Goal: Task Accomplishment & Management: Manage account settings

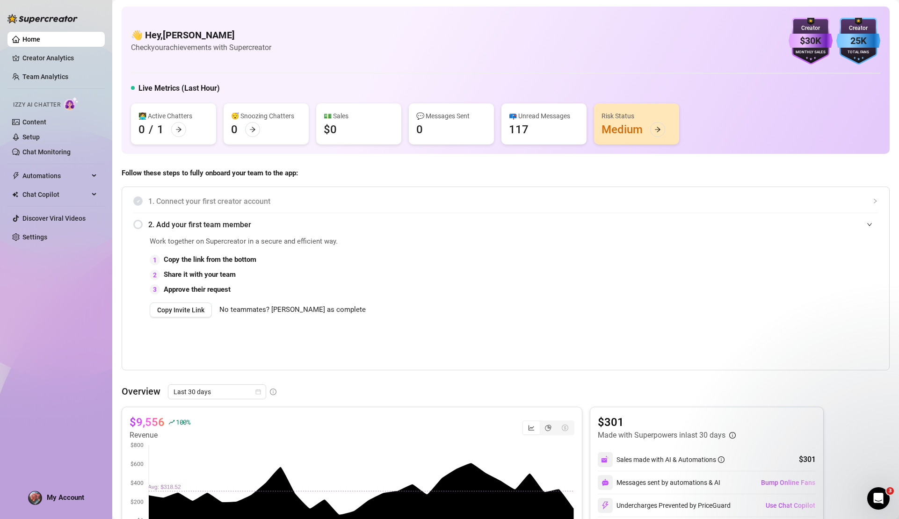
scroll to position [437, 0]
click at [40, 137] on link "Setup" at bounding box center [30, 136] width 17 height 7
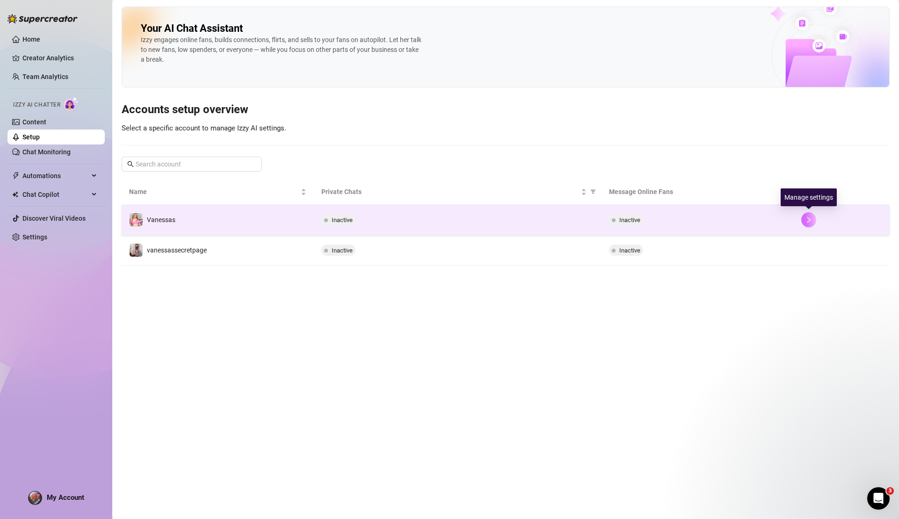
click at [806, 219] on icon "right" at bounding box center [809, 220] width 7 height 7
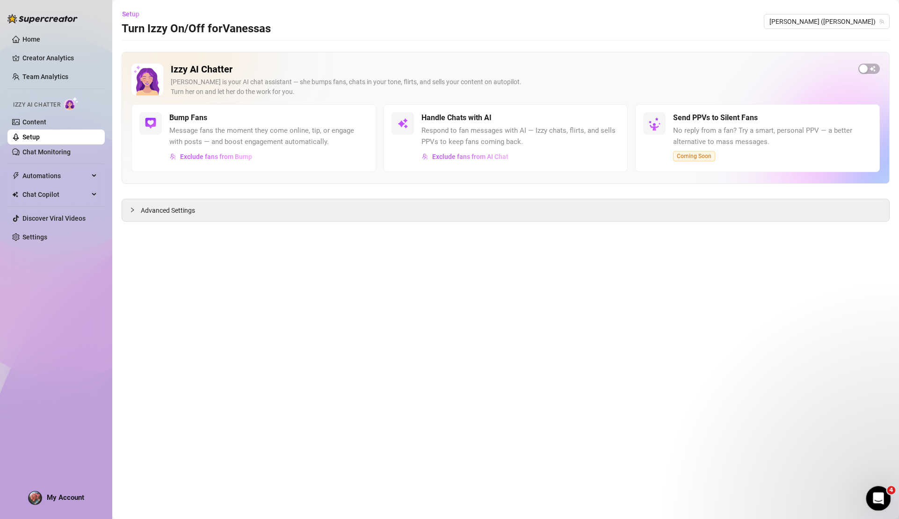
click at [886, 501] on div "Open Intercom Messenger" at bounding box center [877, 497] width 31 height 31
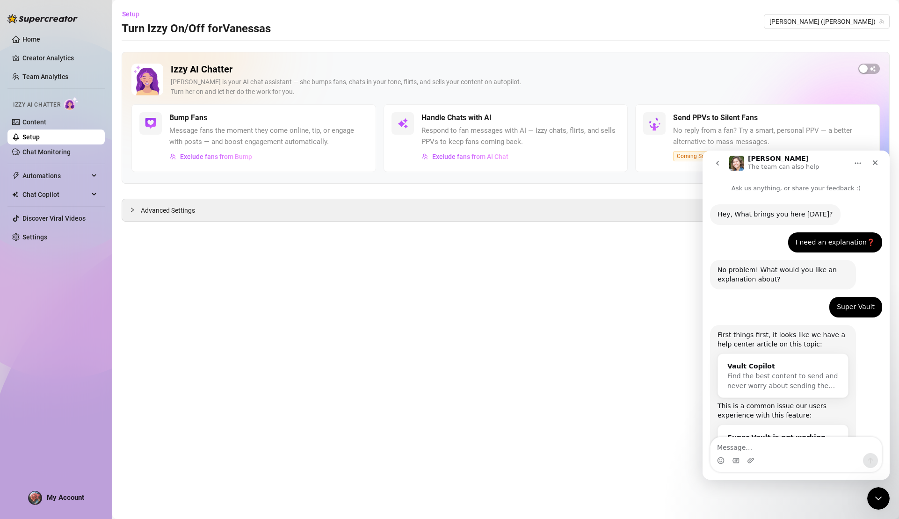
scroll to position [707, 0]
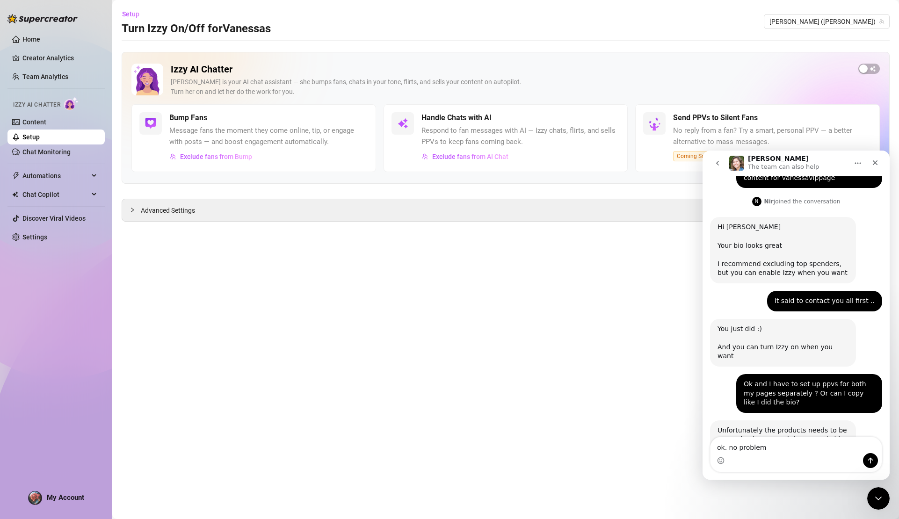
type textarea "ok. no problem"
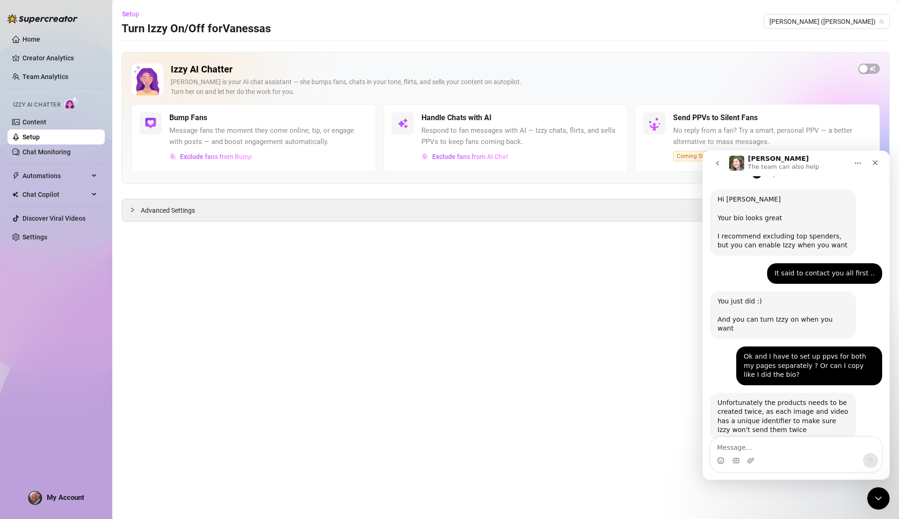
scroll to position [743, 0]
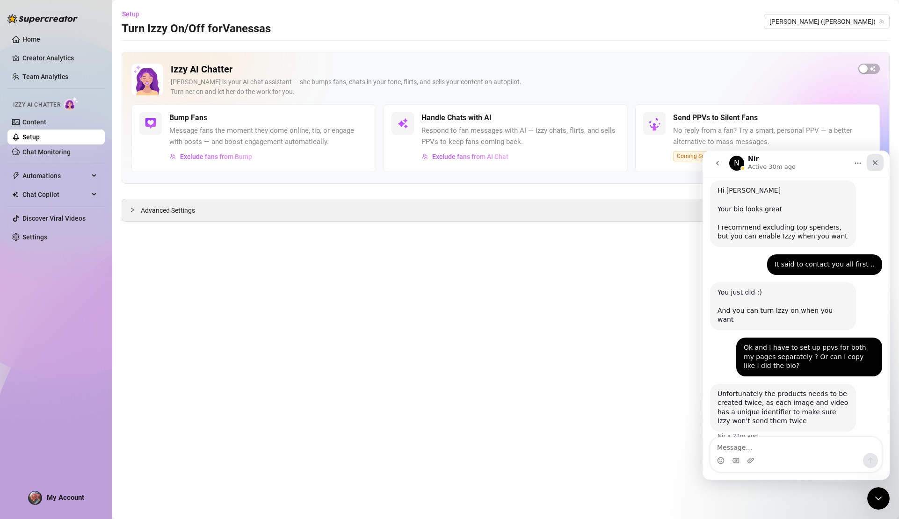
click at [876, 166] on icon "Close" at bounding box center [875, 162] width 7 height 7
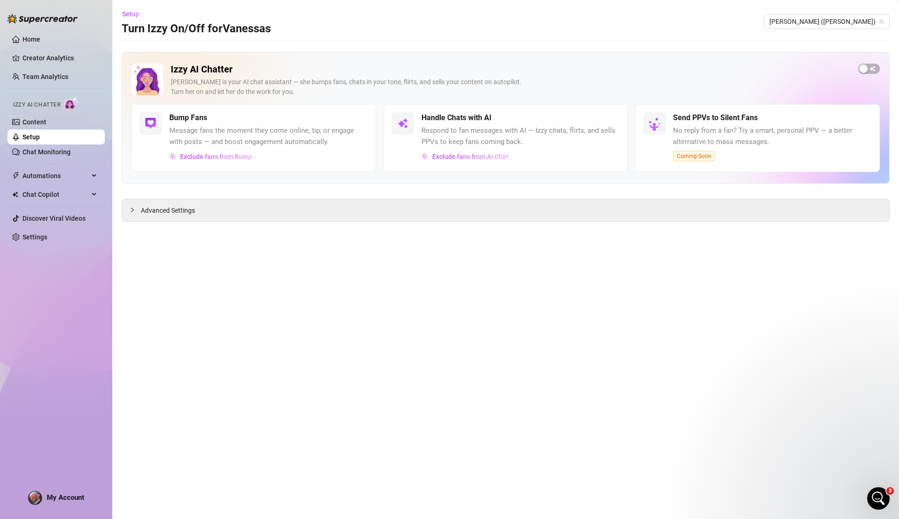
scroll to position [0, 0]
click at [863, 65] on div "button" at bounding box center [864, 69] width 8 height 8
click at [482, 156] on span "Exclude fans from AI Chat" at bounding box center [470, 156] width 76 height 7
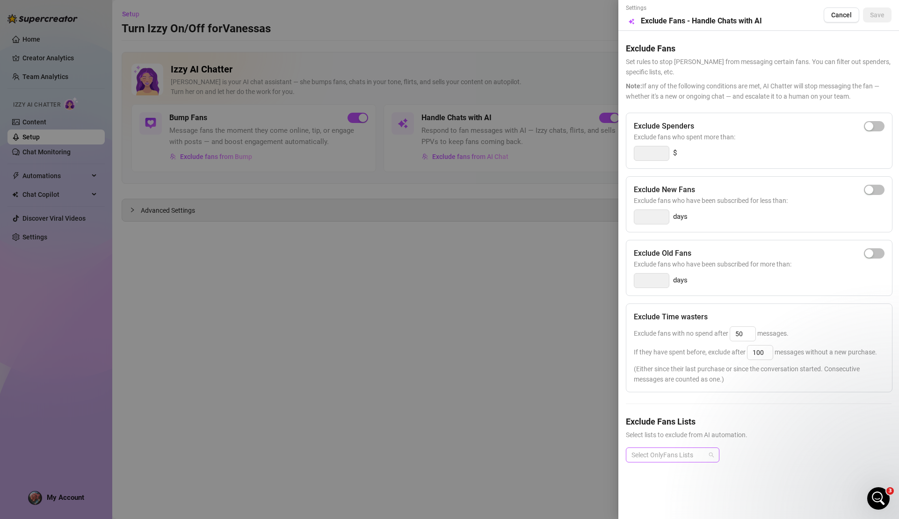
click at [709, 454] on div "Select OnlyFans Lists" at bounding box center [673, 455] width 94 height 15
click at [691, 364] on div "Super Fans" at bounding box center [673, 361] width 79 height 10
click at [792, 403] on div "Exclude Spenders Exclude fans who spent more than: $ Exclude New Fans Exclude f…" at bounding box center [759, 295] width 266 height 365
click at [852, 17] on span "Cancel" at bounding box center [842, 14] width 21 height 7
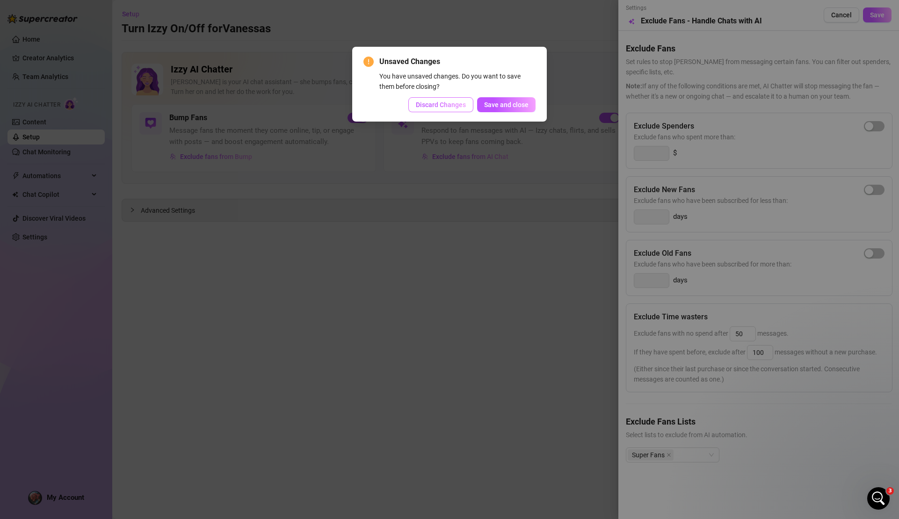
click at [454, 104] on span "Discard Changes" at bounding box center [441, 104] width 50 height 7
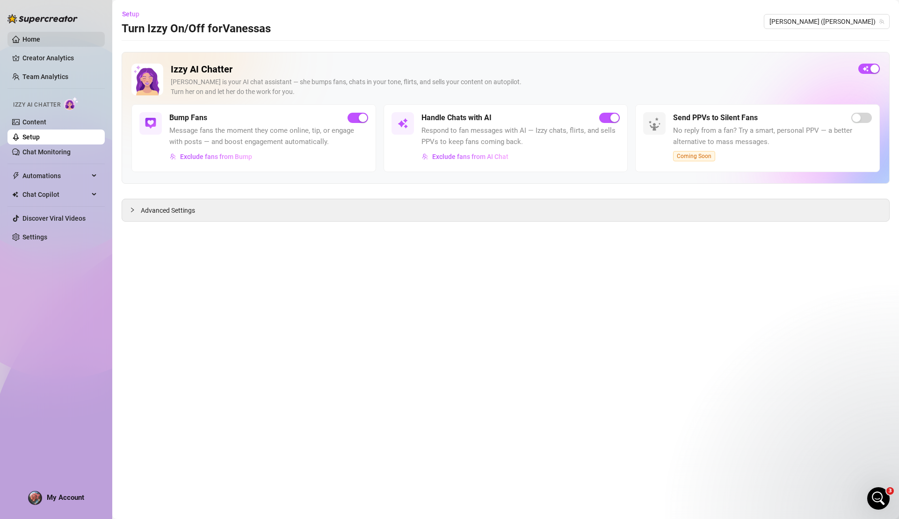
click at [27, 41] on link "Home" at bounding box center [31, 39] width 18 height 7
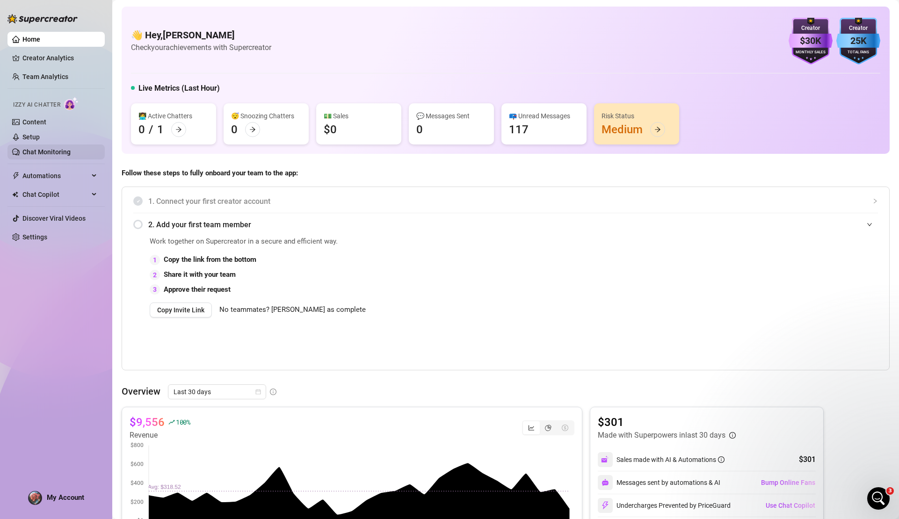
click at [43, 149] on link "Chat Monitoring" at bounding box center [46, 151] width 48 height 7
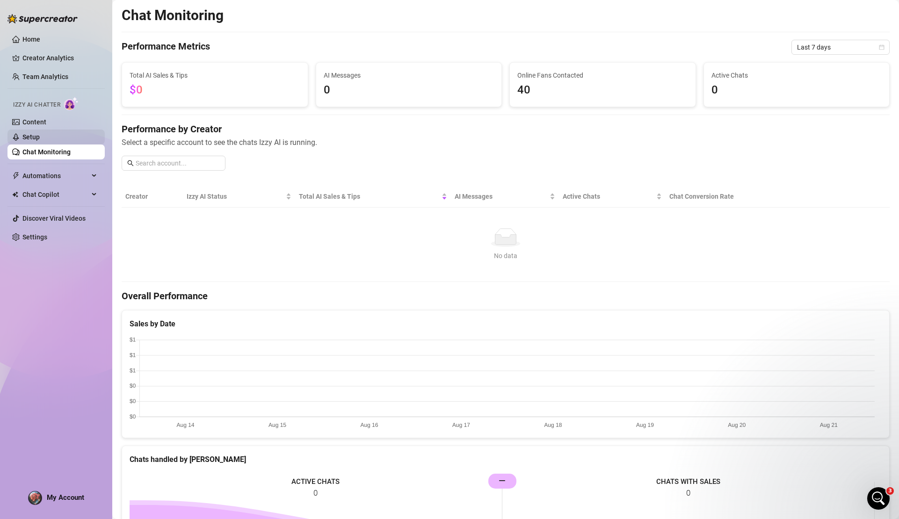
click at [40, 141] on link "Setup" at bounding box center [30, 136] width 17 height 7
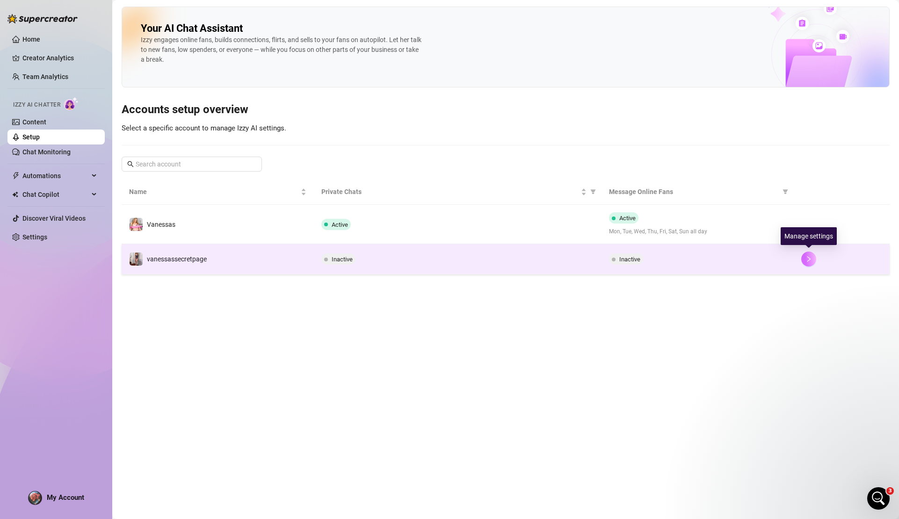
click at [810, 260] on icon "right" at bounding box center [809, 259] width 7 height 7
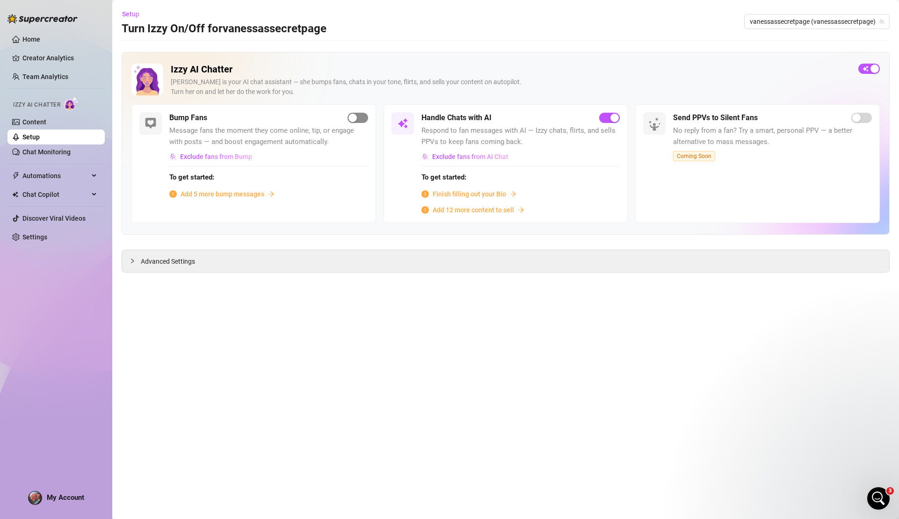
click at [355, 118] on div "button" at bounding box center [353, 118] width 8 height 8
click at [212, 192] on span "Add 5 more bump messages" at bounding box center [223, 194] width 84 height 10
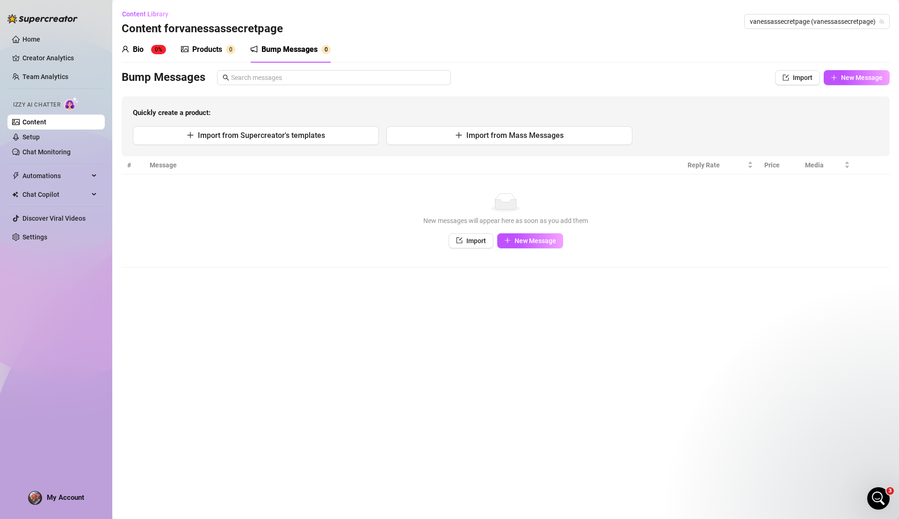
click at [133, 51] on div "Bio" at bounding box center [138, 49] width 11 height 11
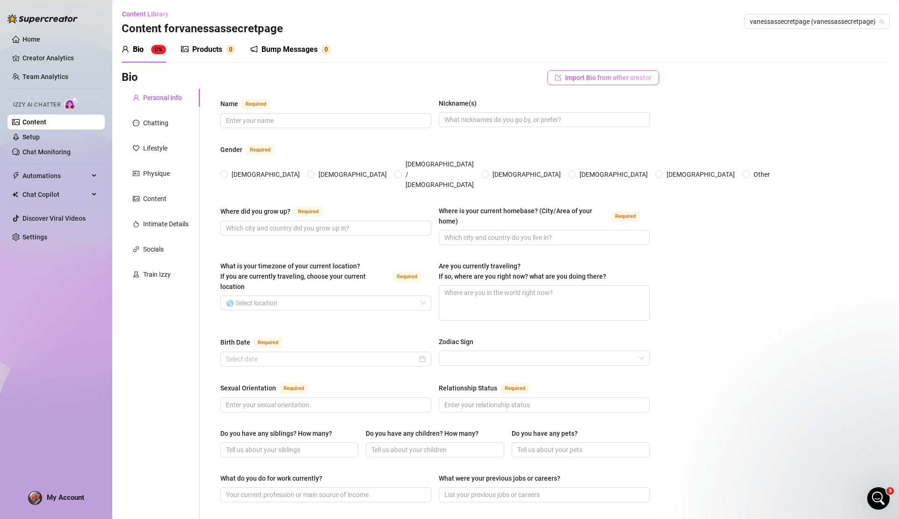
click at [626, 78] on span "Import Bio from other creator" at bounding box center [608, 77] width 87 height 7
click at [616, 101] on input "search" at bounding box center [595, 104] width 74 height 14
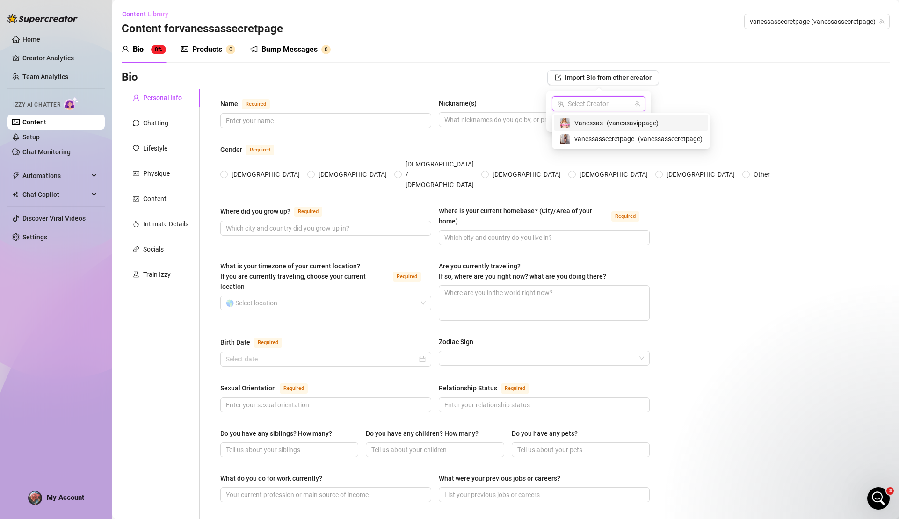
click at [602, 124] on span "Vanessas" at bounding box center [589, 123] width 29 height 10
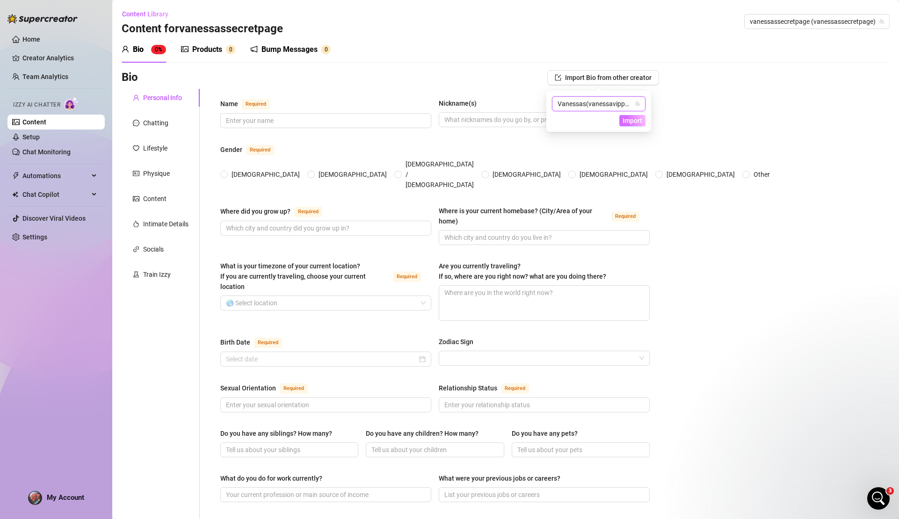
click at [629, 118] on span "Import" at bounding box center [633, 120] width 20 height 7
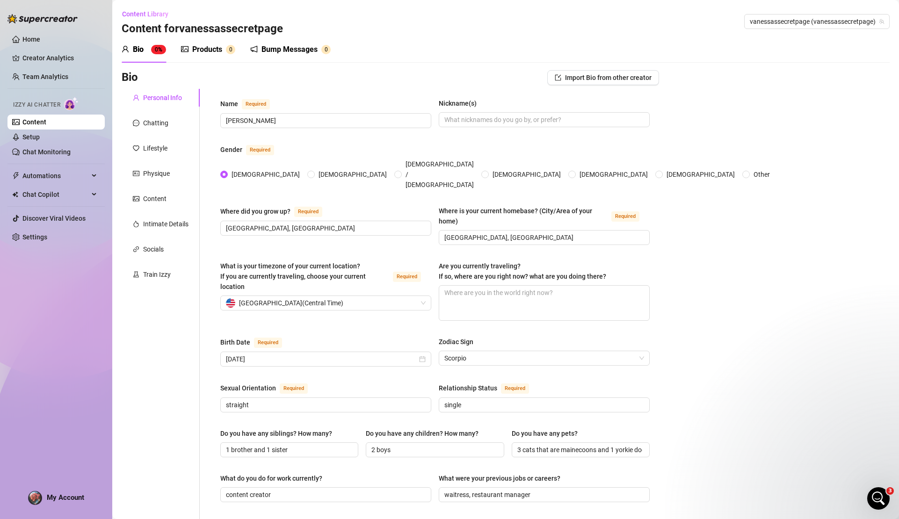
click at [211, 51] on div "Products" at bounding box center [207, 49] width 30 height 11
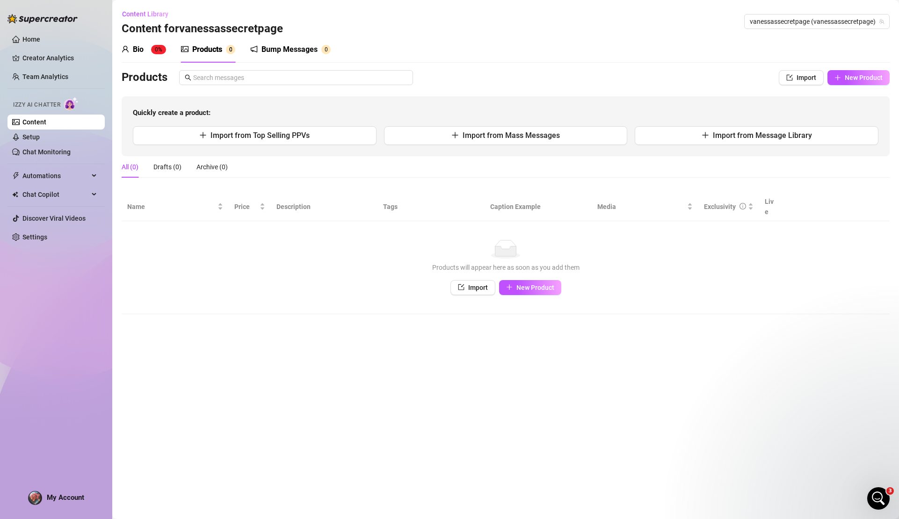
click at [213, 44] on div "Products" at bounding box center [207, 49] width 30 height 11
click at [306, 137] on span "Import from Top Selling PPVs" at bounding box center [260, 135] width 99 height 9
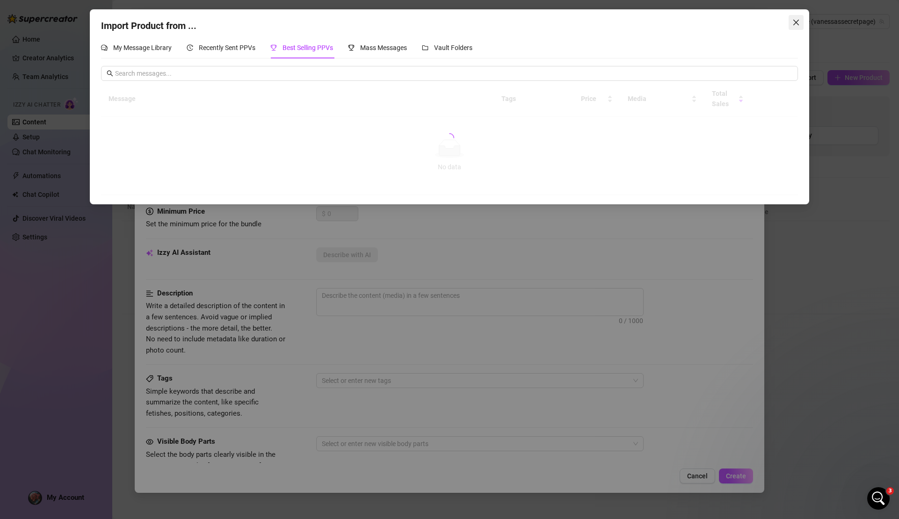
click at [797, 25] on icon "close" at bounding box center [796, 22] width 7 height 7
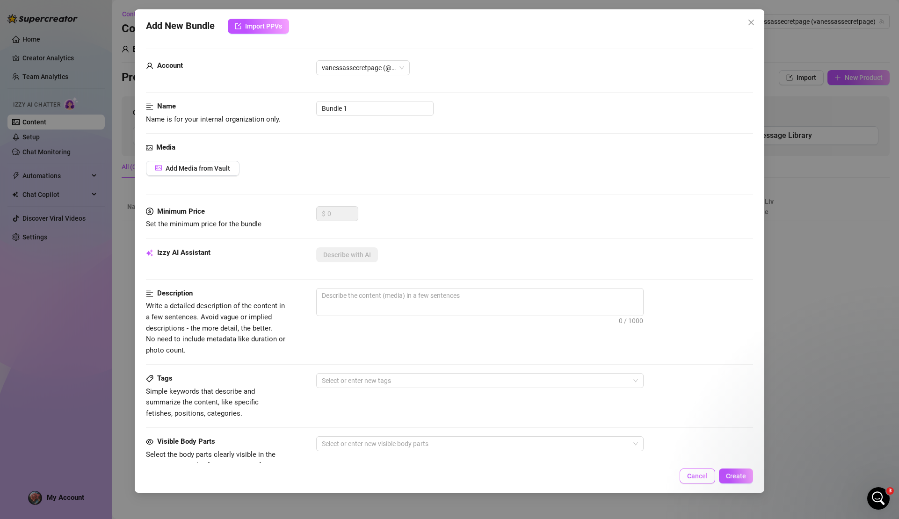
click at [703, 474] on span "Cancel" at bounding box center [697, 476] width 21 height 7
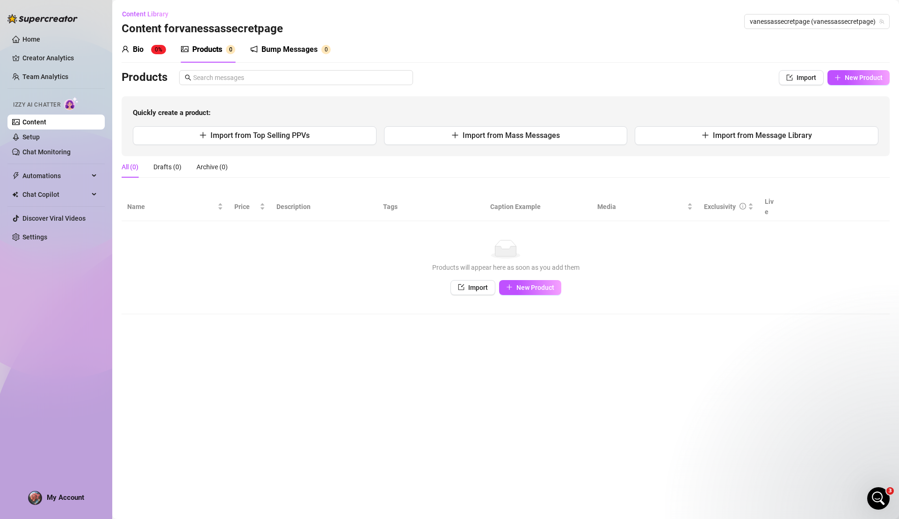
click at [298, 49] on div "Bump Messages" at bounding box center [290, 49] width 56 height 11
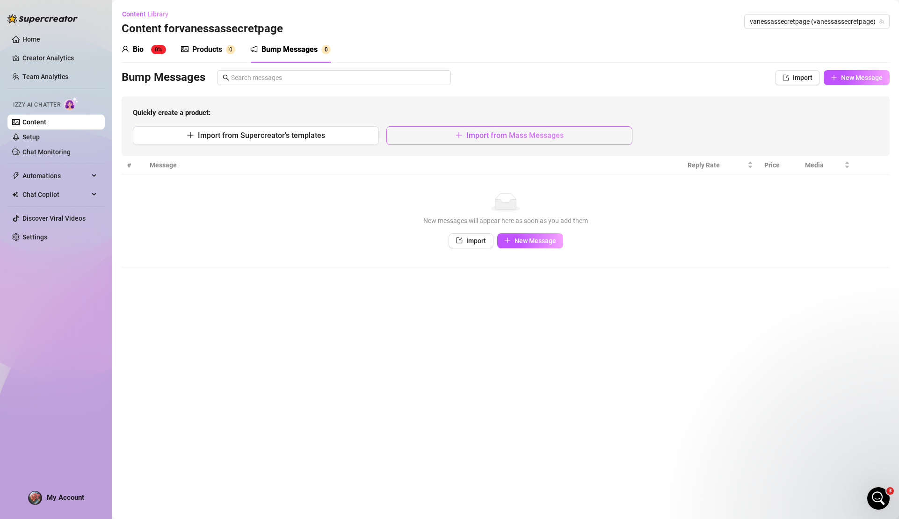
click at [465, 136] on button "Import from Mass Messages" at bounding box center [510, 135] width 246 height 19
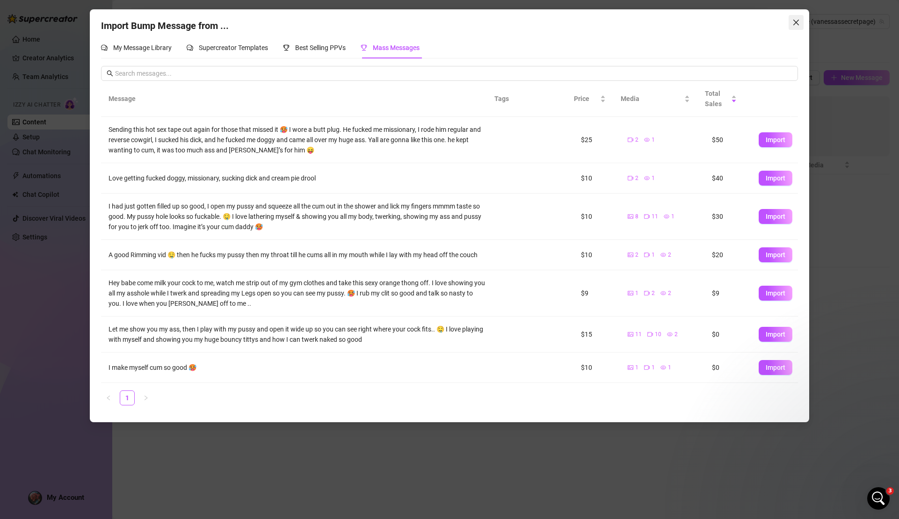
click at [794, 24] on icon "close" at bounding box center [796, 22] width 7 height 7
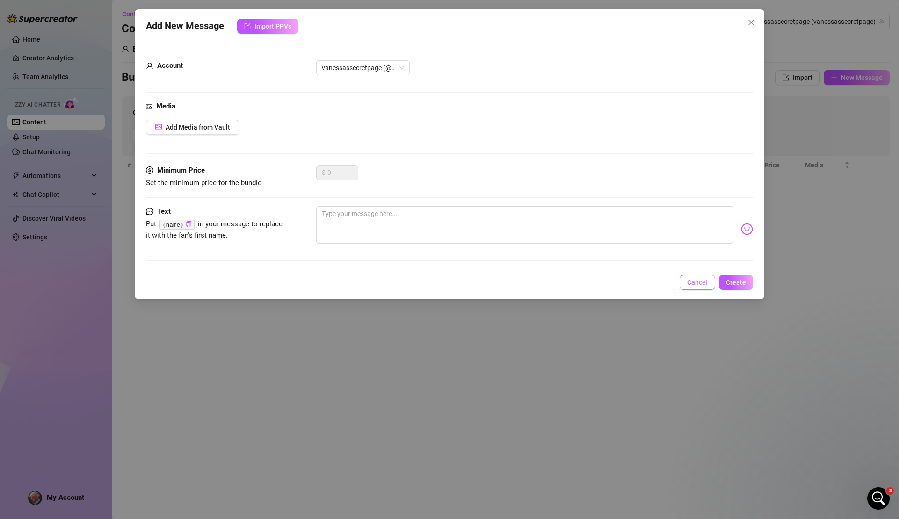
click at [698, 285] on span "Cancel" at bounding box center [697, 282] width 21 height 7
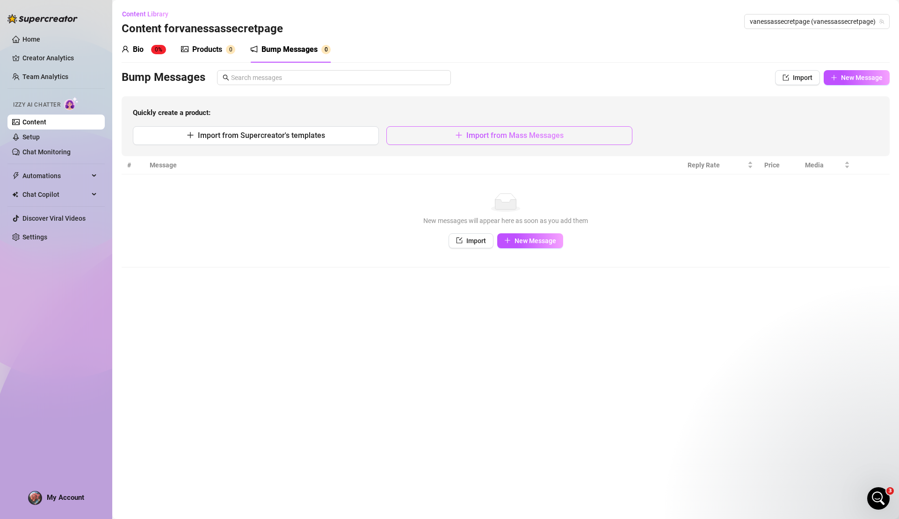
click at [472, 132] on span "Import from Mass Messages" at bounding box center [515, 135] width 97 height 9
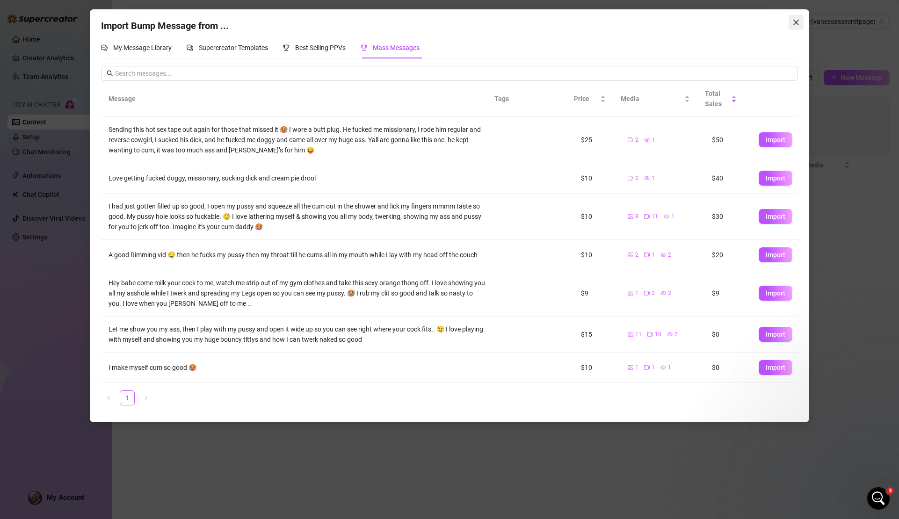
click at [797, 26] on icon "close" at bounding box center [796, 22] width 7 height 7
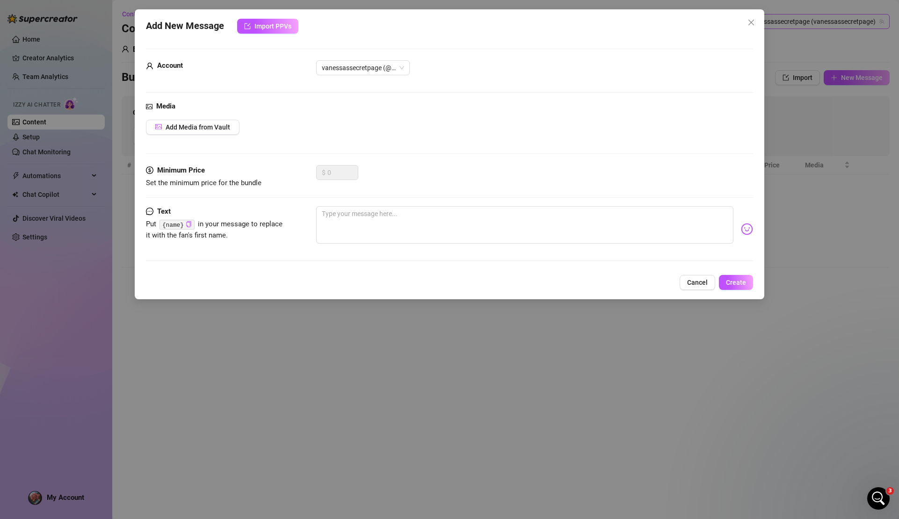
click at [754, 22] on icon "close" at bounding box center [751, 22] width 7 height 7
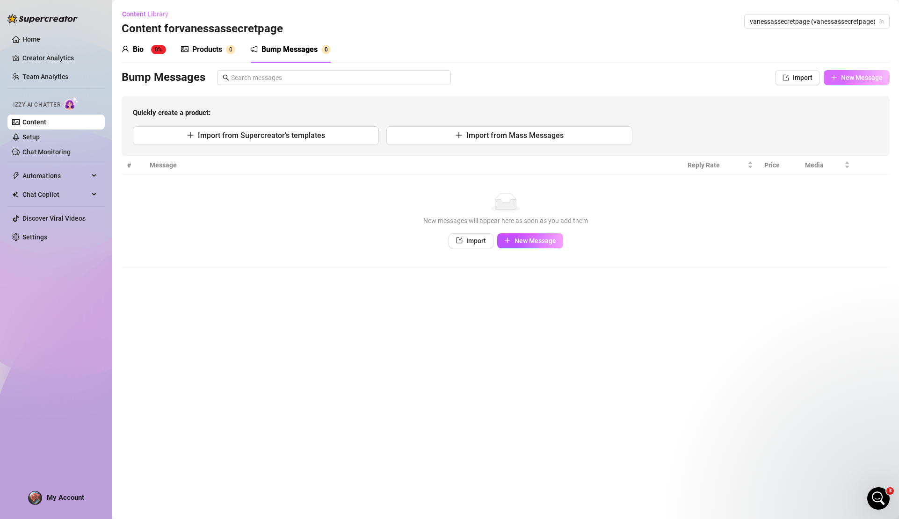
click at [846, 74] on span "New Message" at bounding box center [862, 77] width 42 height 7
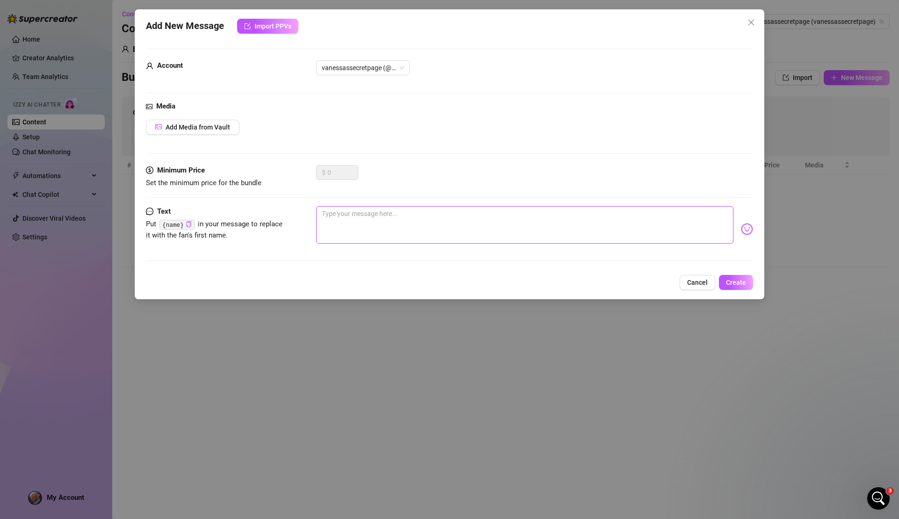
click at [344, 216] on textarea at bounding box center [524, 224] width 417 height 37
type textarea "h"
type textarea "he"
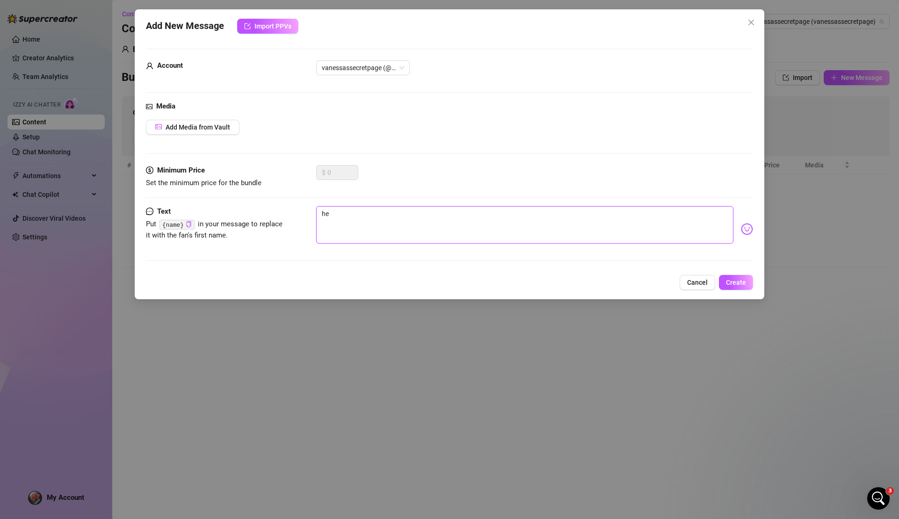
type textarea "hey"
type textarea "hey b"
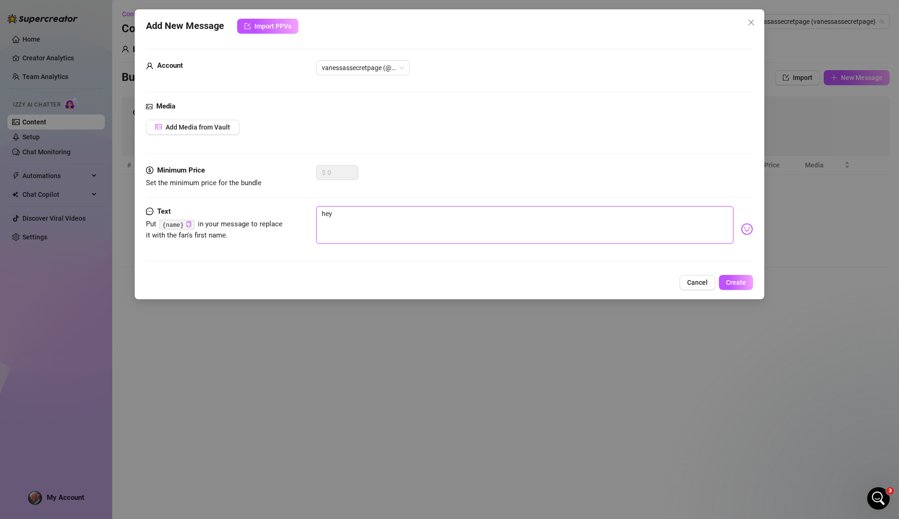
type textarea "hey b"
type textarea "hey ba"
type textarea "hey bab"
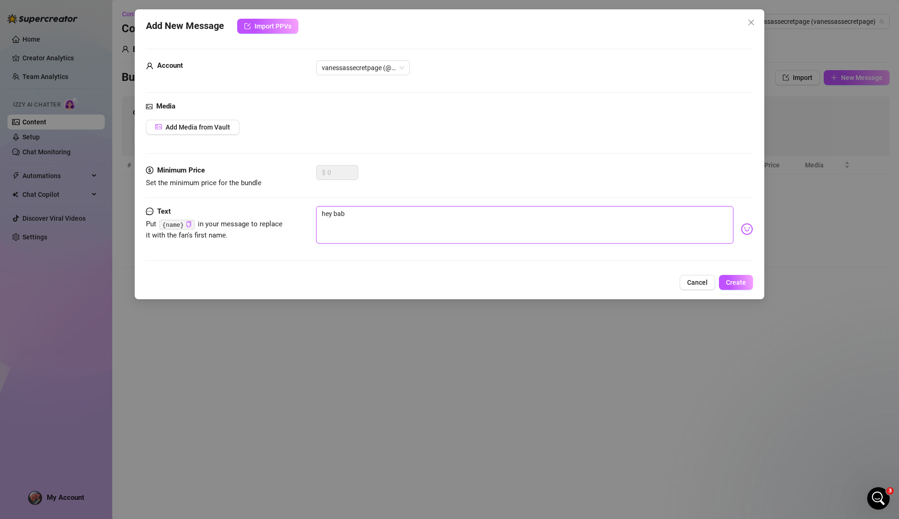
type textarea "hey babe"
type textarea "hey babe,"
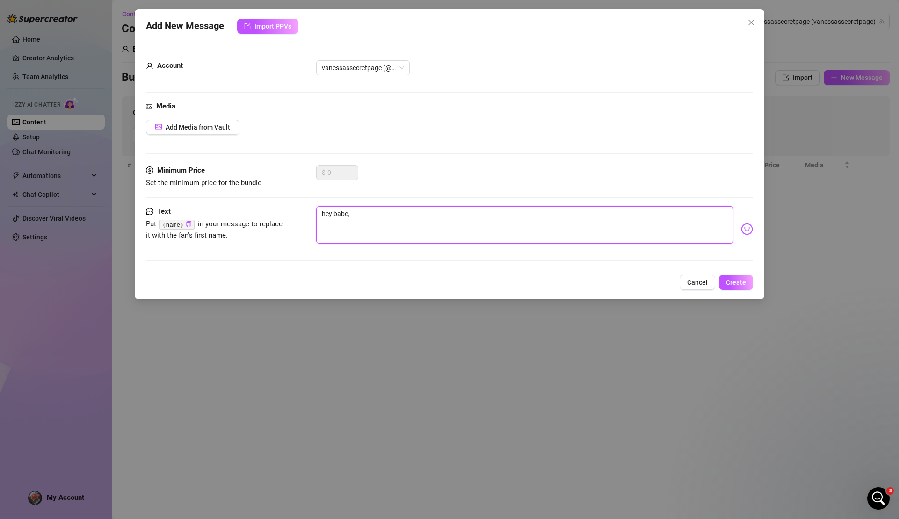
type textarea "hey babe,"
type textarea "hey babe, i"
type textarea "hey babe, I"
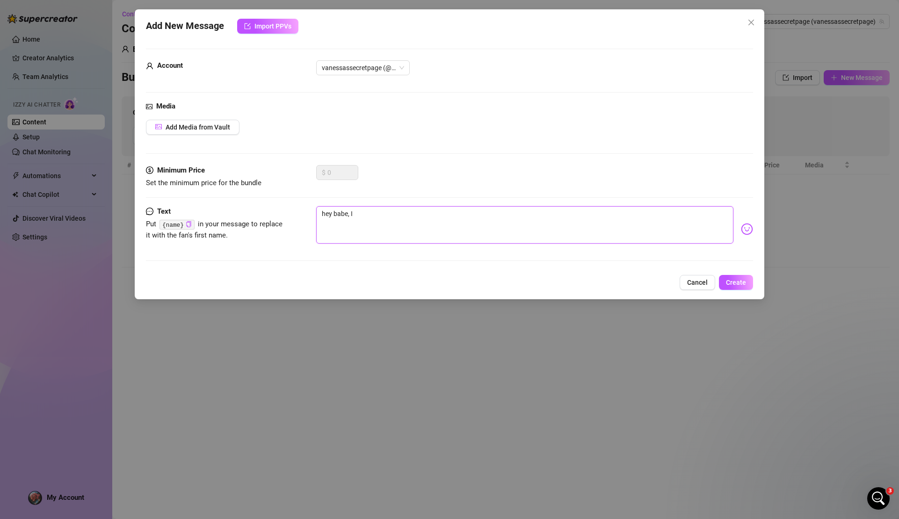
type textarea "hey babe, I s"
type textarea "hey babe, I sa"
type textarea "hey babe, I saw"
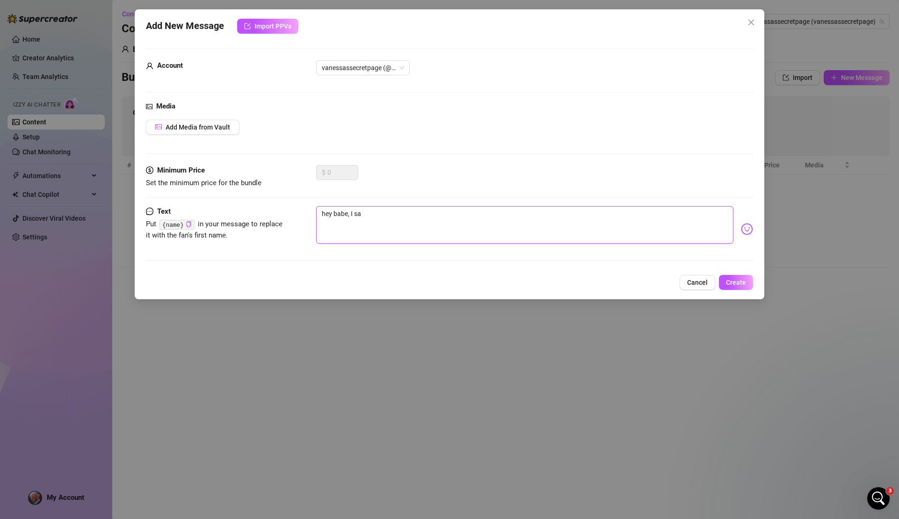
type textarea "hey babe, I saw"
type textarea "hey babe, I saw y"
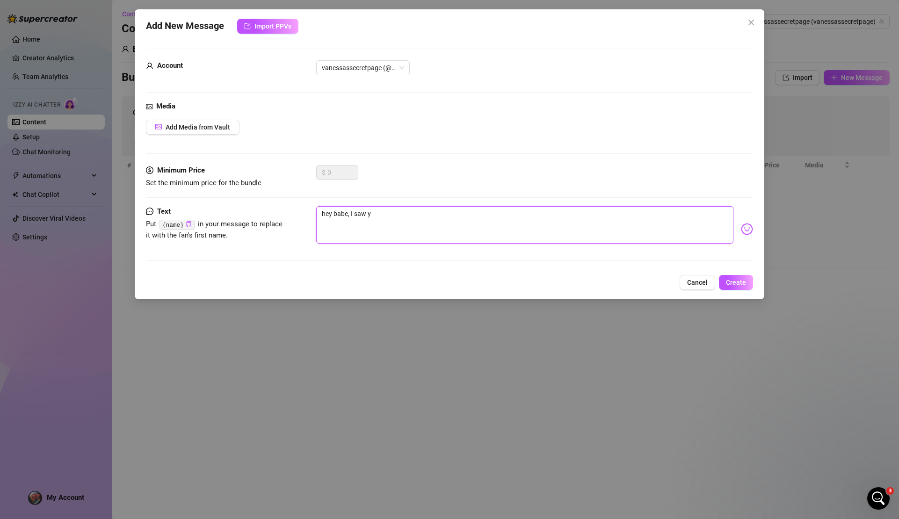
type textarea "hey babe, I saw yo"
type textarea "hey babe, I saw you"
type textarea "hey babe, I saw your"
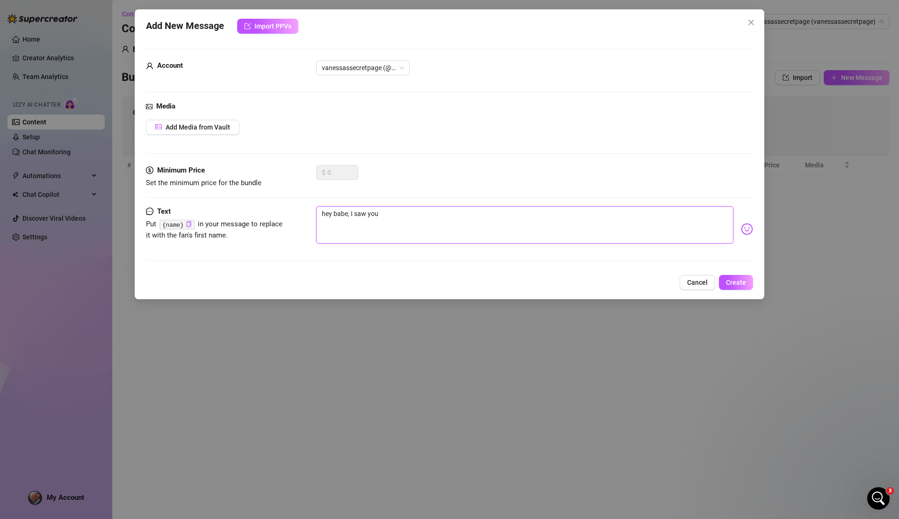
type textarea "hey babe, I saw your"
type textarea "hey babe, I saw your o"
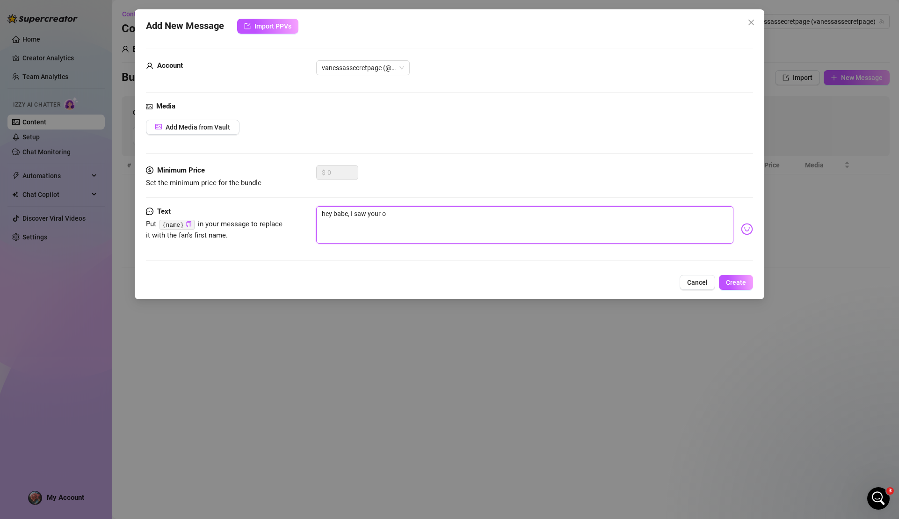
type textarea "hey babe, I saw your on"
type textarea "hey babe, I saw your onl"
type textarea "hey babe, I saw your onli"
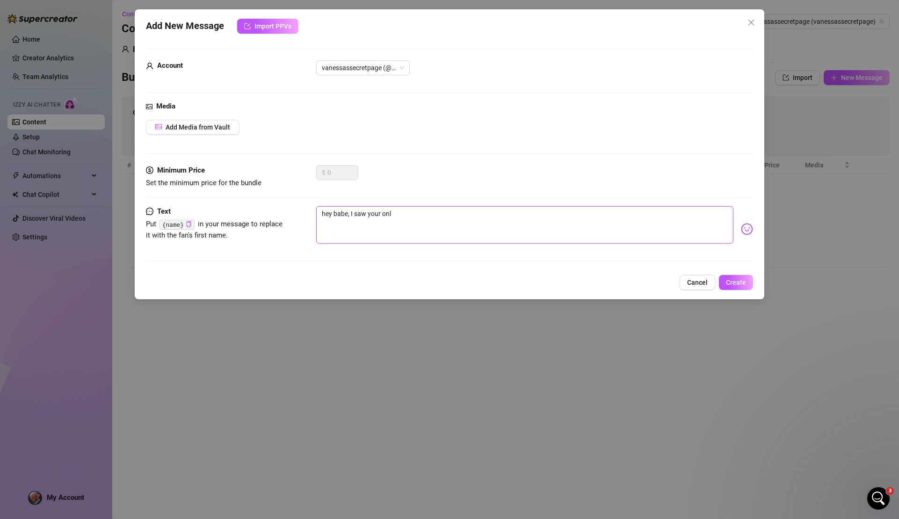
type textarea "hey babe, I saw your onli"
type textarea "hey babe, I saw your onlin"
type textarea "hey babe, I saw your online"
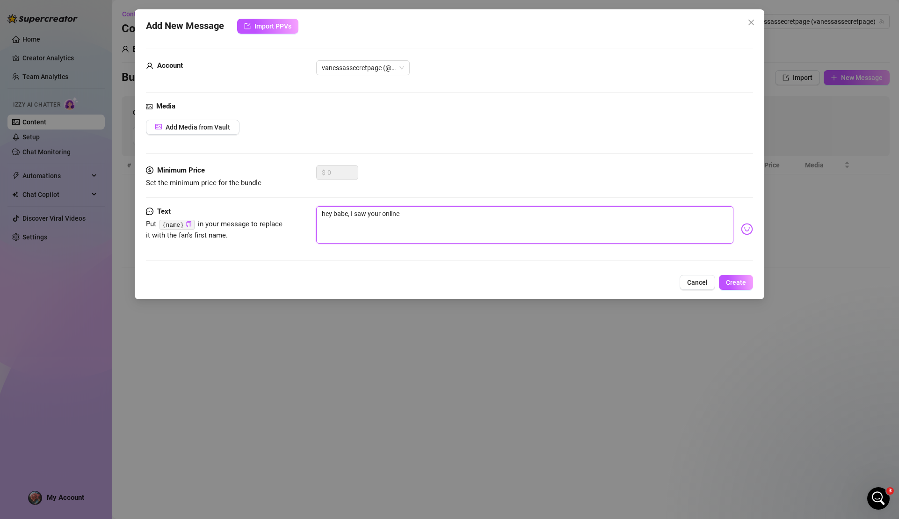
type textarea "hey babe, I saw your online,"
type textarea "hey babe, I saw your online, h"
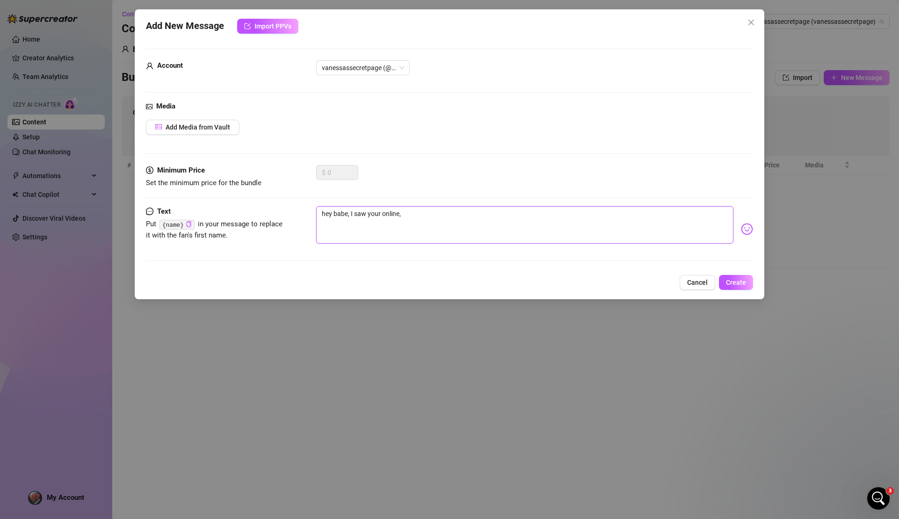
type textarea "hey babe, I saw your online, h"
type textarea "hey babe, I saw your online, ho"
type textarea "hey babe, I saw your online, how"
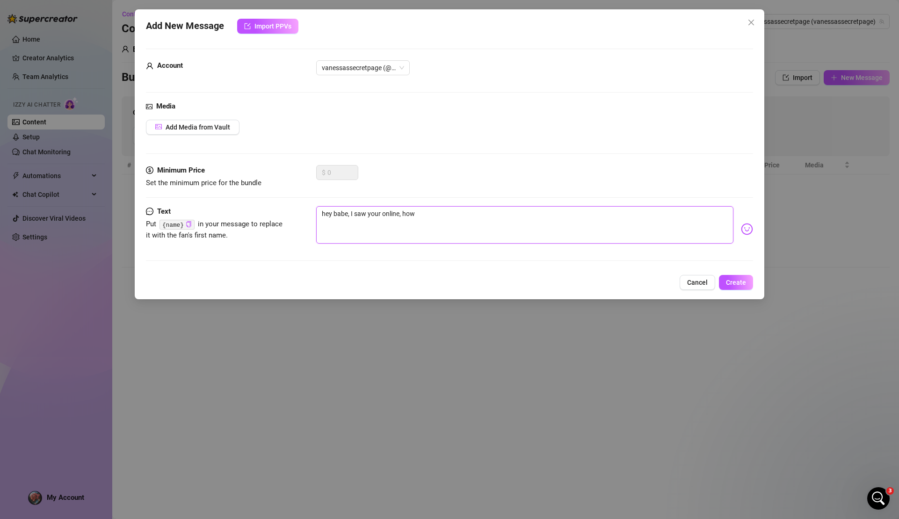
type textarea "hey babe, I saw your online, hows"
type textarea "hey babe, I saw your online, how's"
type textarea "hey babe, I saw your online, how's y"
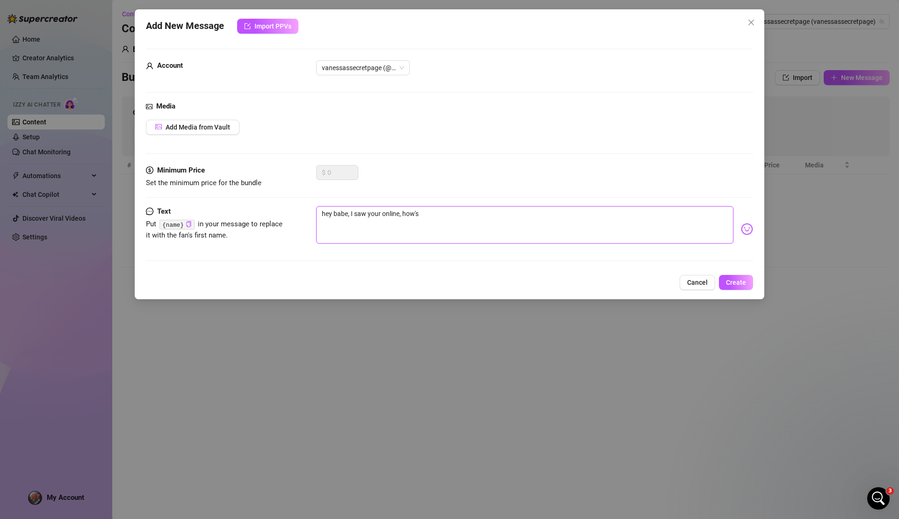
type textarea "hey babe, I saw your online, how's y"
type textarea "hey babe, I saw your online, how's yo"
type textarea "hey babe, I saw your online, how's yor"
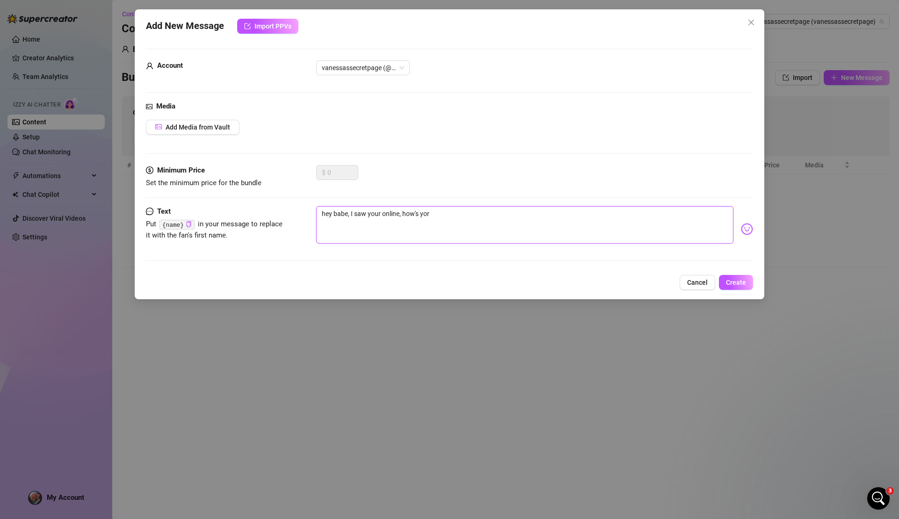
type textarea "hey babe, I saw your online, how's yoru"
type textarea "hey babe, I saw your online, how's your"
type textarea "hey babe, I saw your online, how's your d"
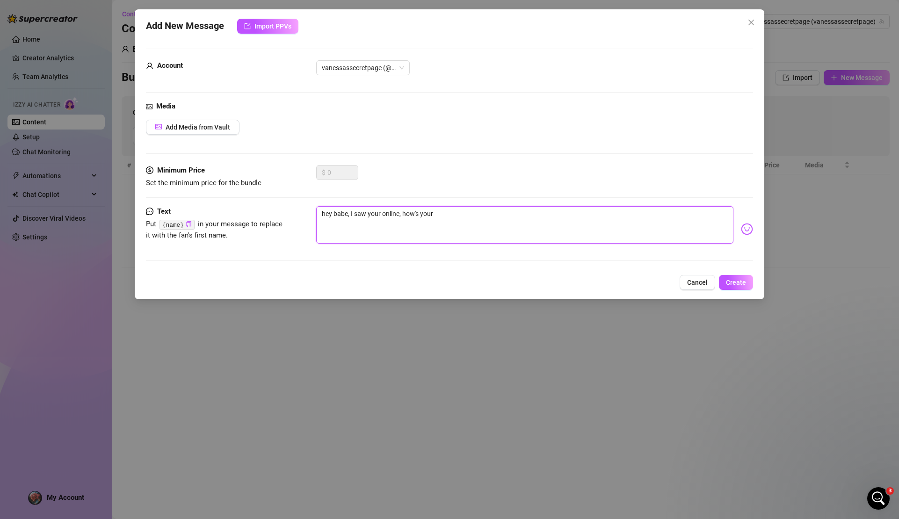
type textarea "hey babe, I saw your online, how's your d"
type textarea "hey babe, I saw your online, how's your da"
type textarea "hey babe, I saw your online, how's your day"
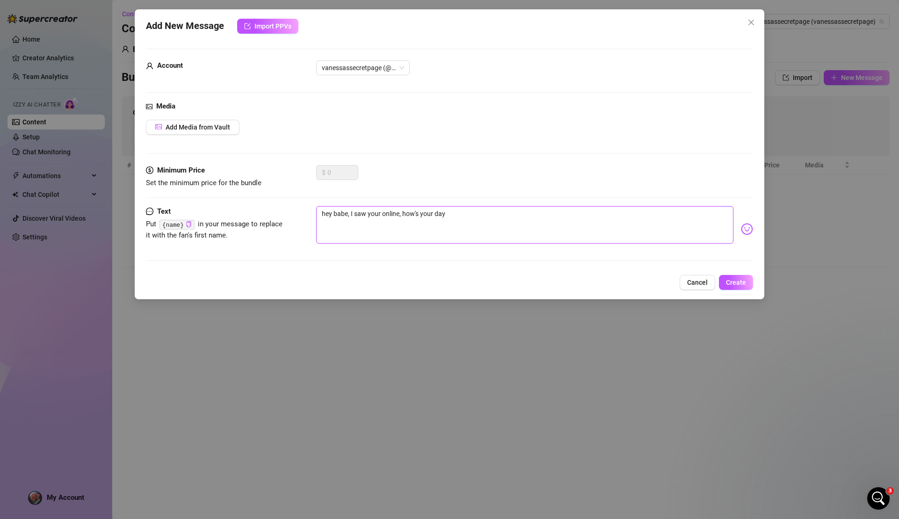
type textarea "hey babe, I saw your online, how's your day"
type textarea "hey babe, I saw your online, how's your day g"
type textarea "hey babe, I saw your online, how's your day go"
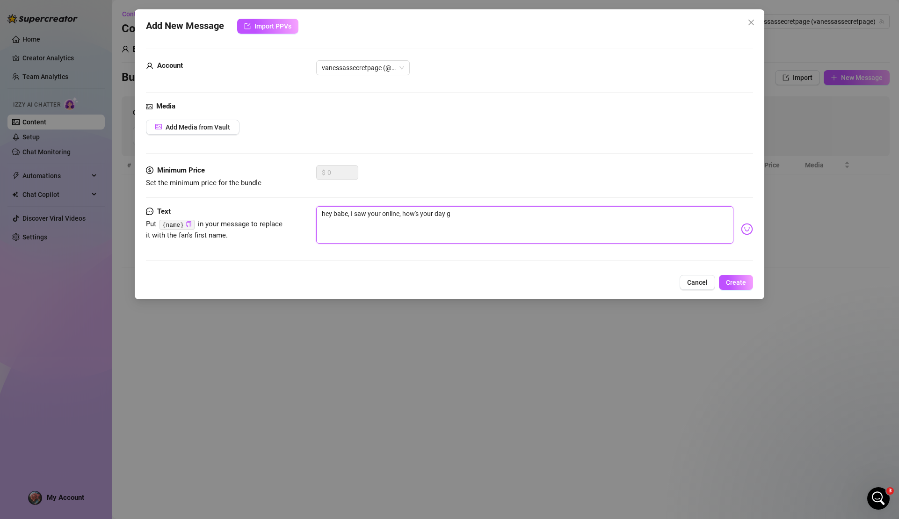
type textarea "hey babe, I saw your online, how's your day go"
type textarea "hey babe, I saw your online, how's your day goi"
type textarea "hey babe, I saw your online, how's your day goin"
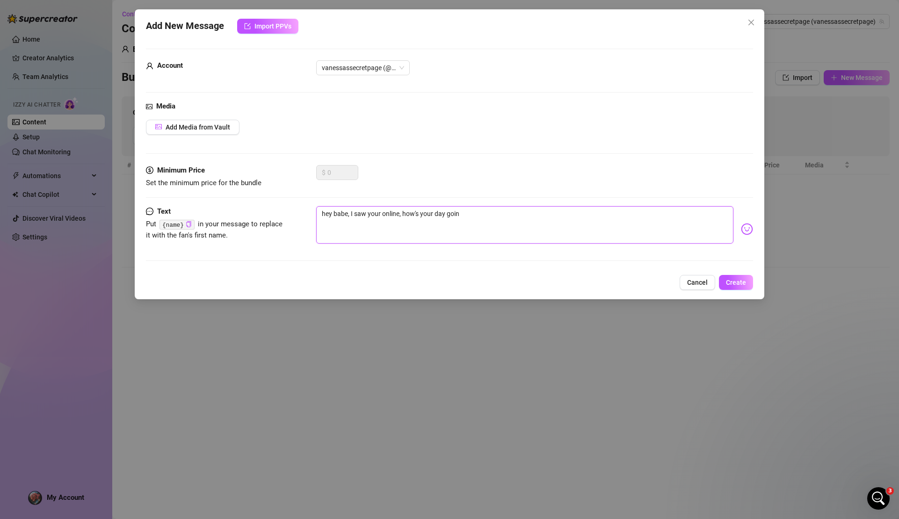
type textarea "hey babe, I saw your online, how's your day going"
type textarea "hey babe, I saw your online, how's your day going s"
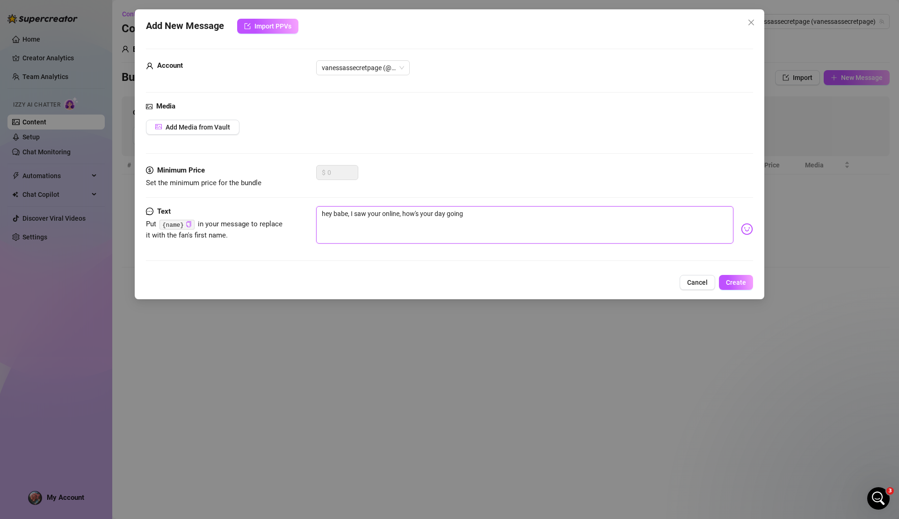
type textarea "hey babe, I saw your online, how's your day going s"
type textarea "hey babe, I saw your online, how's your day going so"
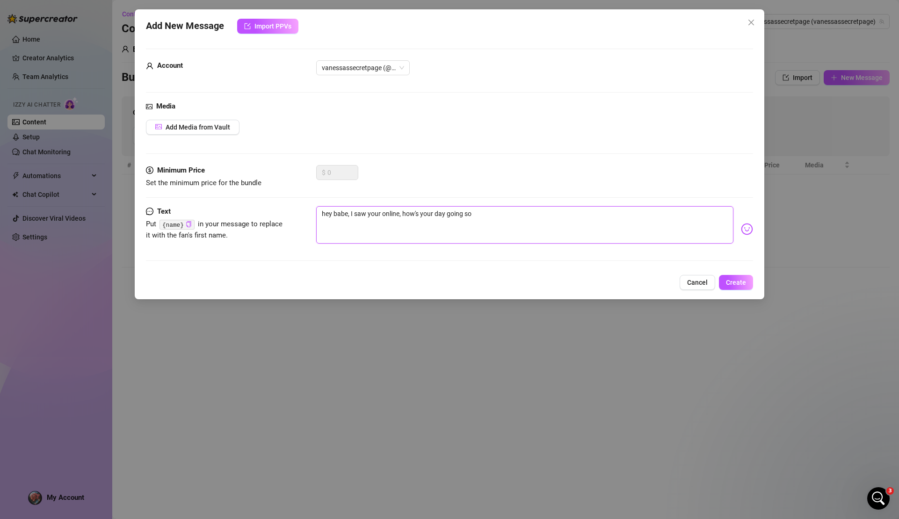
type textarea "hey babe, I saw your online, how's your day going so f"
type textarea "hey babe, I saw your online, how's your day going so fa"
type textarea "hey babe, I saw your online, how's your day going so far"
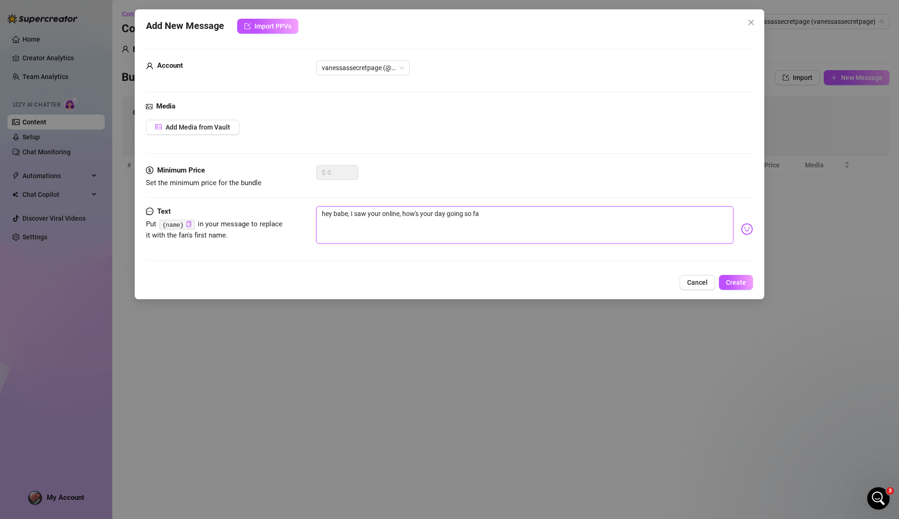
type textarea "hey babe, I saw your online, how's your day going so far"
type textarea "hey babe, I saw your online, how's your day going so far?"
click at [727, 283] on span "Create" at bounding box center [736, 282] width 20 height 7
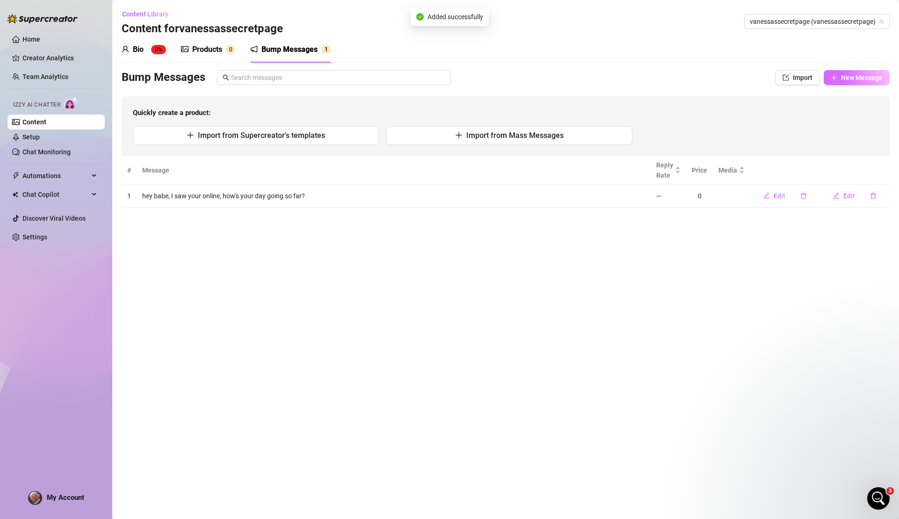
click at [853, 82] on button "New Message" at bounding box center [857, 77] width 66 height 15
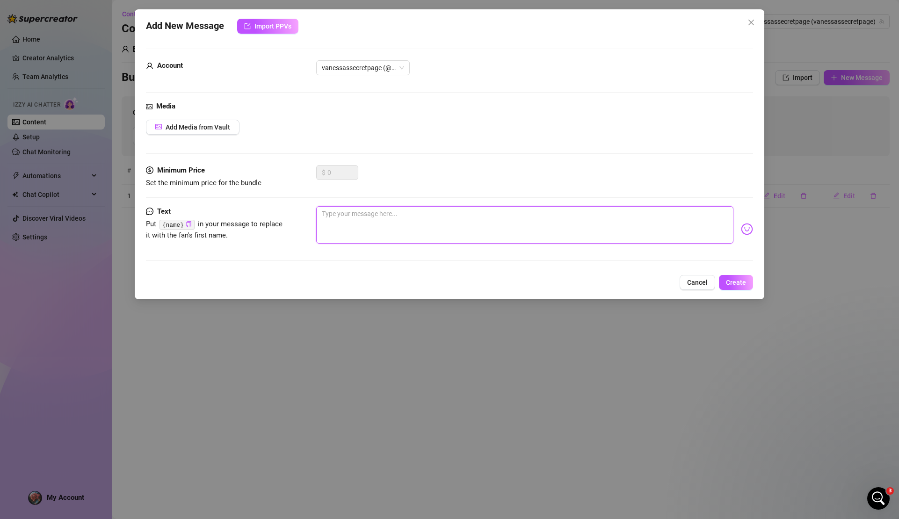
click at [353, 225] on textarea at bounding box center [524, 224] width 417 height 37
type textarea "h"
type textarea "hi"
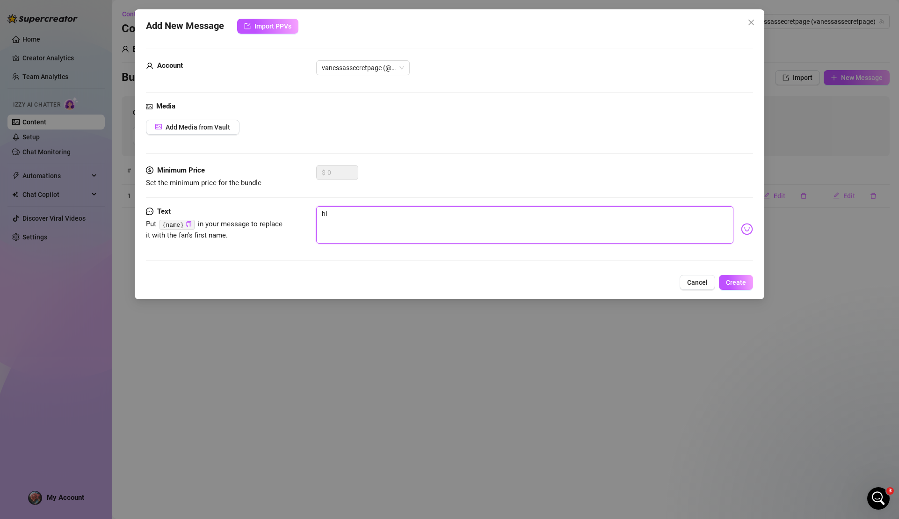
type textarea "hi"
type textarea "hi l"
type textarea "hi lo"
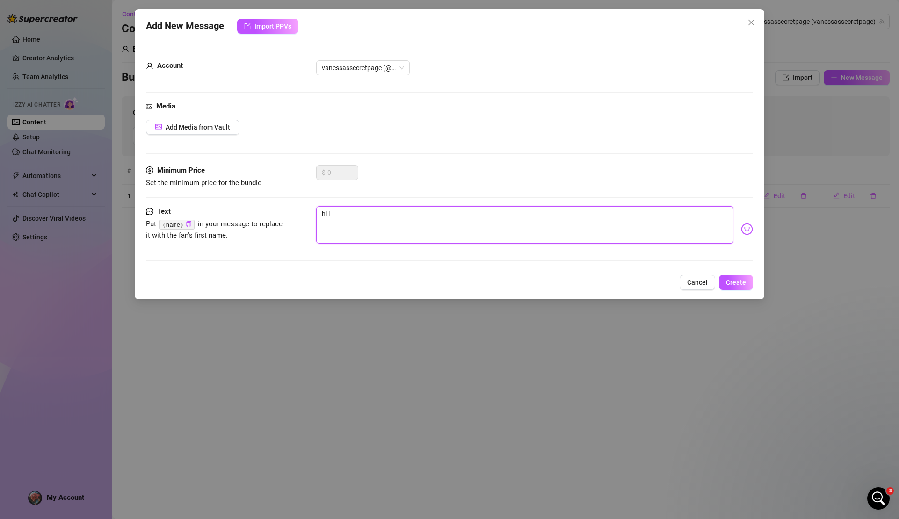
type textarea "hi lo"
type textarea "hi lov"
type textarea "hi love"
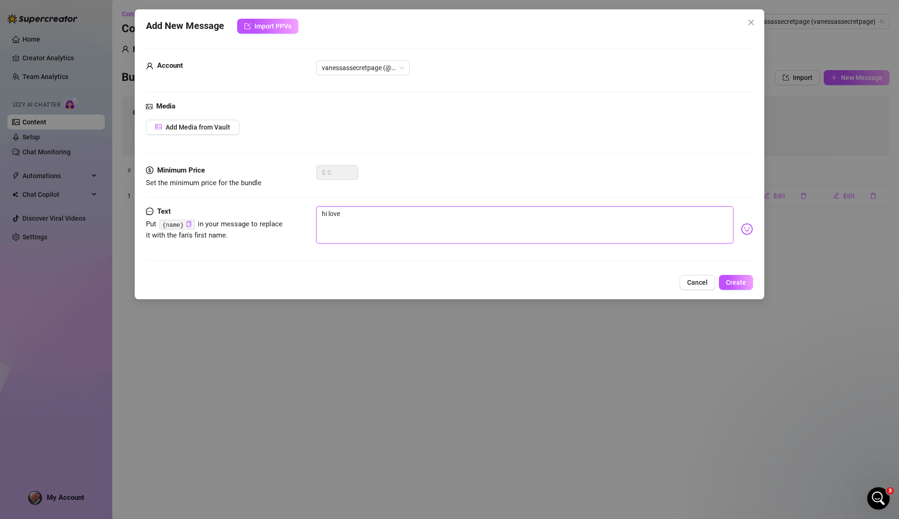
type textarea "hi love,"
type textarea "hi love, w"
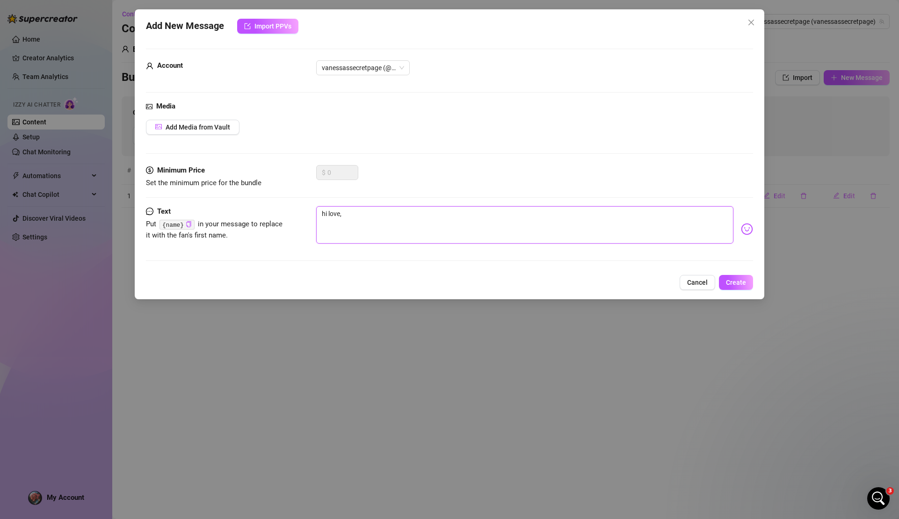
type textarea "hi love, w"
type textarea "hi love, wh"
type textarea "hi love, wha"
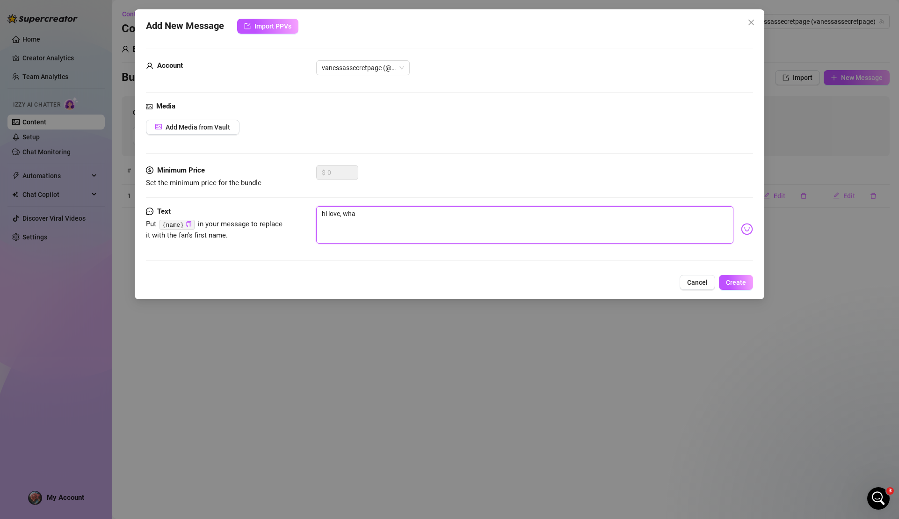
type textarea "hi love, what"
type textarea "hi love, what y"
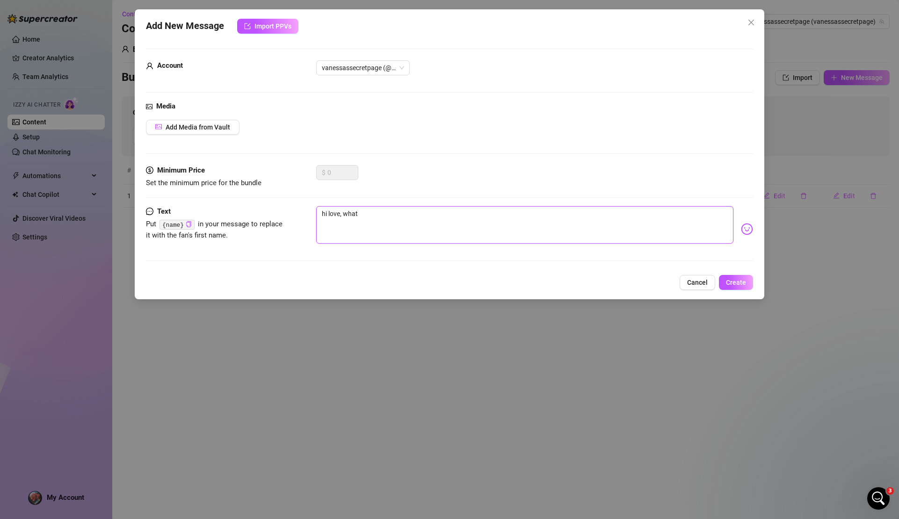
type textarea "hi love, what y"
type textarea "hi love, what yo"
type textarea "hi love, what you"
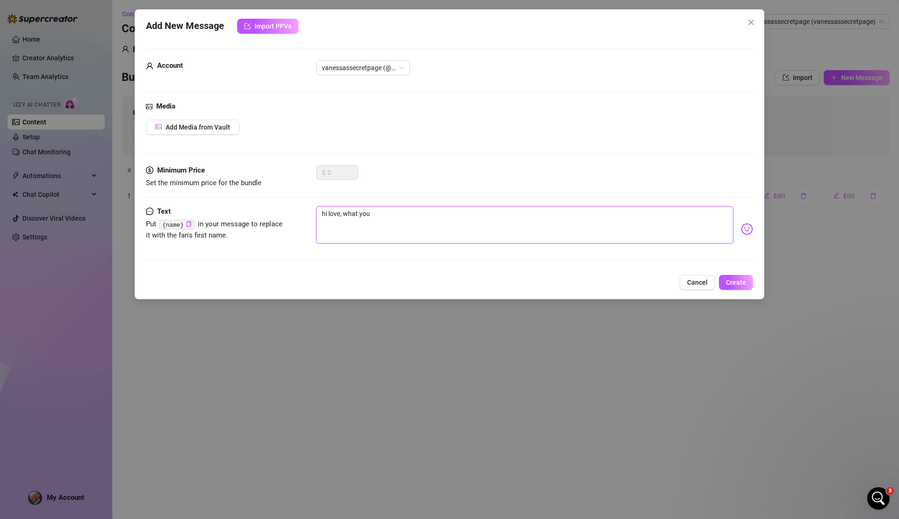
type textarea "hi love, what you"
type textarea "hi love, what you u"
type textarea "hi love, what you up"
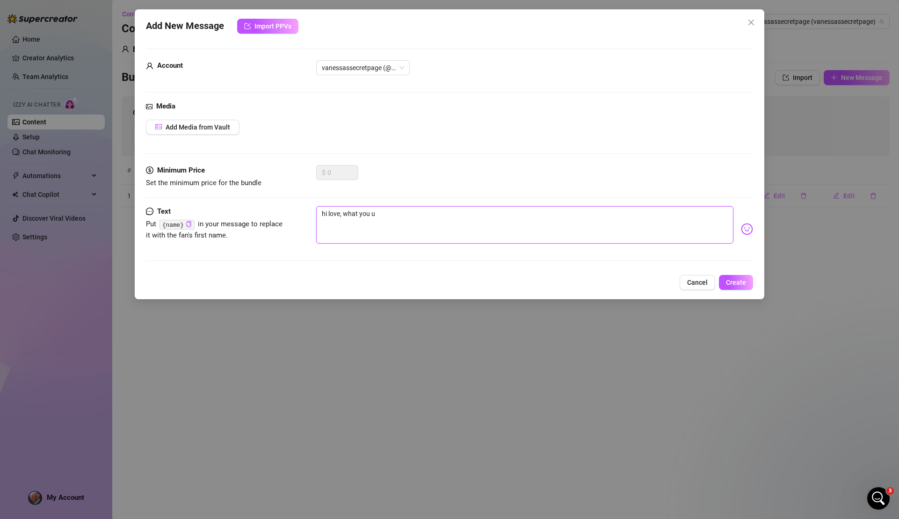
type textarea "hi love, what you up"
type textarea "hi love, what you up t"
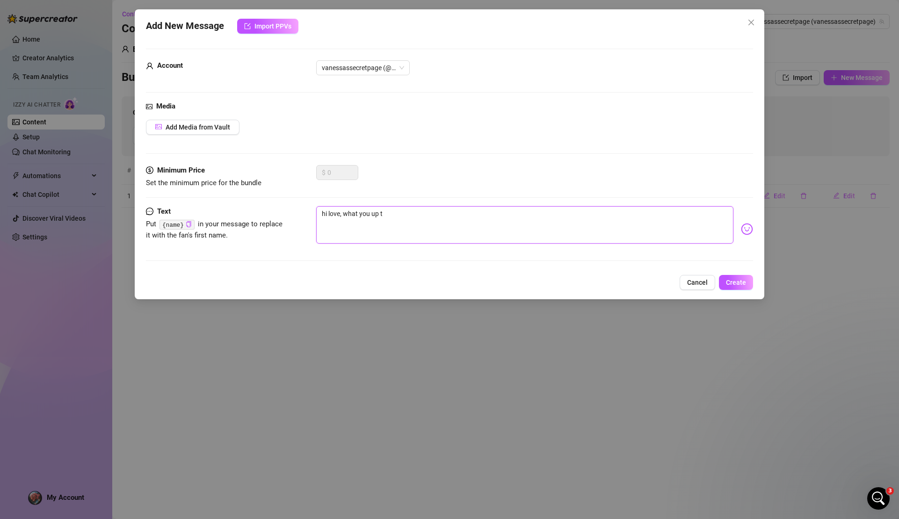
type textarea "hi love, what you up to"
type textarea "hi love, what you up to?"
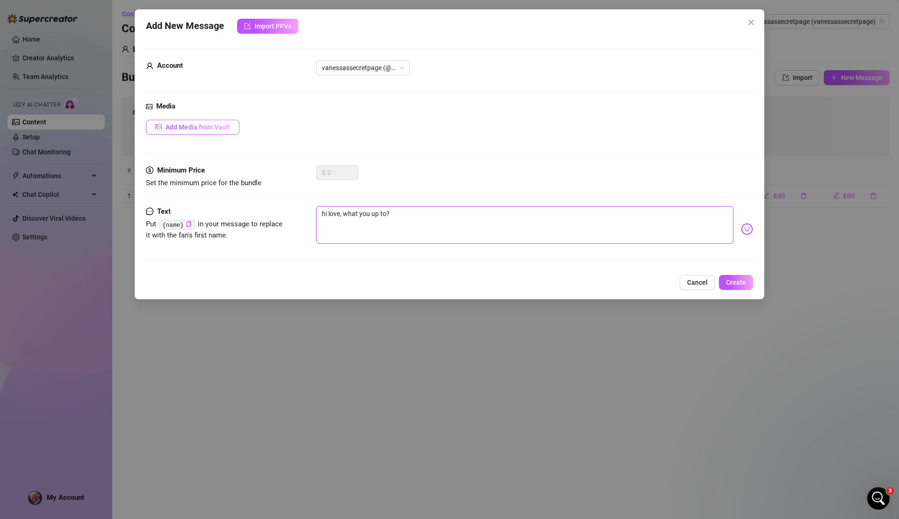
type textarea "hi love, what you up to?"
click at [181, 122] on button "Add Media from Vault" at bounding box center [193, 127] width 94 height 15
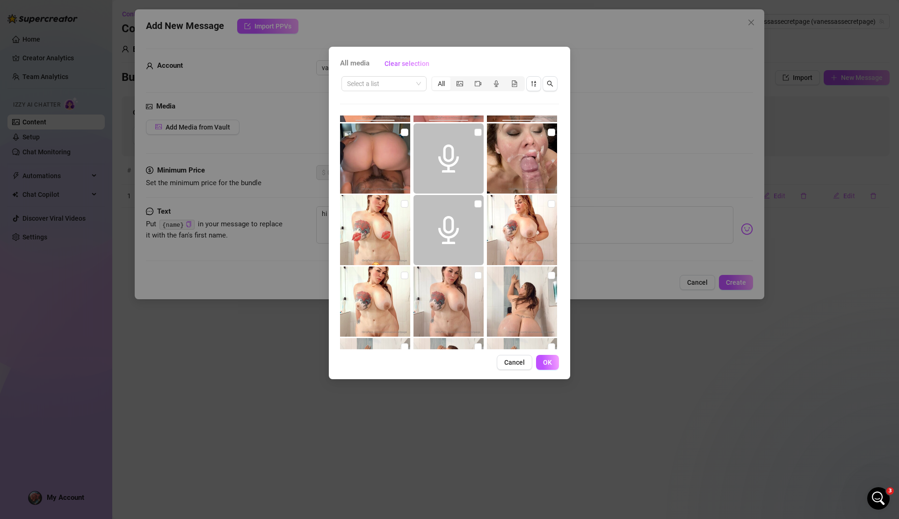
scroll to position [353, 0]
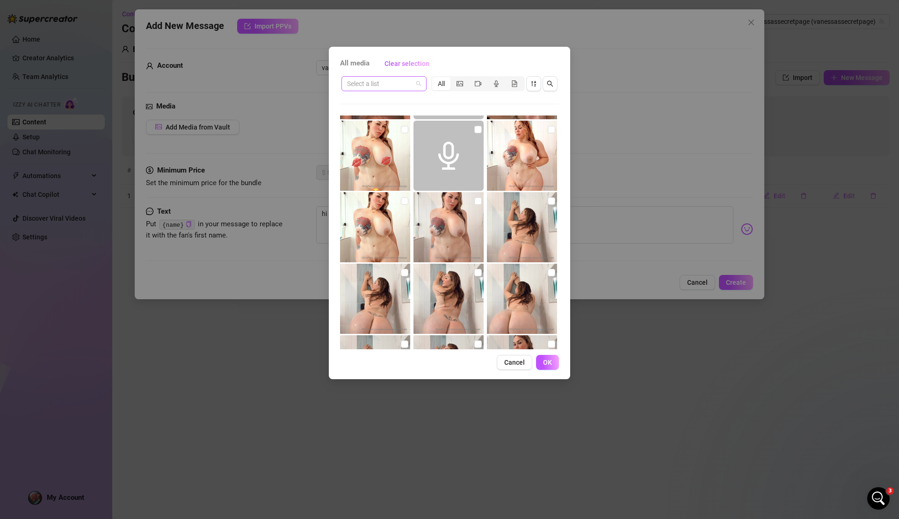
click at [423, 84] on div "Select a list" at bounding box center [384, 83] width 85 height 15
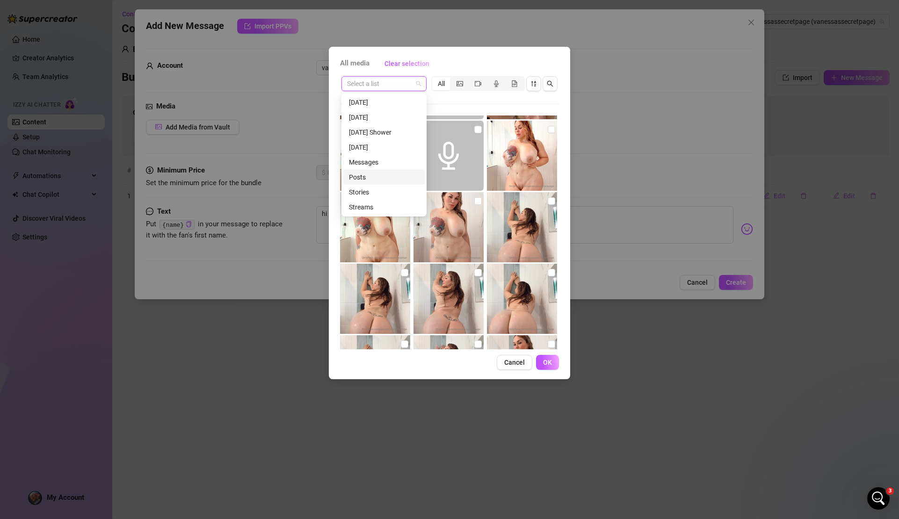
scroll to position [30, 0]
click at [388, 202] on div "PICTURES" at bounding box center [384, 207] width 70 height 10
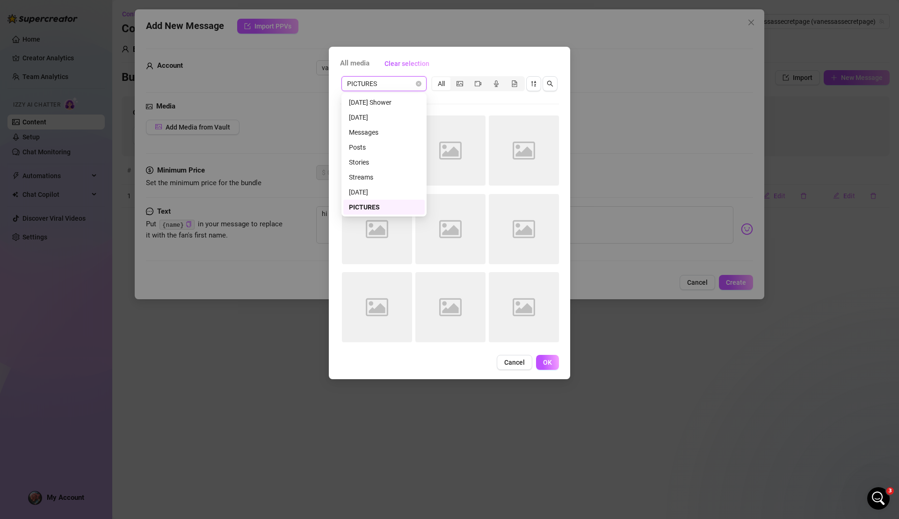
scroll to position [0, 0]
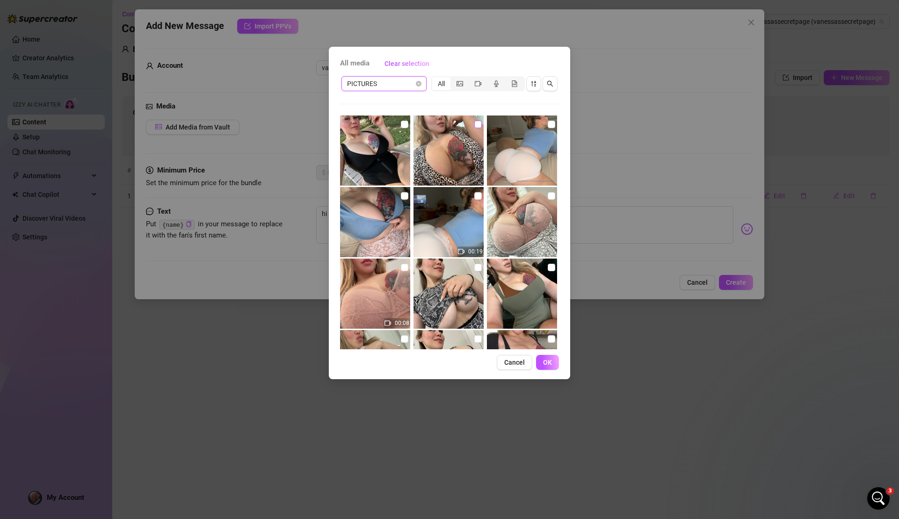
click at [475, 125] on input "checkbox" at bounding box center [478, 124] width 7 height 7
checkbox input "true"
click at [547, 363] on span "OK" at bounding box center [547, 362] width 9 height 7
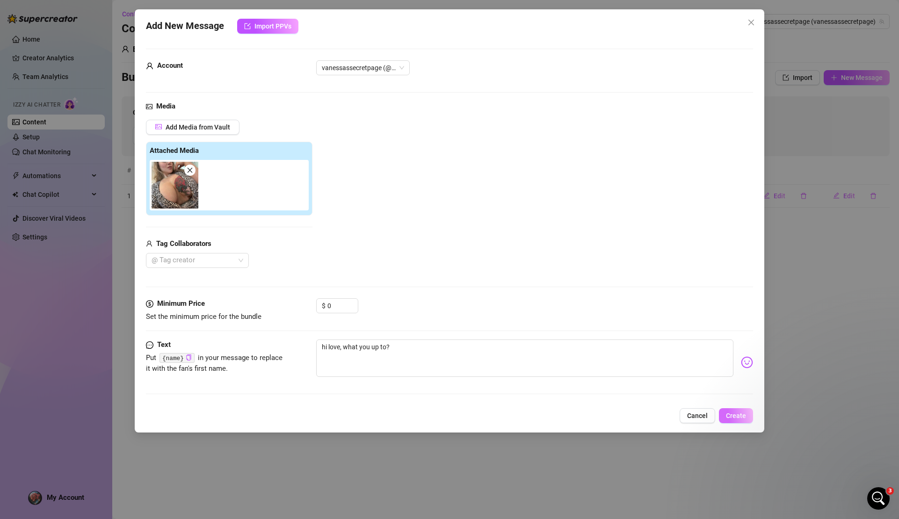
click at [735, 417] on span "Create" at bounding box center [736, 415] width 20 height 7
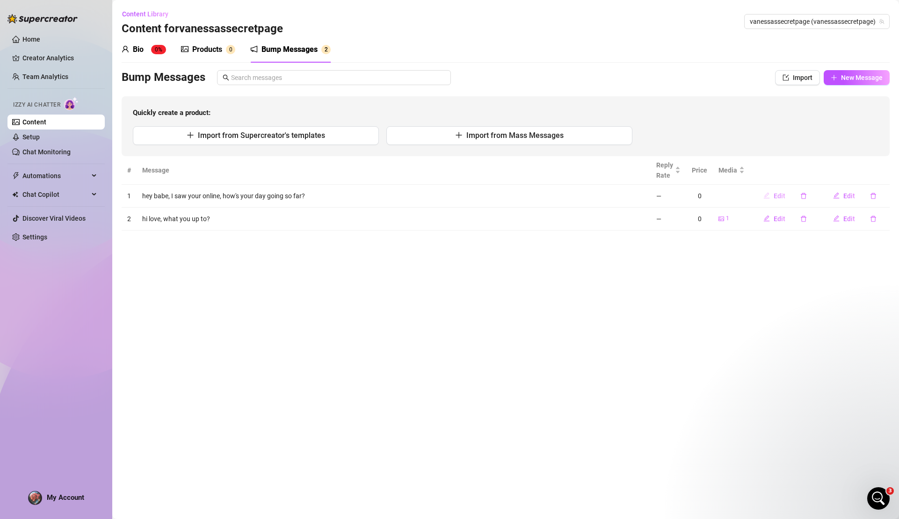
click at [781, 197] on span "Edit" at bounding box center [780, 195] width 12 height 7
type textarea "hey babe, I saw your online, how's your day going so far?"
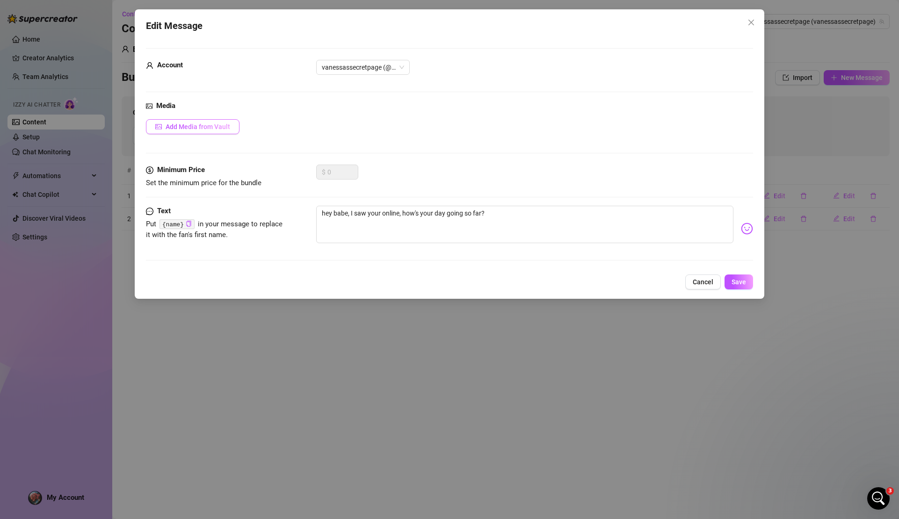
click at [199, 129] on span "Add Media from Vault" at bounding box center [198, 126] width 65 height 7
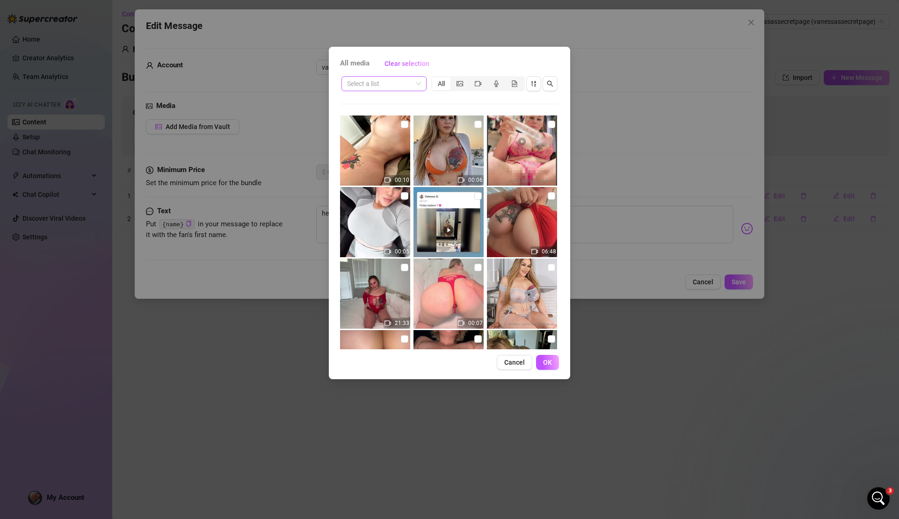
click at [419, 84] on span at bounding box center [384, 84] width 74 height 14
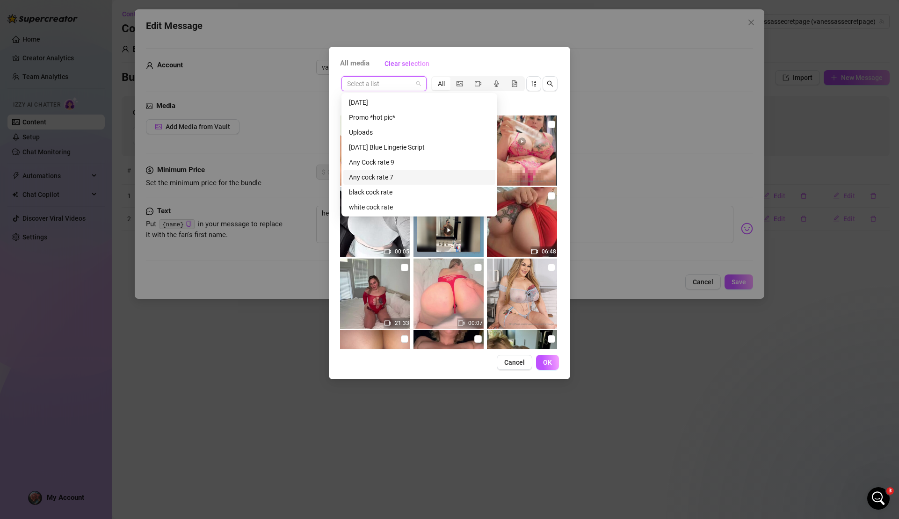
scroll to position [479, 0]
click at [393, 189] on div "Life🍷" at bounding box center [419, 192] width 141 height 10
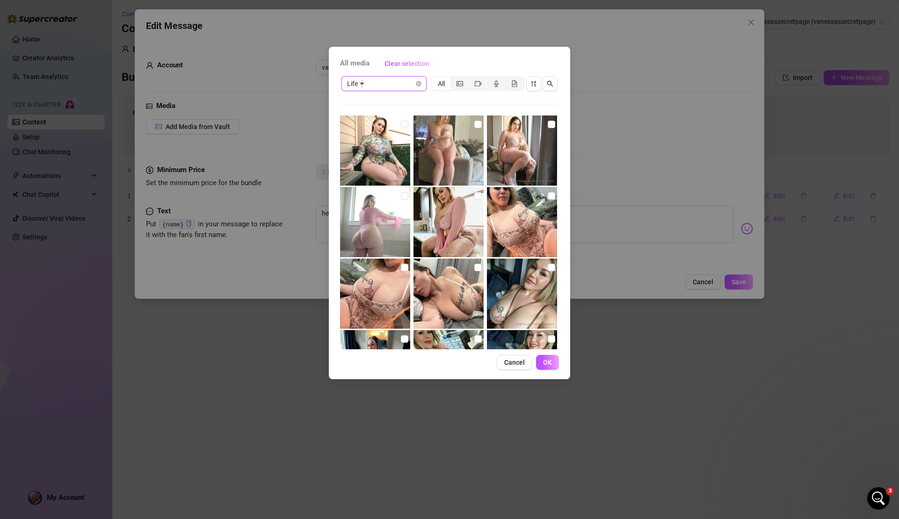
scroll to position [2, 0]
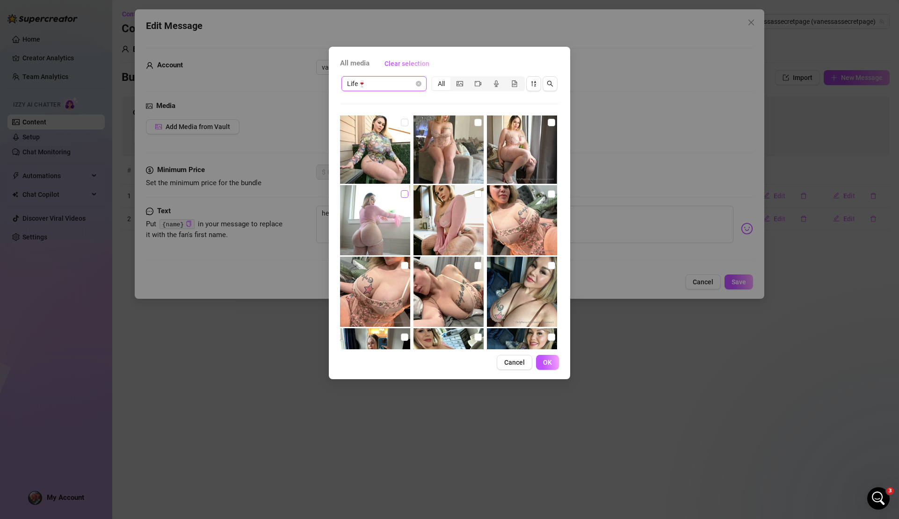
click at [404, 193] on input "checkbox" at bounding box center [404, 193] width 7 height 7
checkbox input "true"
click at [553, 369] on button "OK" at bounding box center [547, 362] width 23 height 15
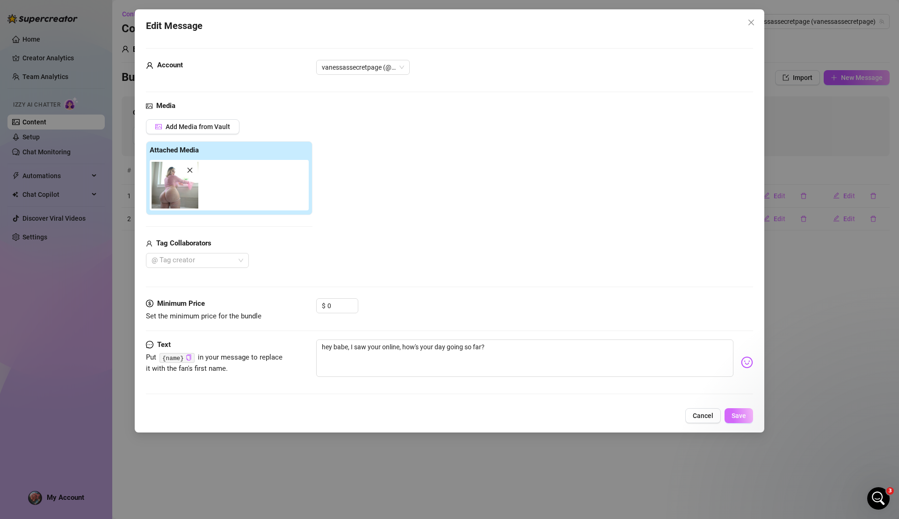
click at [743, 419] on button "Save" at bounding box center [739, 416] width 29 height 15
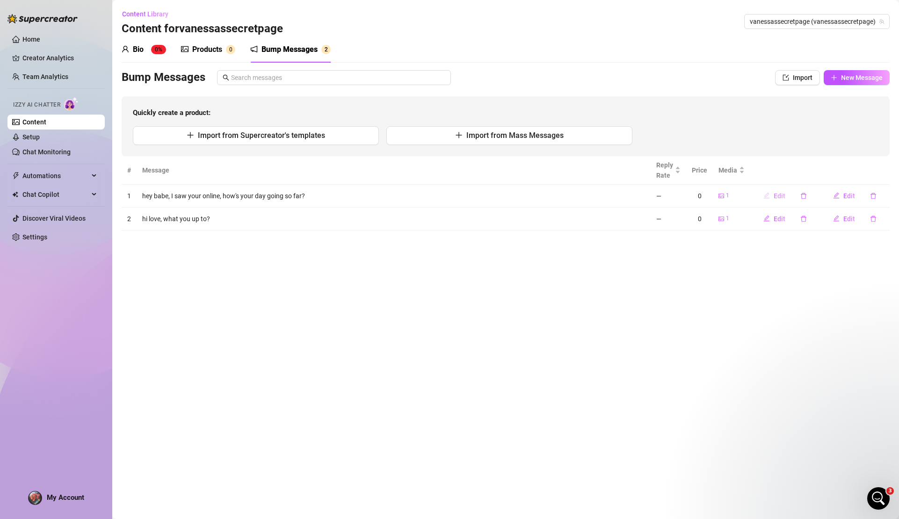
click at [774, 196] on button "Edit" at bounding box center [774, 196] width 37 height 15
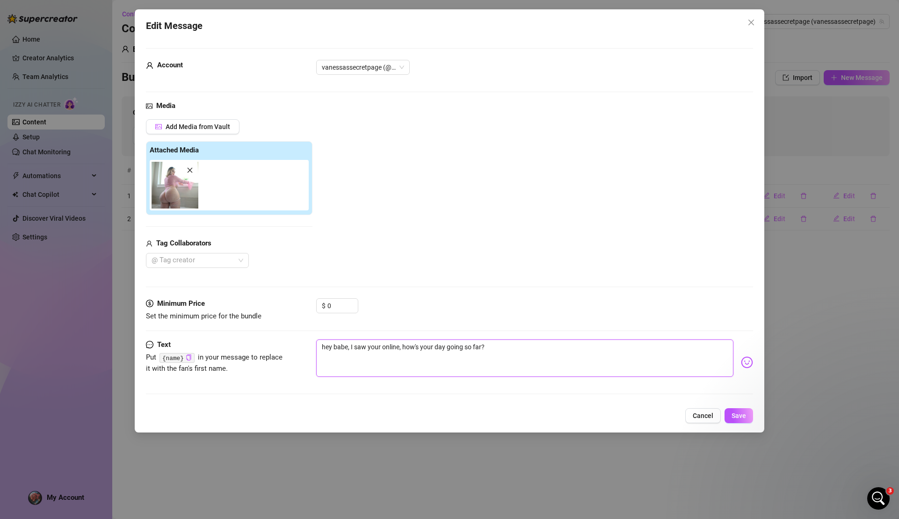
click at [514, 352] on textarea "hey babe, I saw your online, how's your day going so far?" at bounding box center [524, 358] width 417 height 37
type textarea "hey babe, I saw your online, how's your day going so far?"
type textarea "hey babe, I saw your online, how's your day going so far? l"
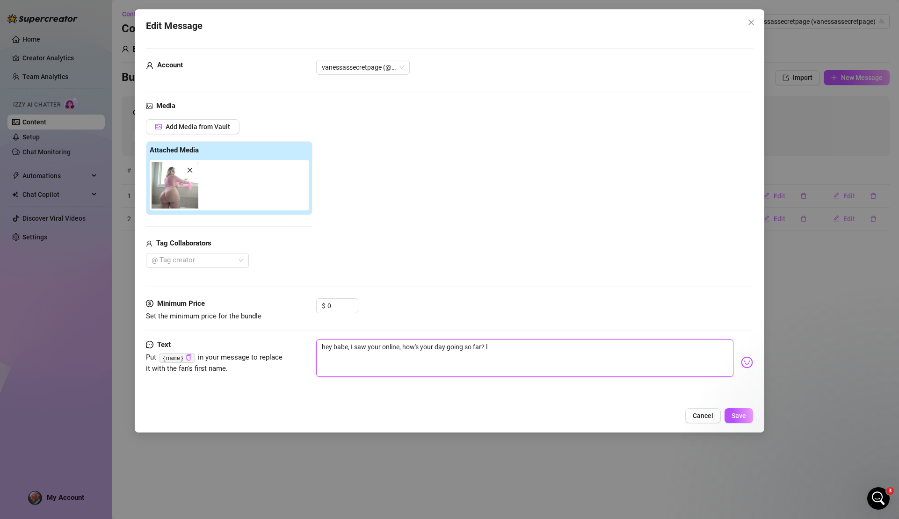
type textarea "hey babe, I saw your online, how's your day going so far? li"
type textarea "hey babe, I saw your online, how's your day going so far? lik"
type textarea "hey babe, I saw your online, how's your day going so far? like"
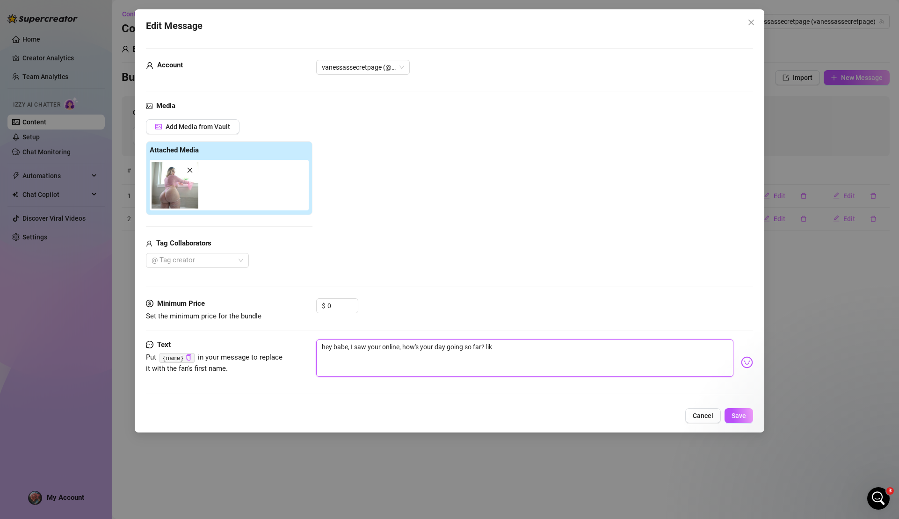
type textarea "hey babe, I saw your online, how's your day going so far? like"
type textarea "hey babe, I saw your online, how's your day going so far? like m"
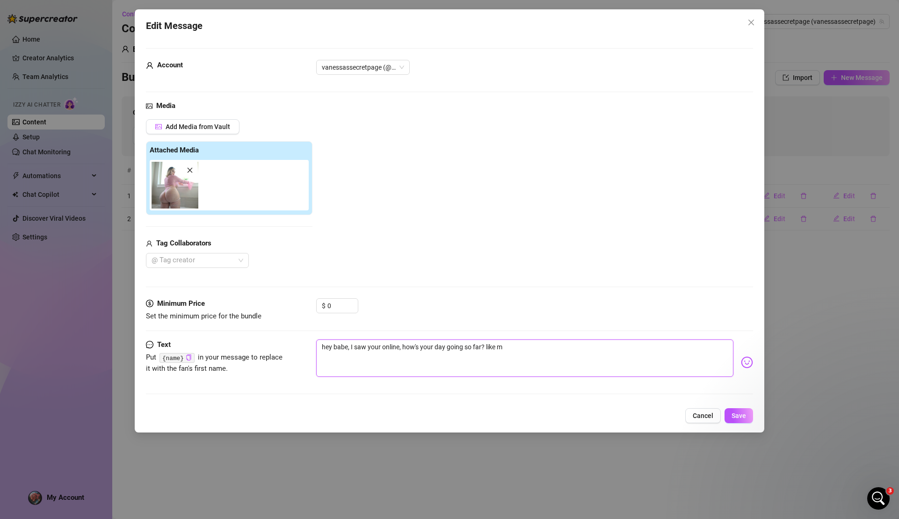
type textarea "hey babe, I saw your online, how's your day going so far? like my"
type textarea "hey babe, I saw your online, how's your day going so far? like my p"
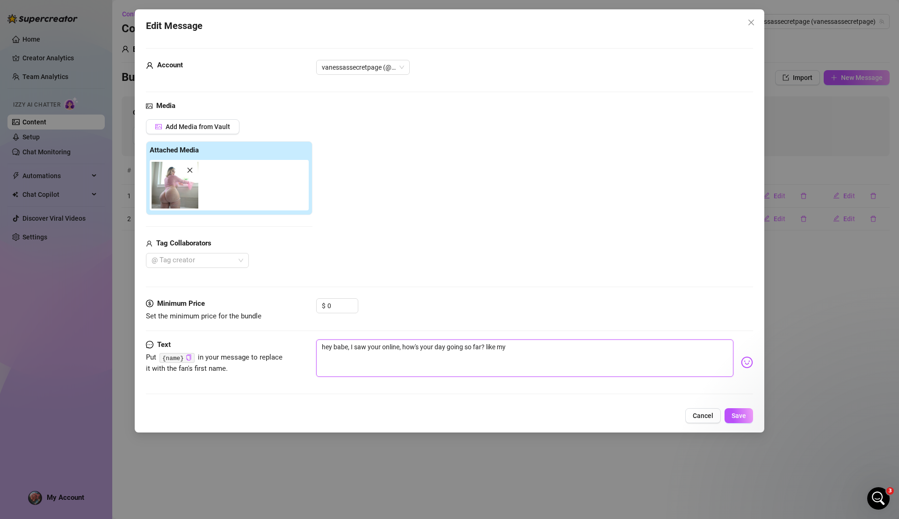
type textarea "hey babe, I saw your online, how's your day going so far? like my p"
type textarea "hey babe, I saw your online, how's your day going so far? like my pi"
type textarea "hey babe, I saw your online, how's your day going so far? like my pic"
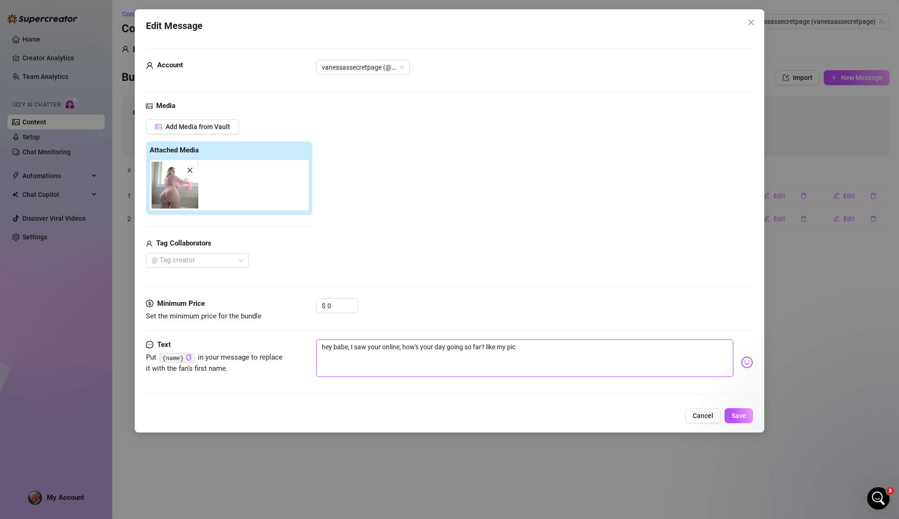
type textarea "hey babe, I saw your online, how's your day going so far? like my pic?"
type textarea "hey babe, I saw your online, how's your day going so far? like my pic? l"
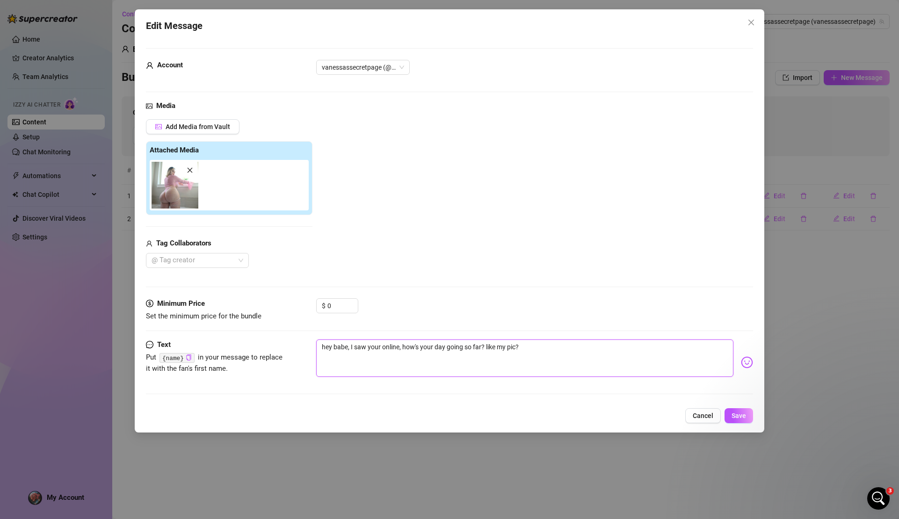
type textarea "hey babe, I saw your online, how's your day going so far? like my pic? l"
type textarea "hey babe, I saw your online, how's your day going so far? like my pic? lo"
type textarea "hey babe, I saw your online, how's your day going so far? like my pic? lol"
click at [750, 416] on button "Save" at bounding box center [739, 416] width 29 height 15
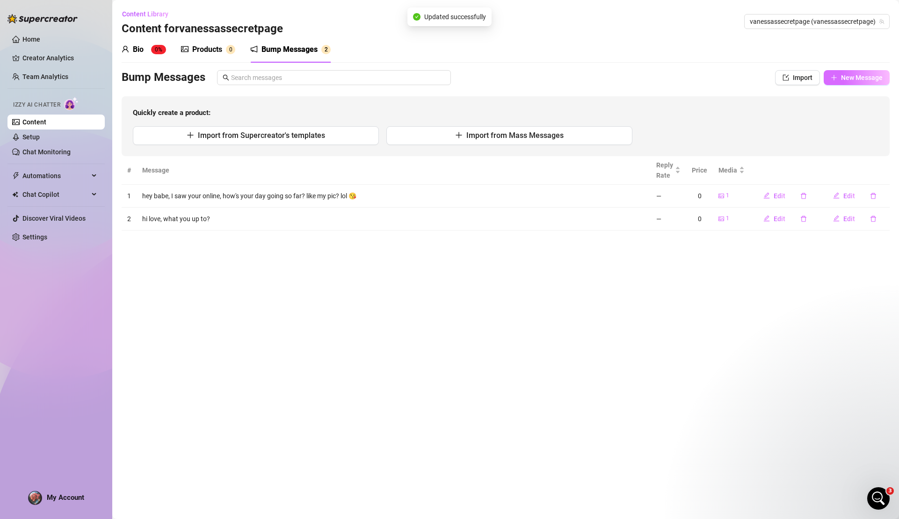
click at [852, 79] on span "New Message" at bounding box center [862, 77] width 42 height 7
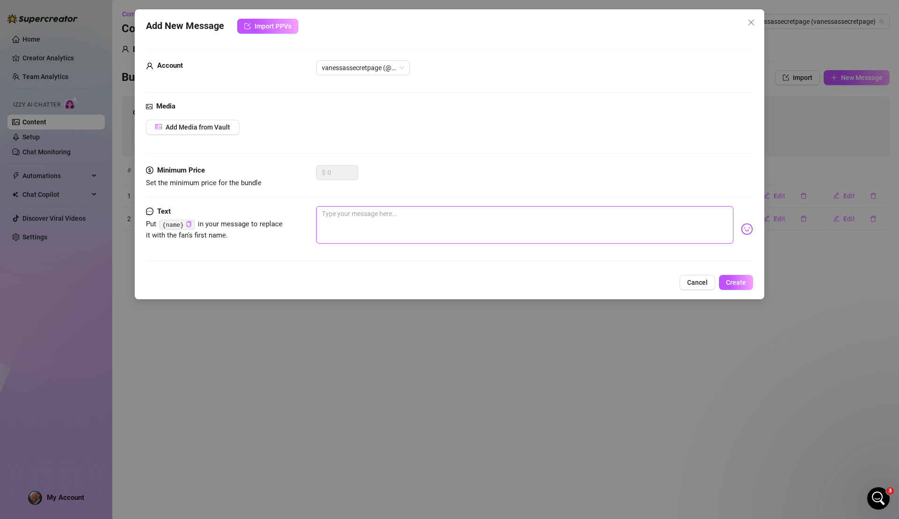
click at [356, 233] on textarea at bounding box center [524, 224] width 417 height 37
click at [201, 132] on button "Add Media from Vault" at bounding box center [193, 127] width 94 height 15
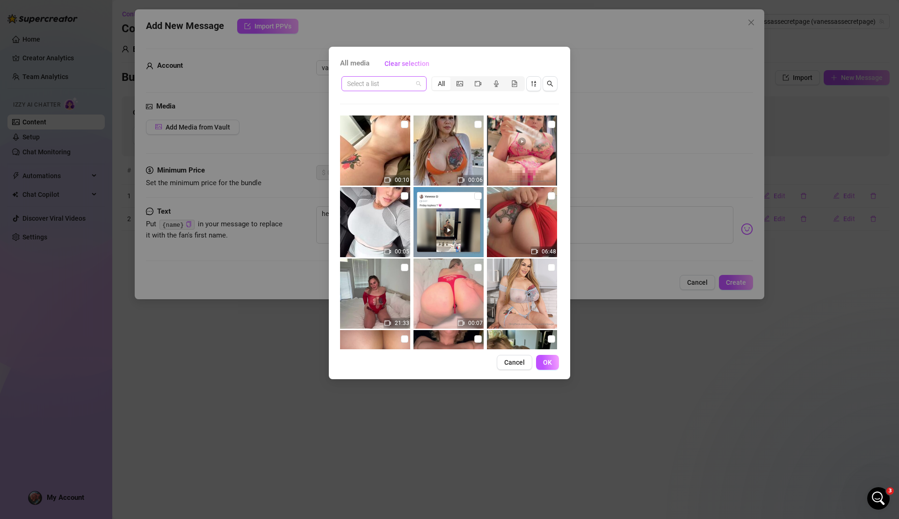
click at [420, 84] on span at bounding box center [384, 84] width 74 height 14
click at [422, 84] on div "Select a list" at bounding box center [384, 83] width 85 height 15
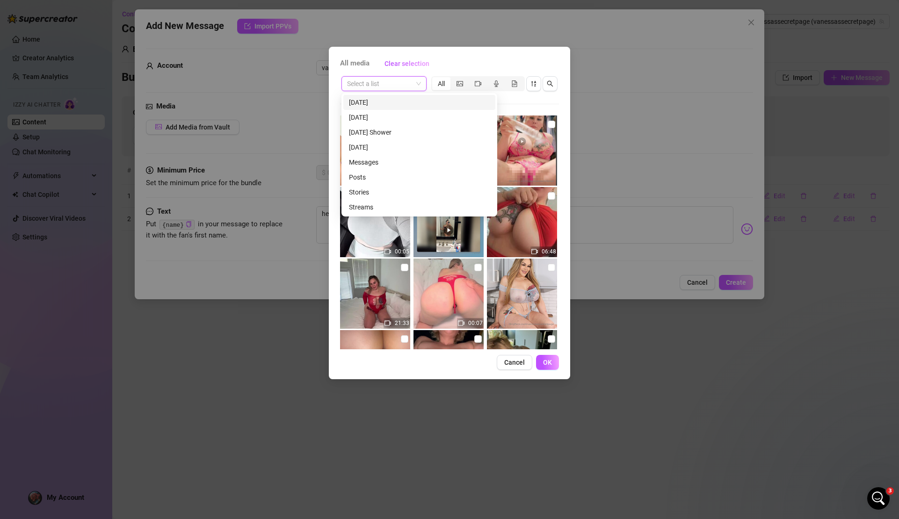
click at [420, 83] on span at bounding box center [384, 84] width 74 height 14
click at [415, 81] on span at bounding box center [384, 84] width 74 height 14
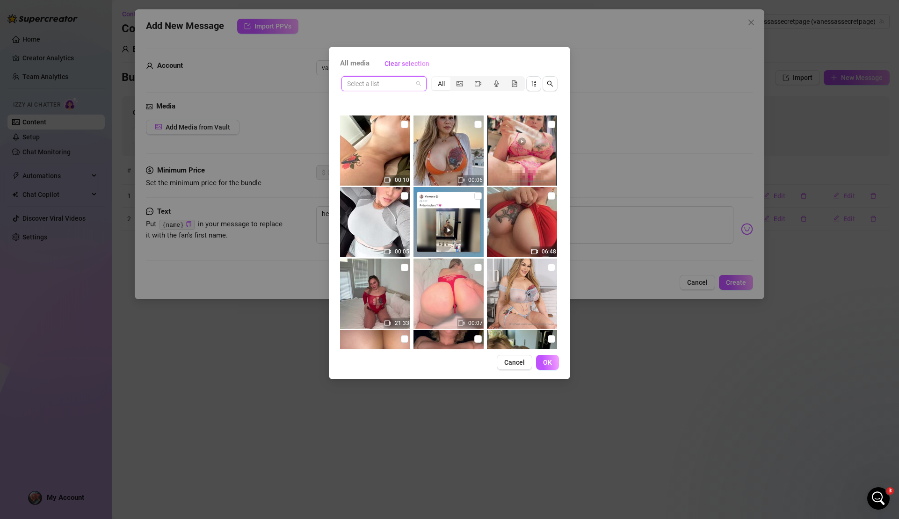
click at [415, 81] on span at bounding box center [384, 84] width 74 height 14
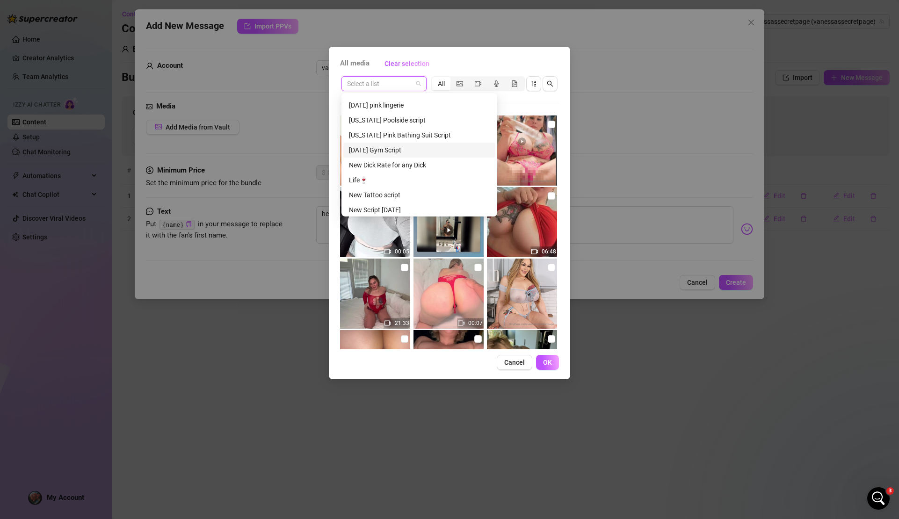
scroll to position [493, 0]
click at [386, 172] on div "Life🍷" at bounding box center [419, 178] width 152 height 15
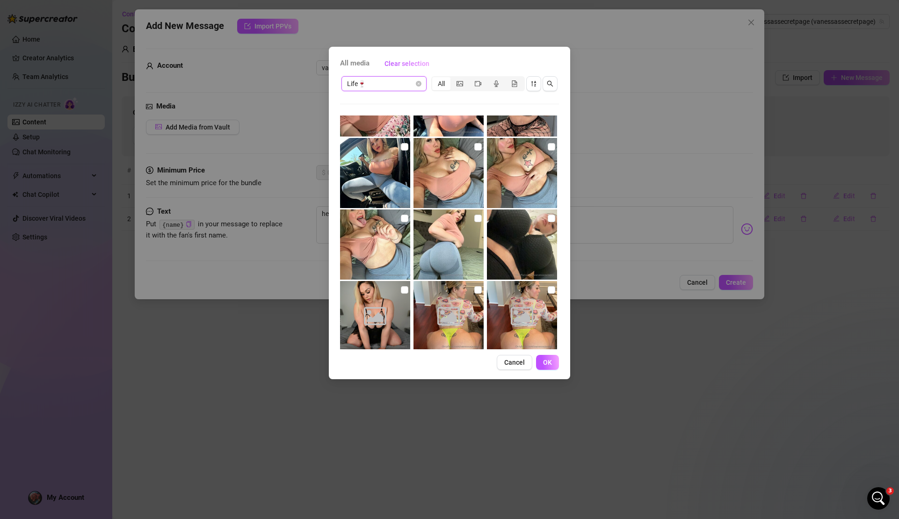
scroll to position [480, 0]
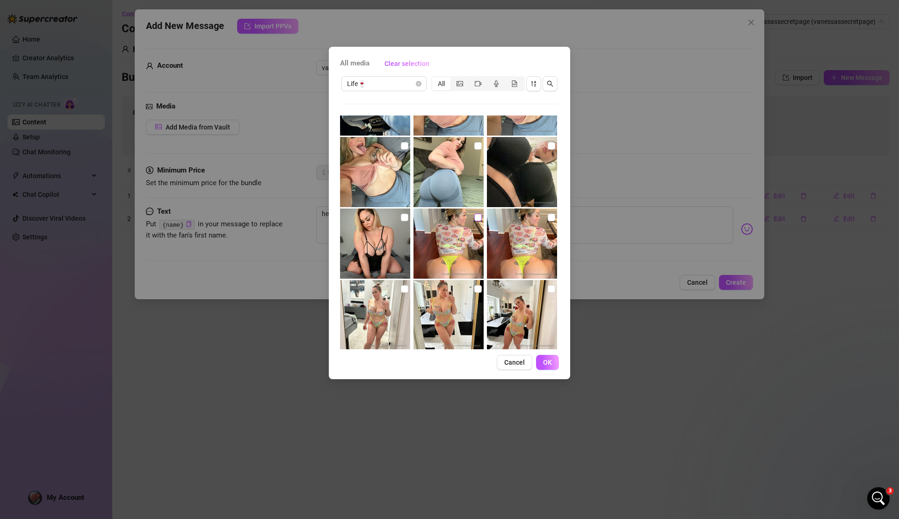
click at [477, 216] on span at bounding box center [478, 217] width 7 height 7
click at [477, 216] on input "checkbox" at bounding box center [478, 217] width 7 height 7
click at [547, 363] on span "OK" at bounding box center [547, 362] width 9 height 7
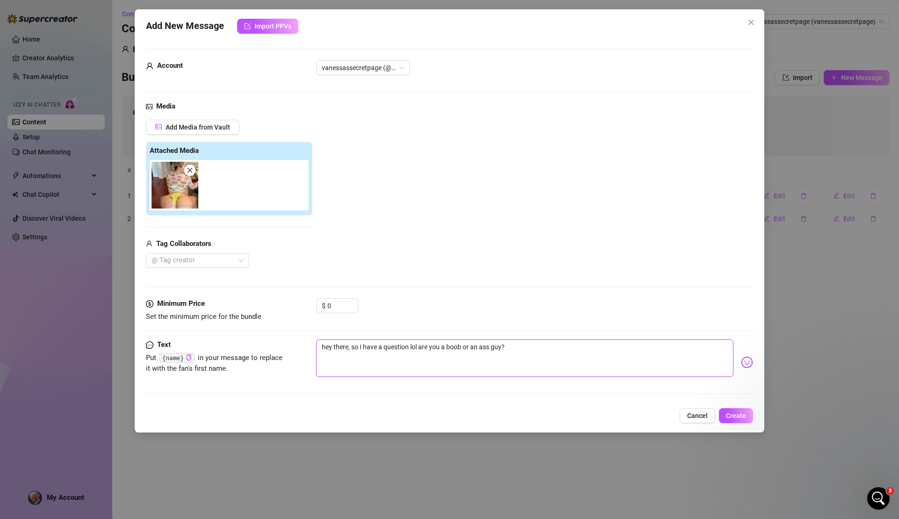
click at [534, 345] on textarea "hey there, so I have a question lol are you a boob or an ass guy?" at bounding box center [524, 358] width 417 height 37
click at [742, 364] on img at bounding box center [747, 363] width 12 height 12
click at [741, 365] on img at bounding box center [747, 363] width 12 height 12
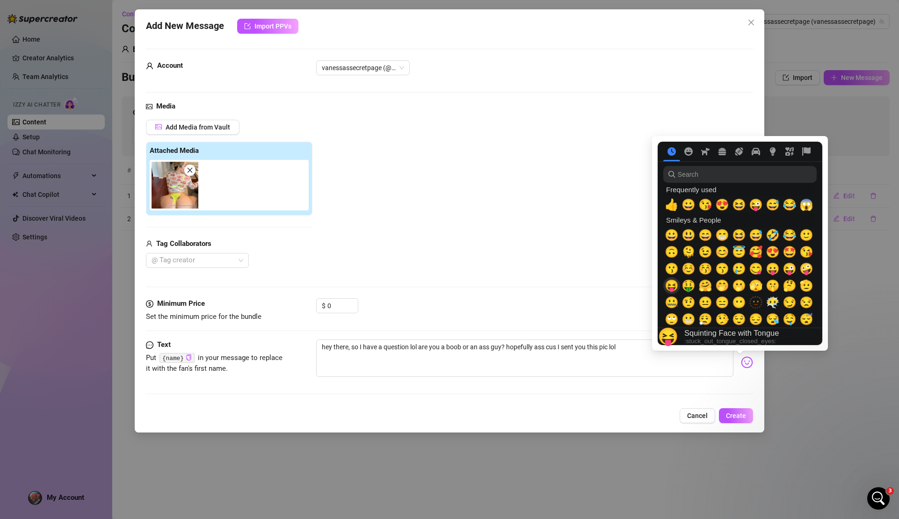
click at [672, 288] on span "😝" at bounding box center [672, 285] width 14 height 13
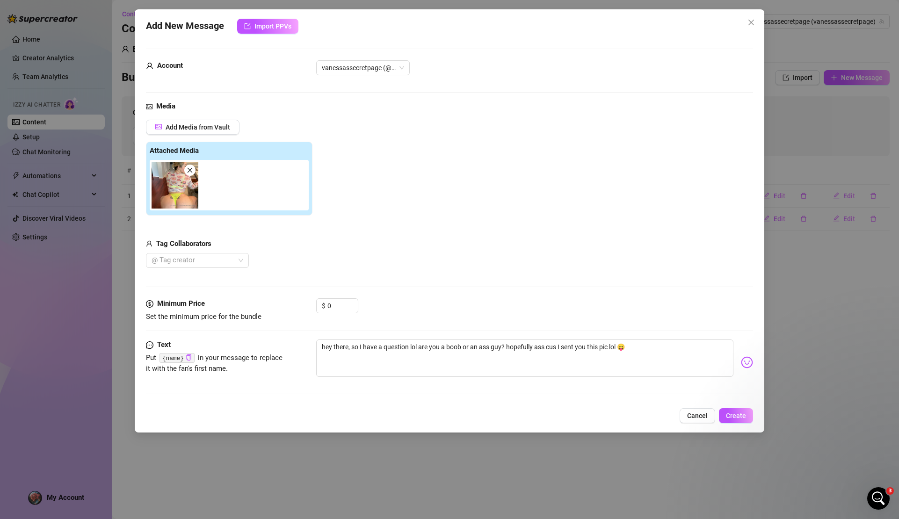
click at [515, 328] on div "Minimum Price Set the minimum price for the bundle $ 0" at bounding box center [449, 319] width 607 height 41
click at [747, 416] on button "Create" at bounding box center [736, 416] width 34 height 15
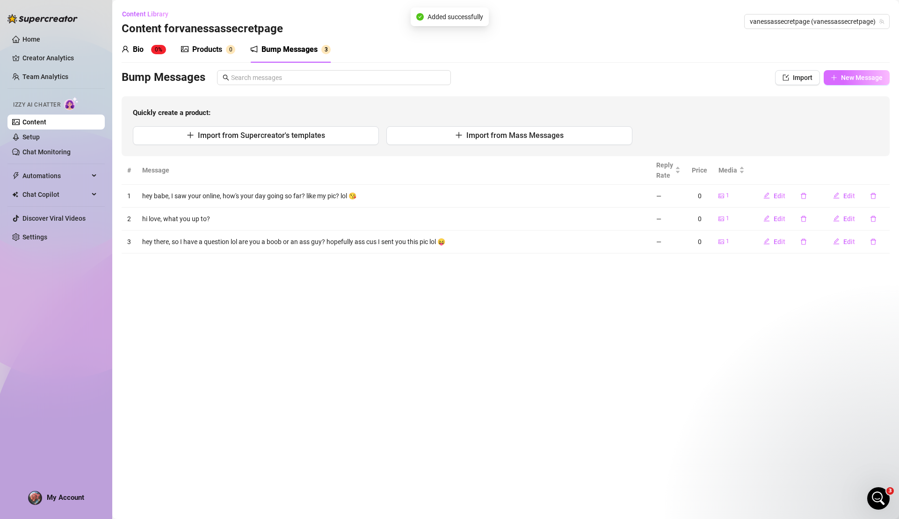
click at [848, 73] on button "New Message" at bounding box center [857, 77] width 66 height 15
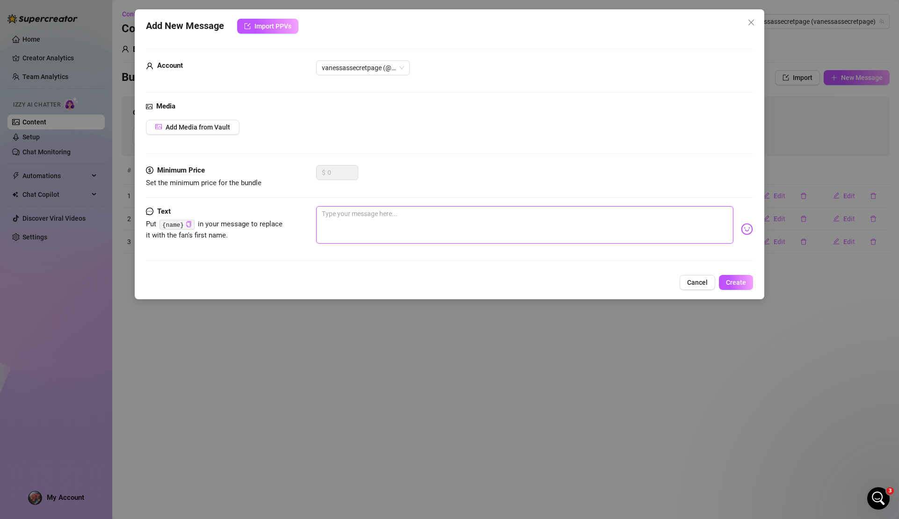
click at [365, 211] on textarea at bounding box center [524, 224] width 417 height 37
click at [743, 231] on img at bounding box center [747, 229] width 12 height 12
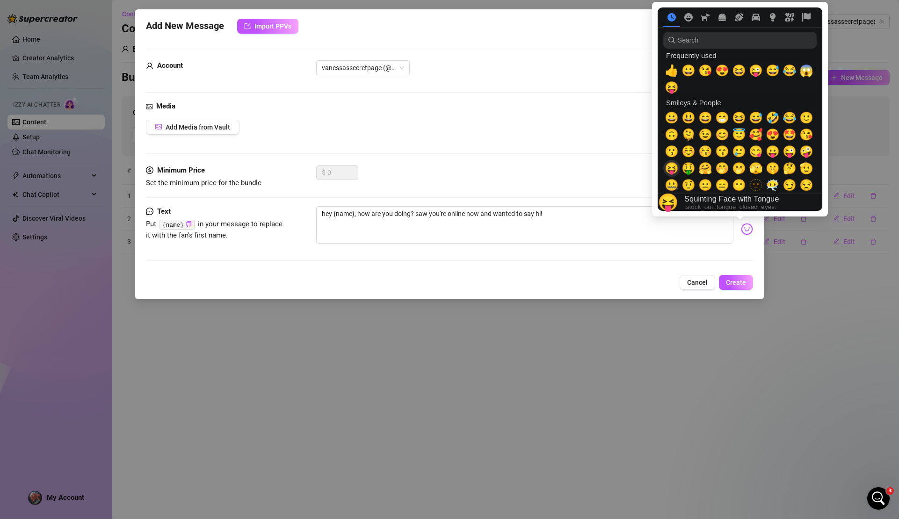
click at [672, 169] on span "😝" at bounding box center [672, 168] width 14 height 13
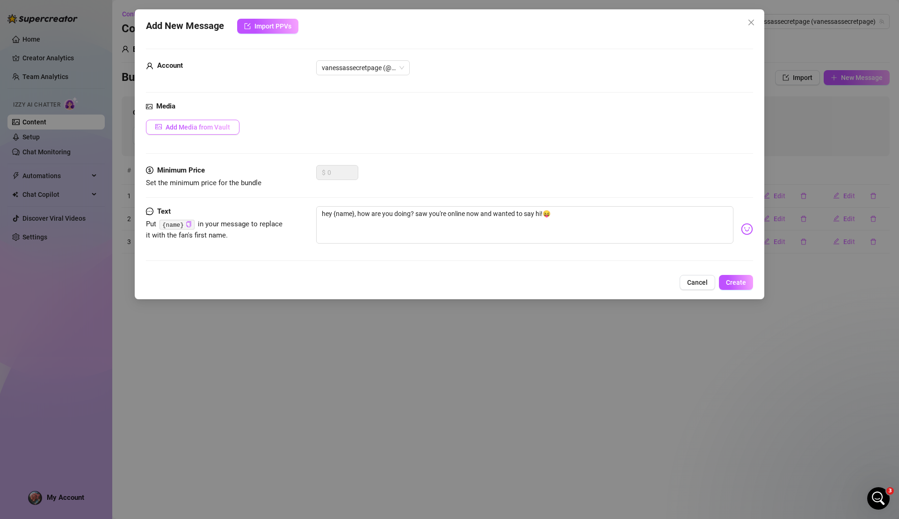
click at [186, 127] on span "Add Media from Vault" at bounding box center [198, 127] width 65 height 7
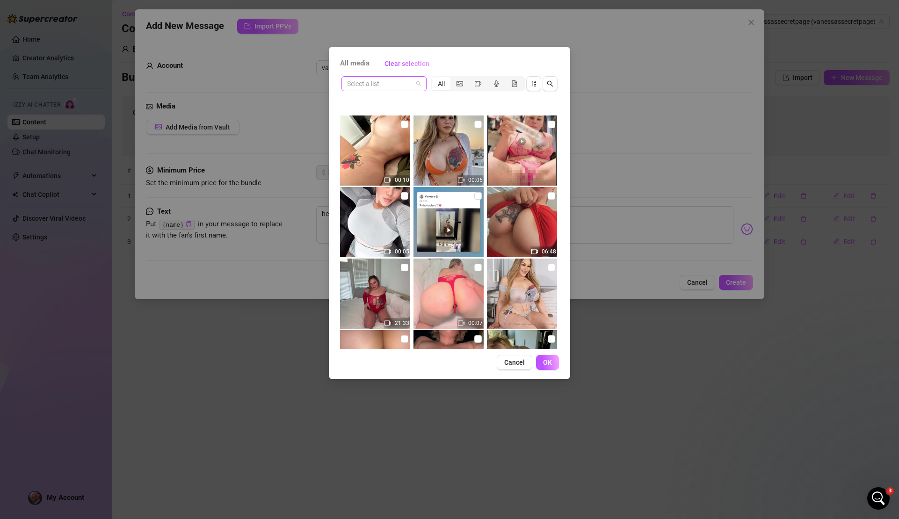
click at [403, 80] on input "search" at bounding box center [380, 84] width 66 height 14
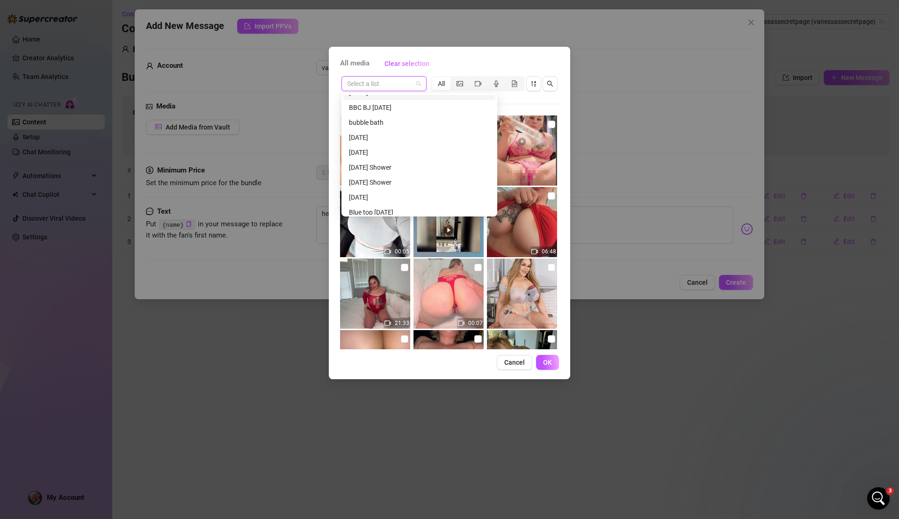
scroll to position [72, 0]
click at [388, 163] on div "PICTURES" at bounding box center [419, 166] width 141 height 10
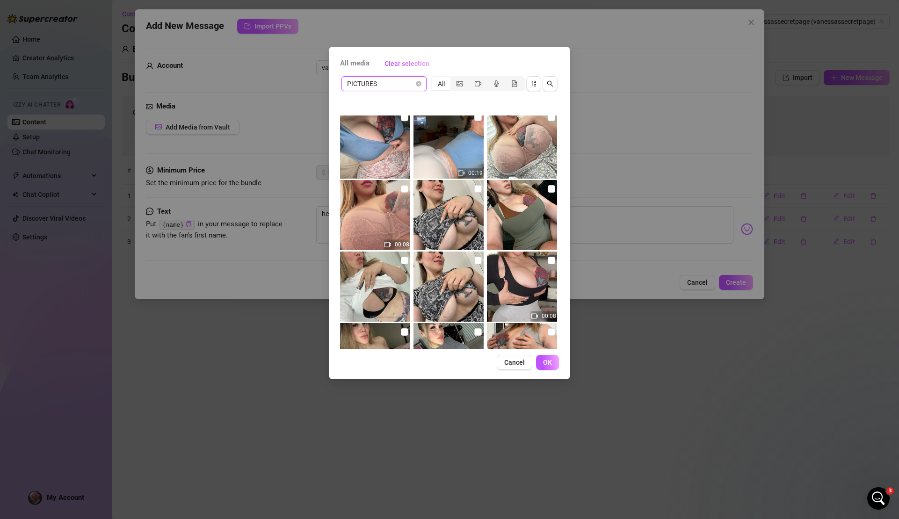
scroll to position [99, 0]
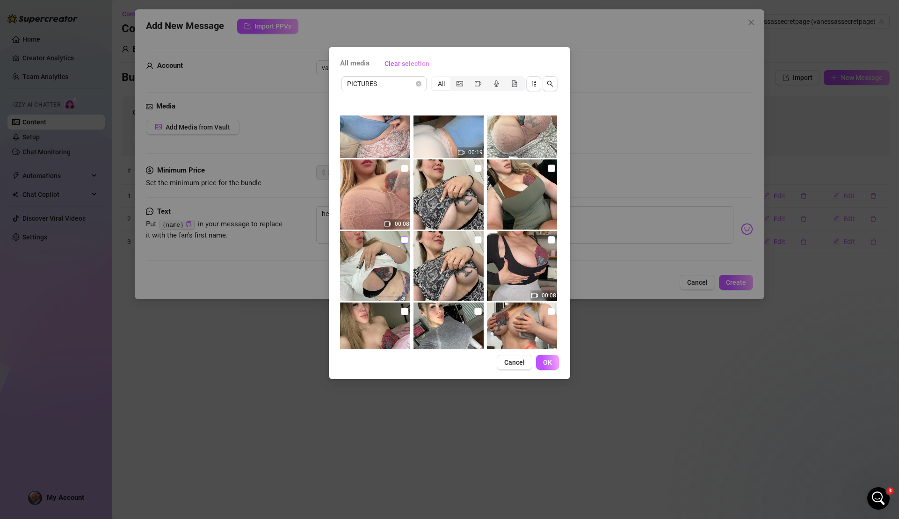
click at [404, 241] on input "checkbox" at bounding box center [404, 239] width 7 height 7
click at [546, 364] on span "OK" at bounding box center [547, 362] width 9 height 7
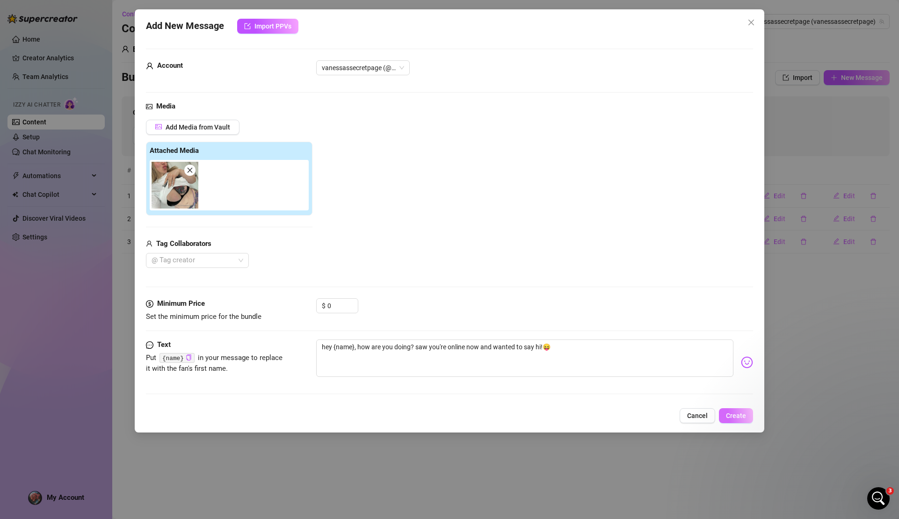
click at [738, 412] on span "Create" at bounding box center [736, 415] width 20 height 7
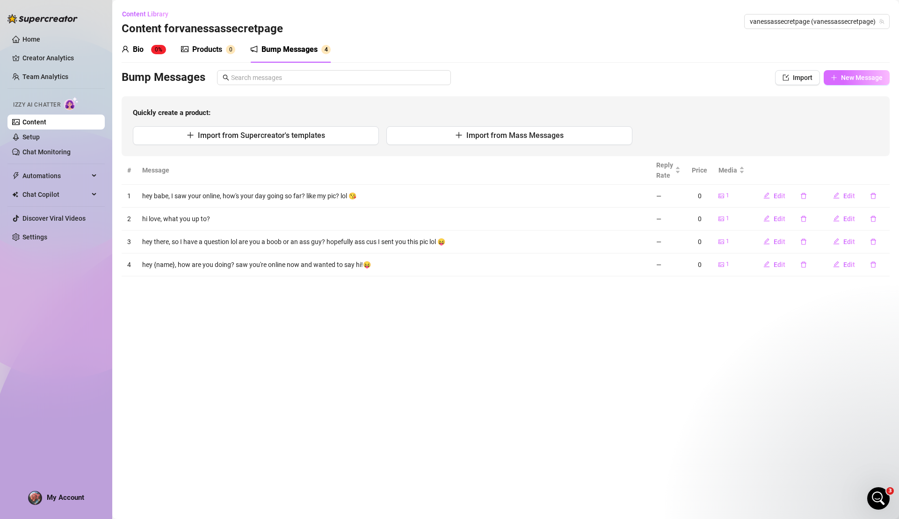
click at [851, 79] on span "New Message" at bounding box center [862, 77] width 42 height 7
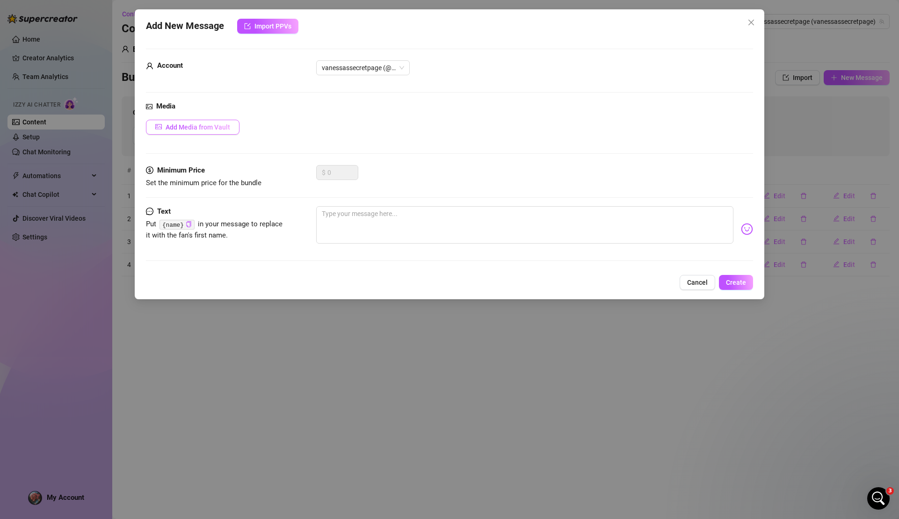
click at [220, 125] on span "Add Media from Vault" at bounding box center [198, 127] width 65 height 7
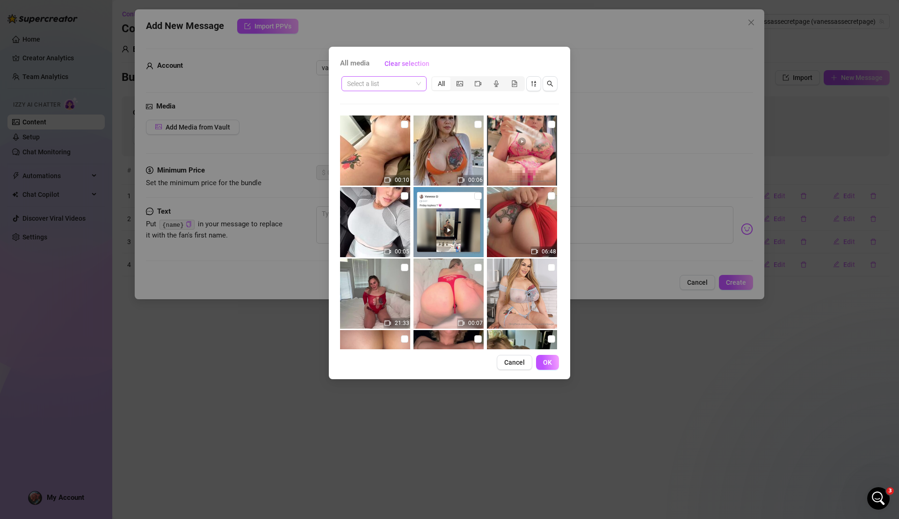
click at [420, 83] on span at bounding box center [384, 84] width 74 height 14
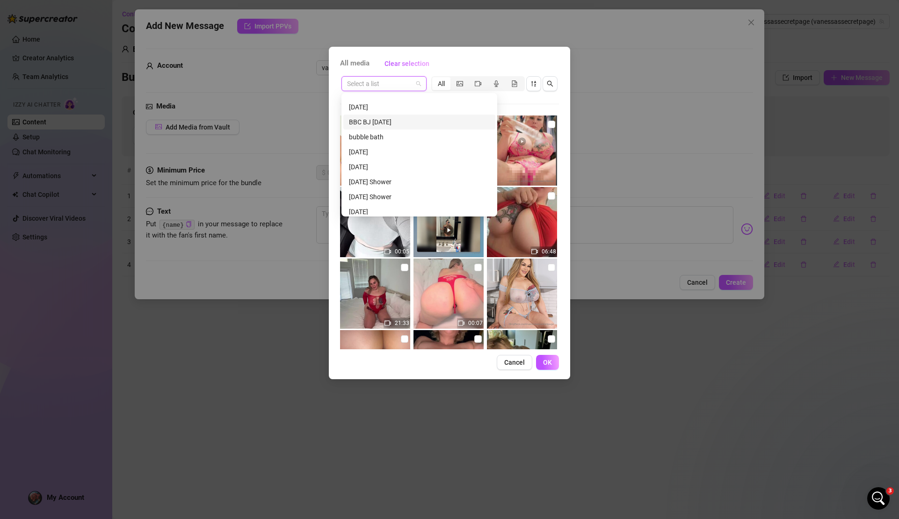
scroll to position [127, 0]
click at [387, 108] on div "PICTURES" at bounding box center [419, 110] width 141 height 10
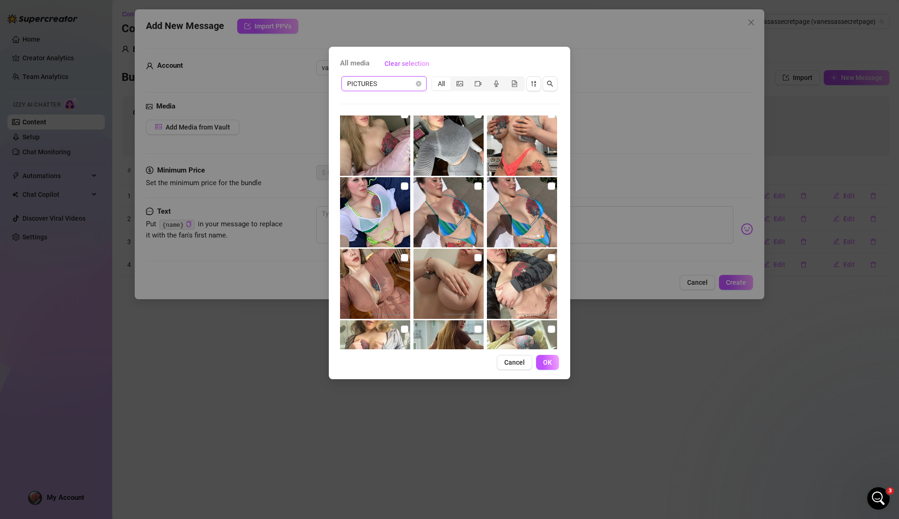
scroll to position [307, 0]
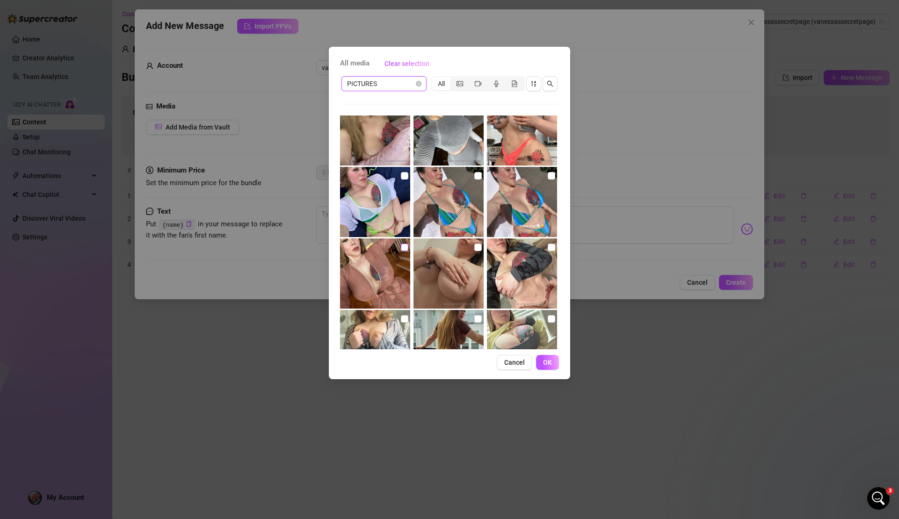
click at [401, 247] on input "checkbox" at bounding box center [404, 247] width 7 height 7
click at [542, 360] on button "OK" at bounding box center [547, 362] width 23 height 15
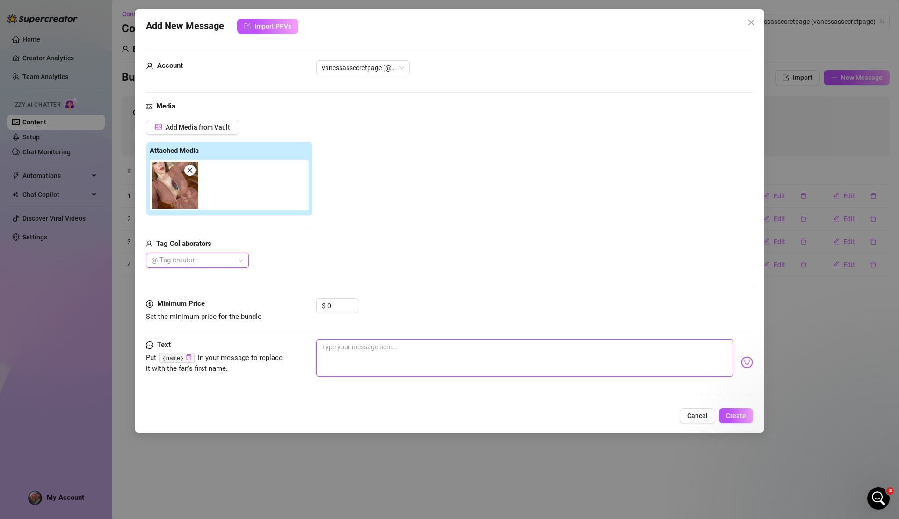
click at [376, 355] on textarea at bounding box center [524, 358] width 417 height 37
click at [735, 416] on span "Create" at bounding box center [736, 415] width 20 height 7
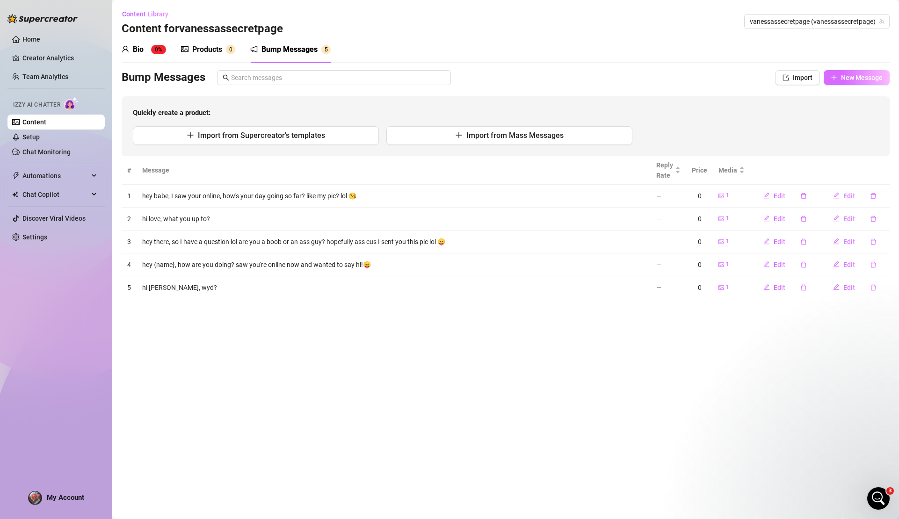
click at [853, 78] on span "New Message" at bounding box center [862, 77] width 42 height 7
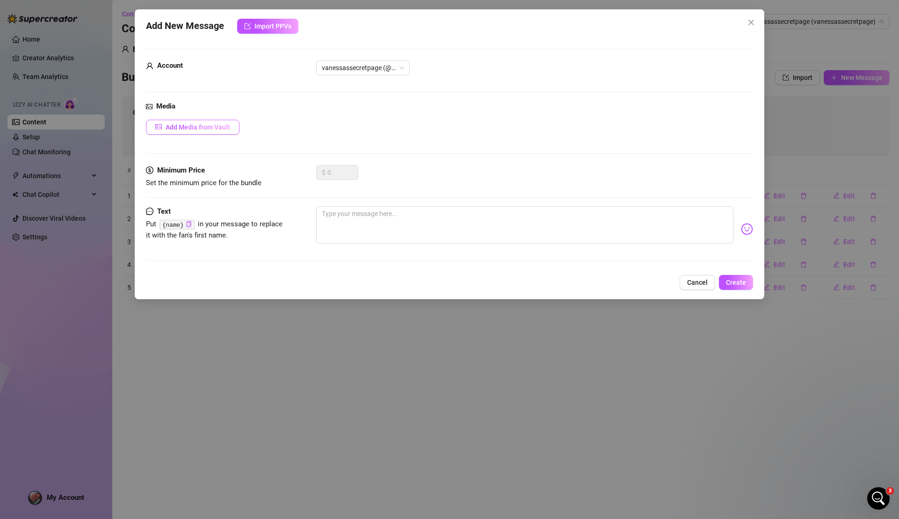
click at [233, 128] on button "Add Media from Vault" at bounding box center [193, 127] width 94 height 15
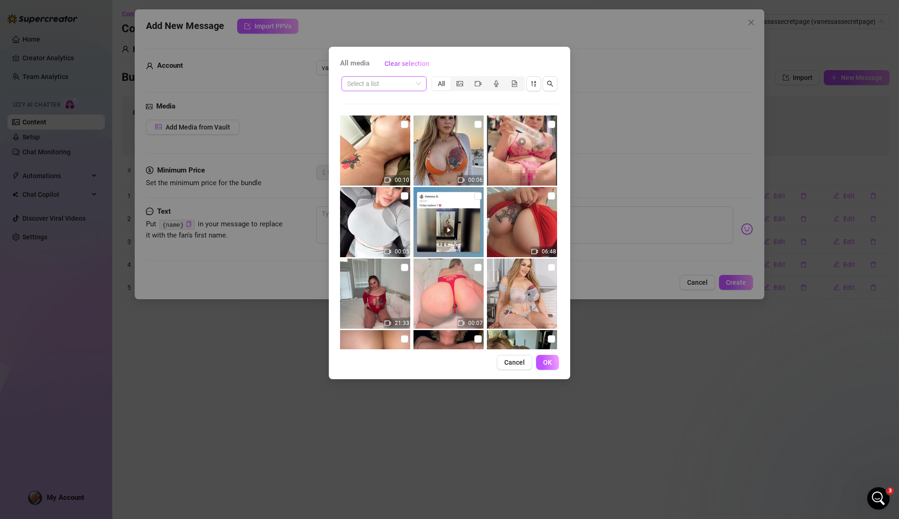
click at [417, 82] on span at bounding box center [384, 84] width 74 height 14
click at [462, 86] on icon "picture" at bounding box center [460, 83] width 7 height 5
click at [453, 79] on input "segmented control" at bounding box center [453, 79] width 0 height 0
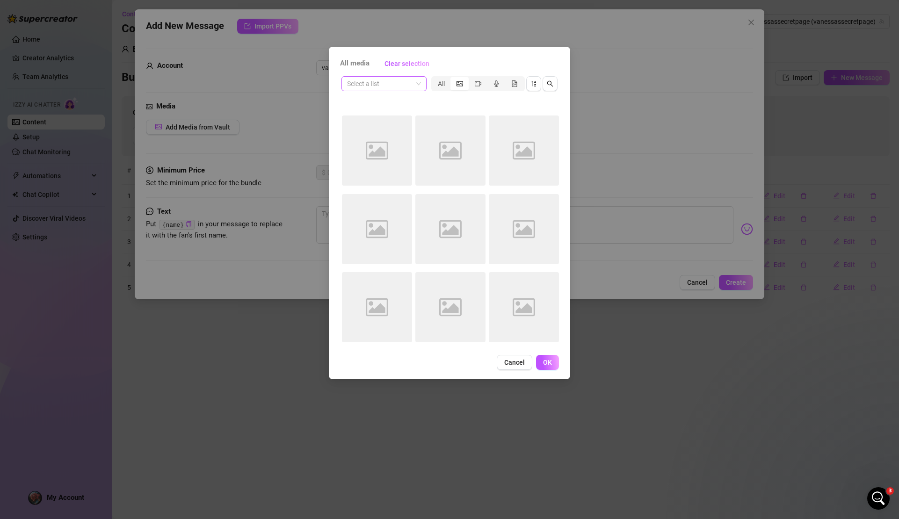
click at [418, 82] on span at bounding box center [384, 84] width 74 height 14
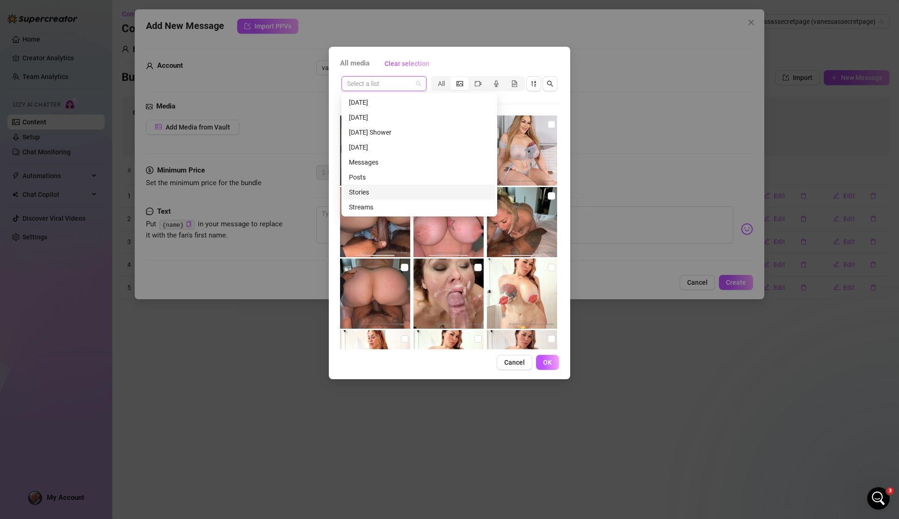
scroll to position [73, 0]
click at [380, 122] on div "Stories" at bounding box center [419, 120] width 141 height 10
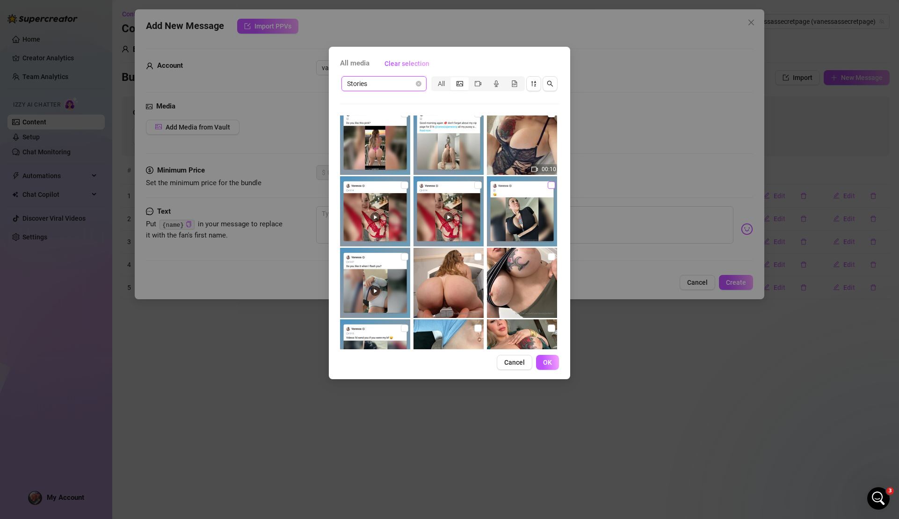
scroll to position [1015, 0]
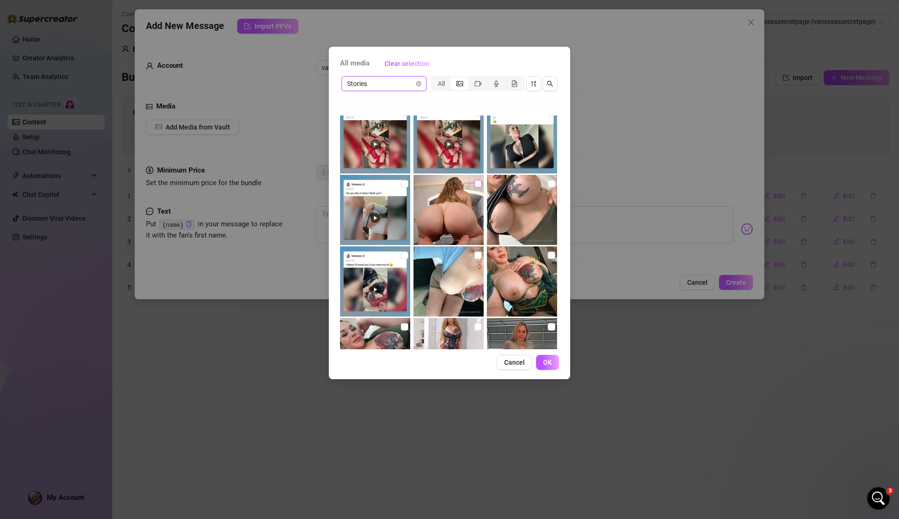
click at [476, 183] on span at bounding box center [478, 183] width 7 height 7
click at [476, 183] on input "checkbox" at bounding box center [478, 183] width 7 height 7
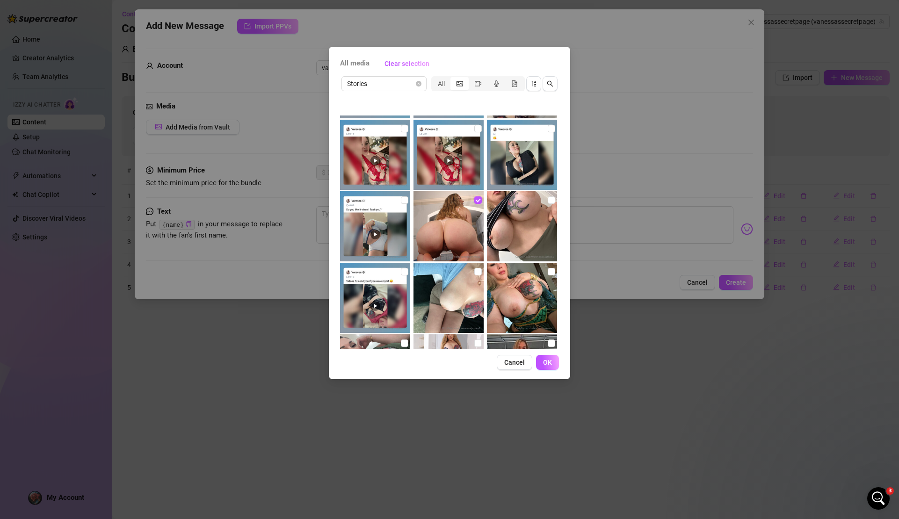
scroll to position [1000, 0]
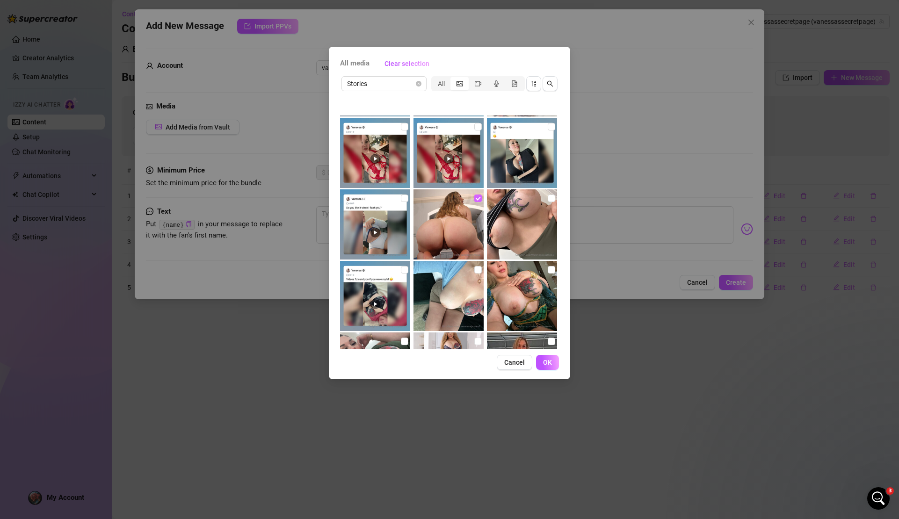
click at [476, 199] on span at bounding box center [478, 198] width 7 height 7
click at [476, 199] on input "checkbox" at bounding box center [478, 198] width 7 height 7
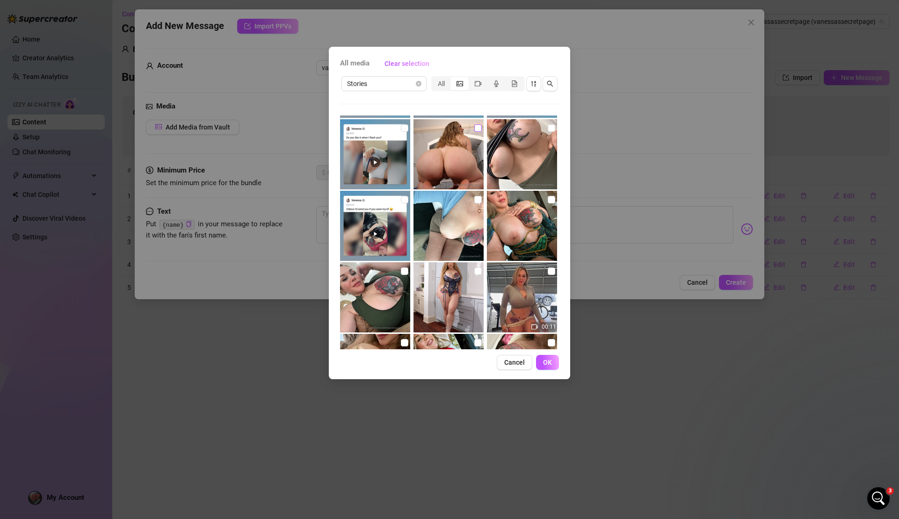
scroll to position [1137, 0]
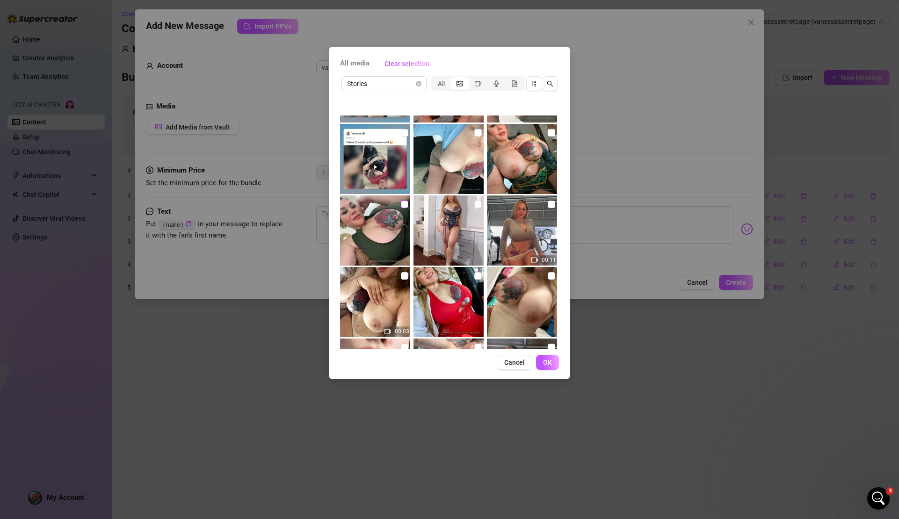
click at [401, 204] on input "checkbox" at bounding box center [404, 204] width 7 height 7
click at [554, 358] on button "OK" at bounding box center [547, 362] width 23 height 15
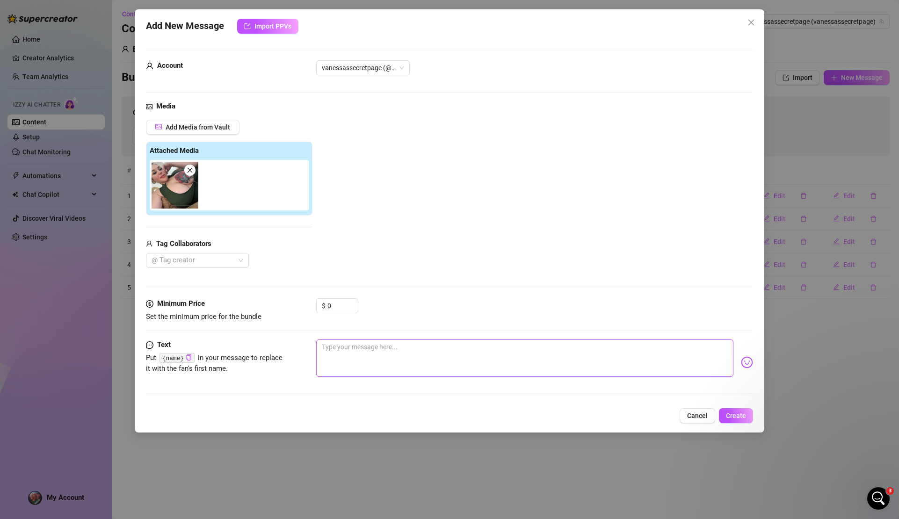
click at [404, 351] on textarea at bounding box center [524, 358] width 417 height 37
click at [741, 359] on img at bounding box center [747, 363] width 12 height 12
click at [741, 363] on img at bounding box center [747, 363] width 12 height 12
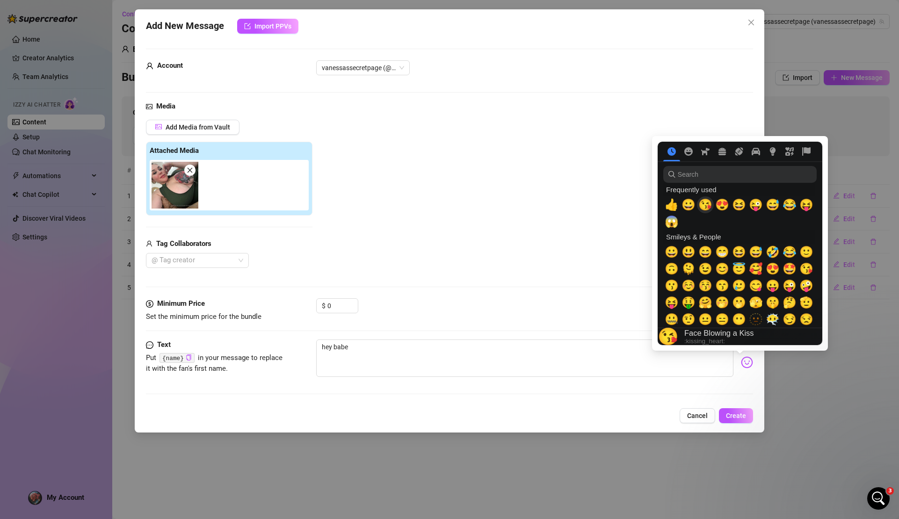
click at [705, 206] on span "😘" at bounding box center [706, 204] width 14 height 13
click at [738, 420] on button "Create" at bounding box center [736, 416] width 34 height 15
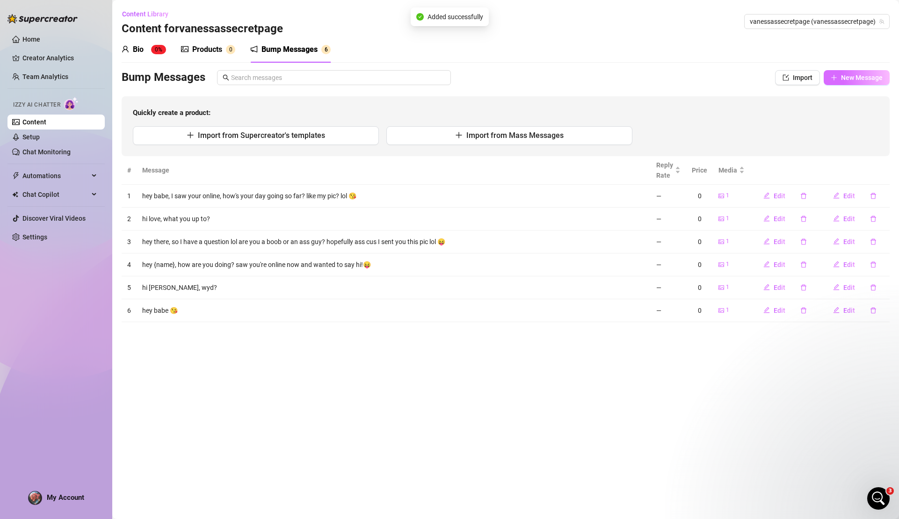
click at [866, 75] on span "New Message" at bounding box center [862, 77] width 42 height 7
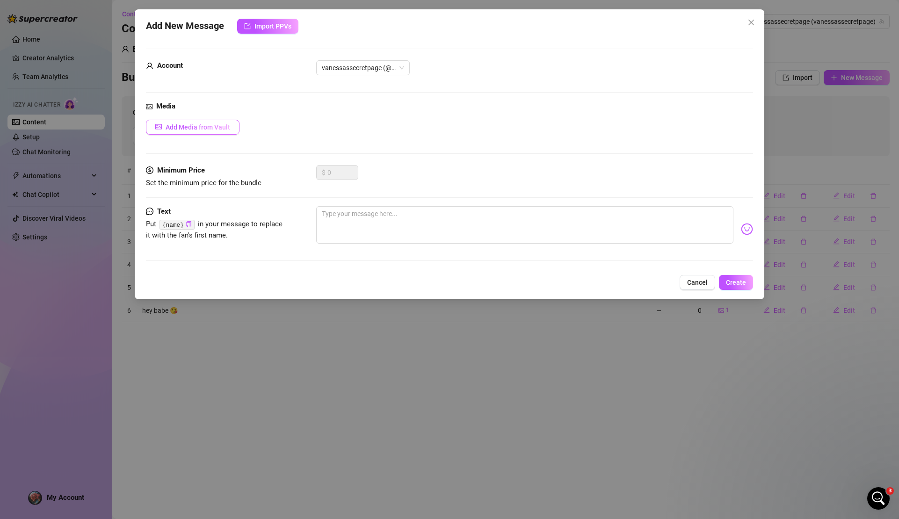
click at [205, 130] on span "Add Media from Vault" at bounding box center [198, 127] width 65 height 7
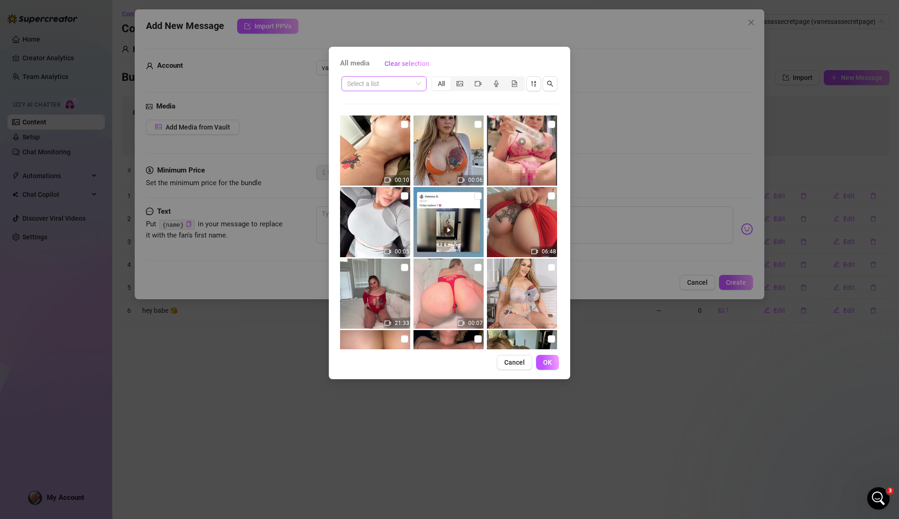
click at [416, 80] on span at bounding box center [384, 84] width 74 height 14
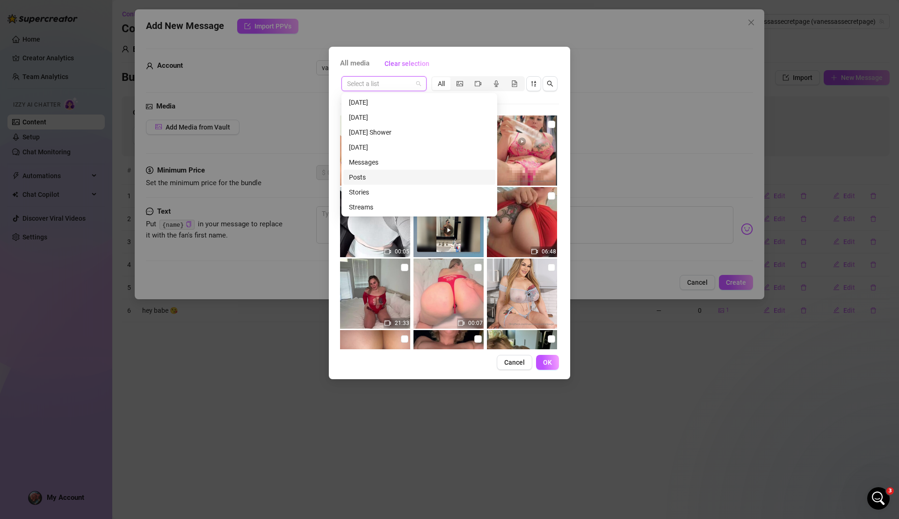
scroll to position [53, 0]
click at [380, 182] on div "PICTURES" at bounding box center [419, 184] width 141 height 10
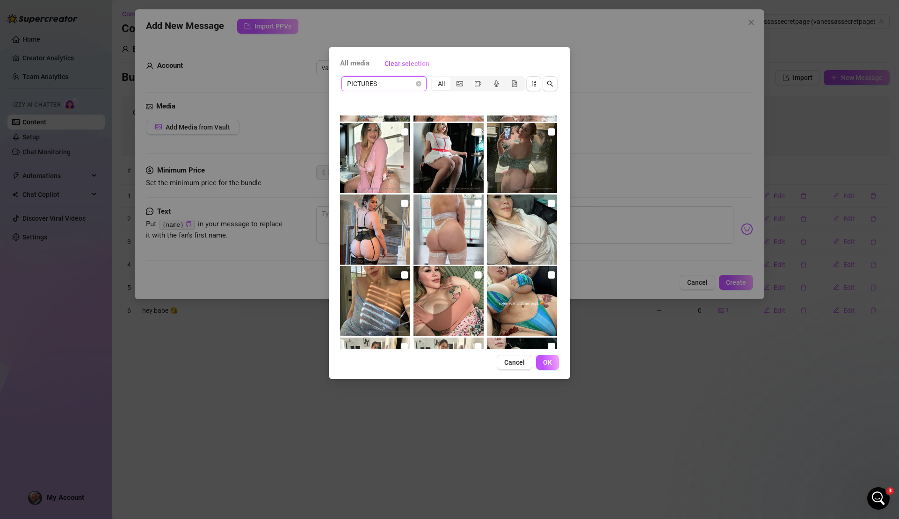
scroll to position [1781, 0]
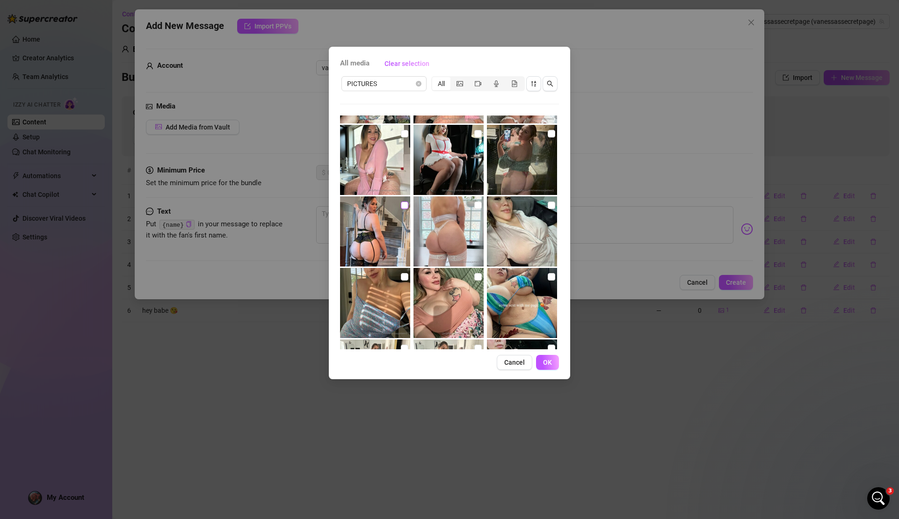
click at [401, 206] on input "checkbox" at bounding box center [404, 205] width 7 height 7
click at [543, 360] on span "OK" at bounding box center [547, 362] width 9 height 7
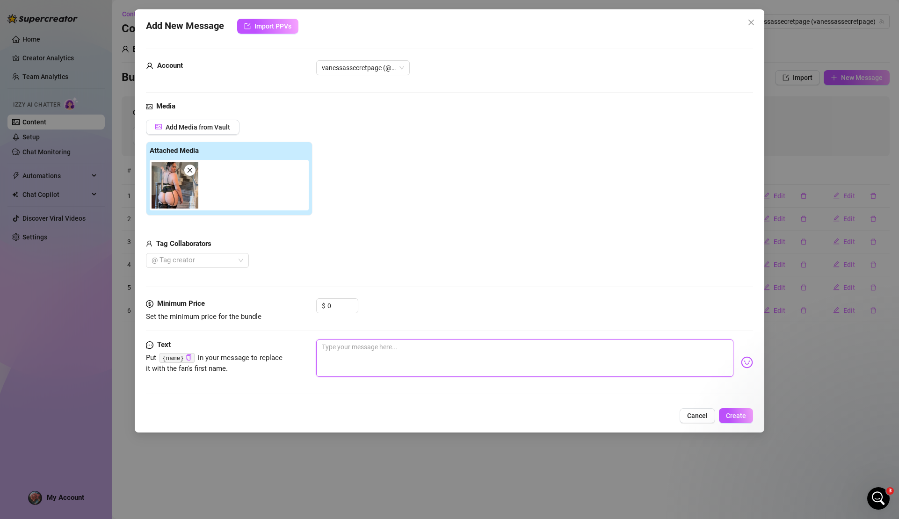
click at [387, 351] on textarea at bounding box center [524, 358] width 417 height 37
click at [742, 365] on img at bounding box center [747, 363] width 12 height 12
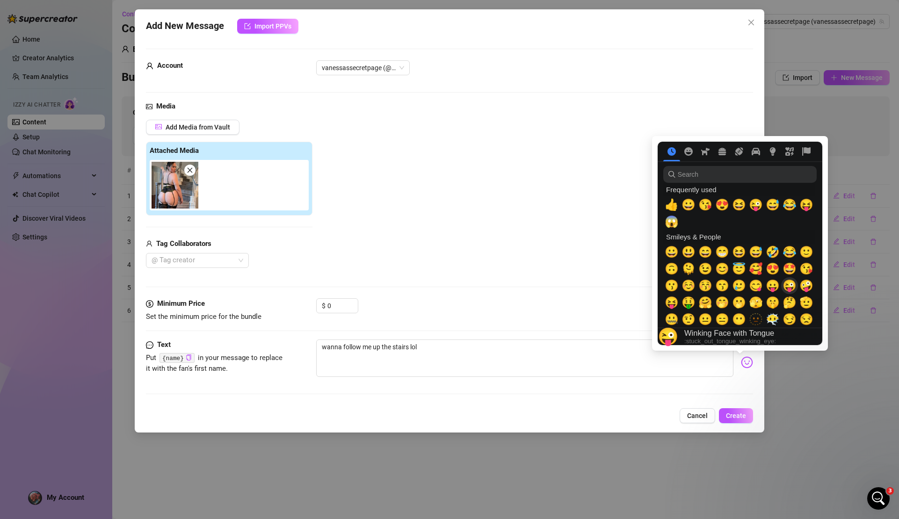
click at [789, 291] on span "😜" at bounding box center [790, 285] width 14 height 13
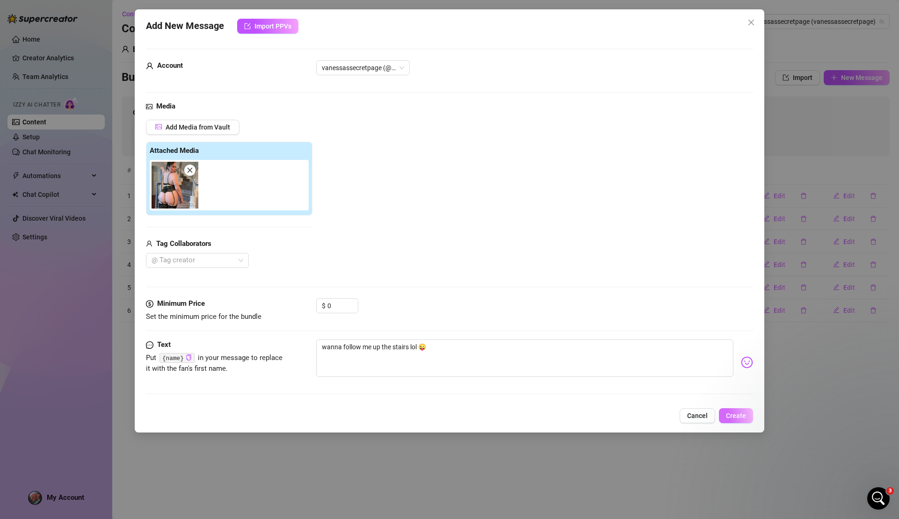
click at [742, 416] on span "Create" at bounding box center [736, 415] width 20 height 7
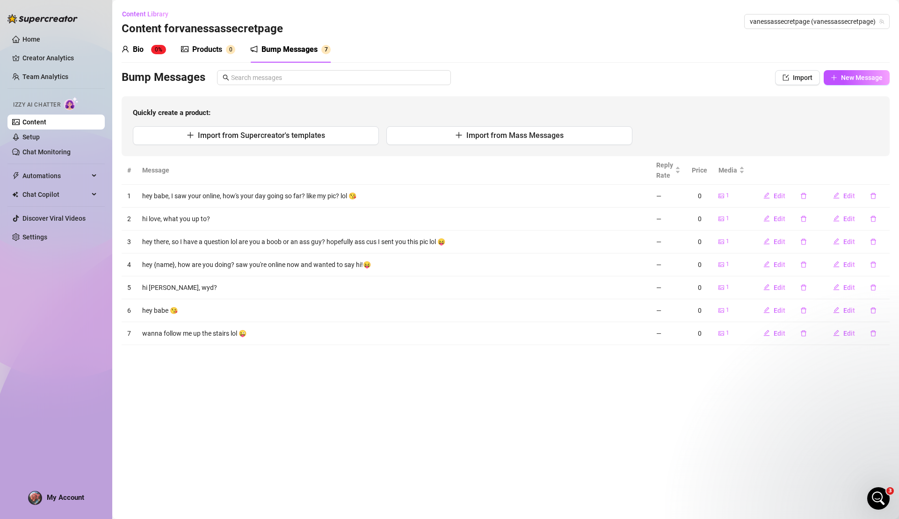
click at [194, 46] on div "Products" at bounding box center [207, 49] width 30 height 11
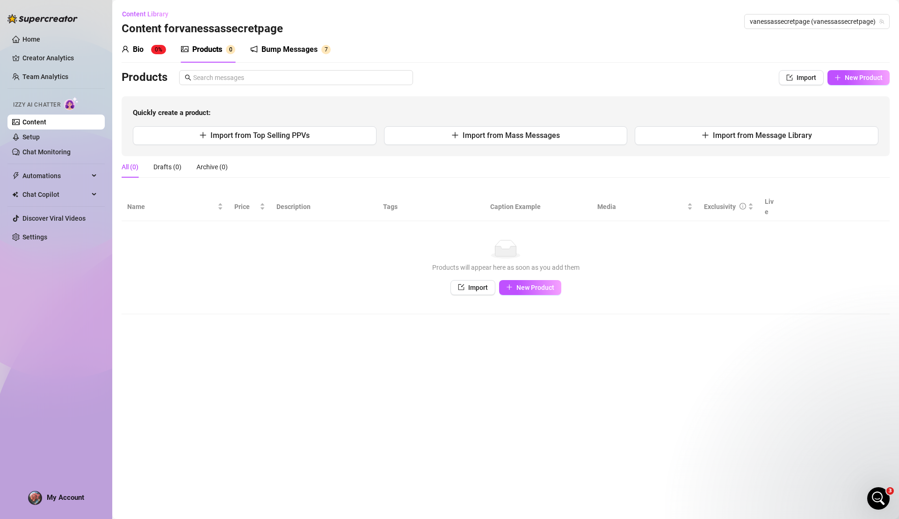
click at [149, 51] on div "Bio 0%" at bounding box center [144, 49] width 44 height 11
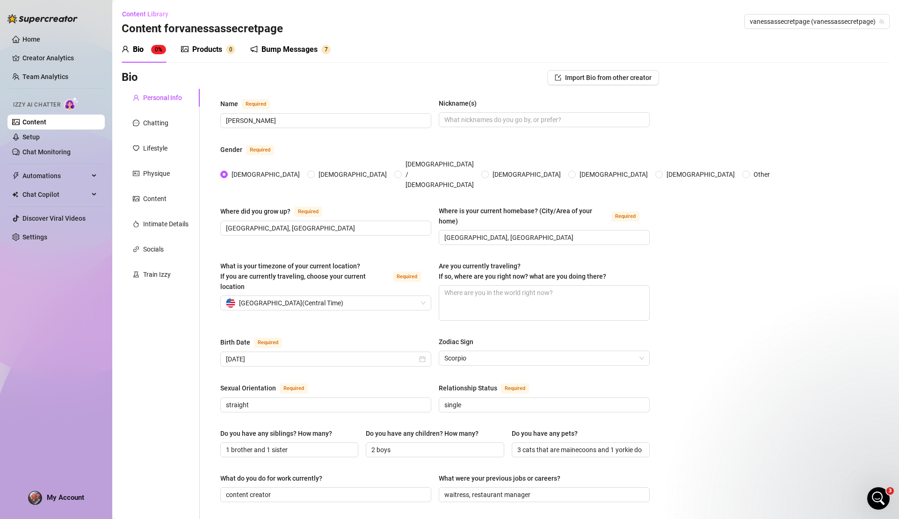
scroll to position [404, 0]
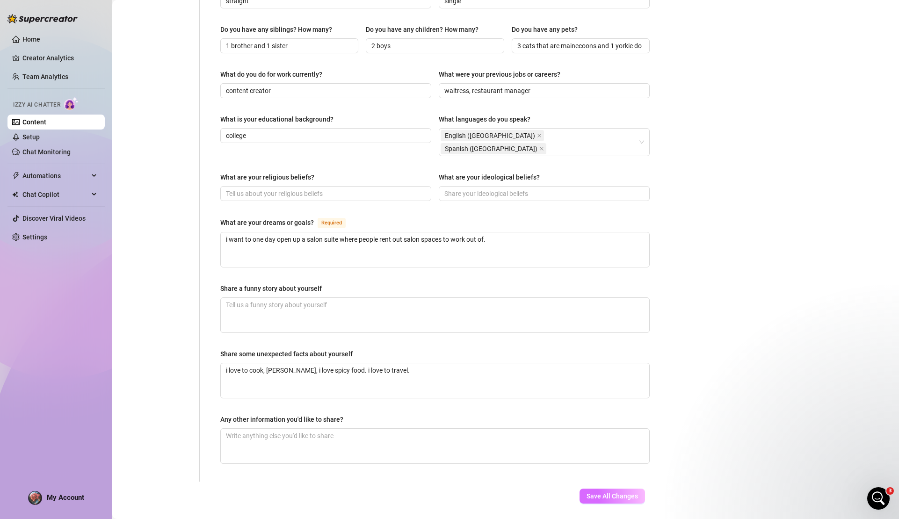
click at [603, 489] on button "Save All Changes" at bounding box center [613, 496] width 66 height 15
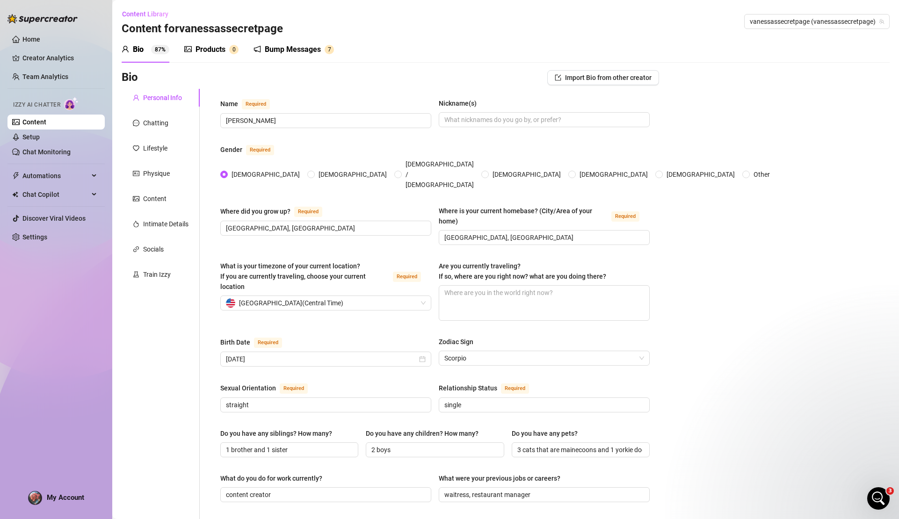
click at [214, 48] on div "Products" at bounding box center [211, 49] width 30 height 11
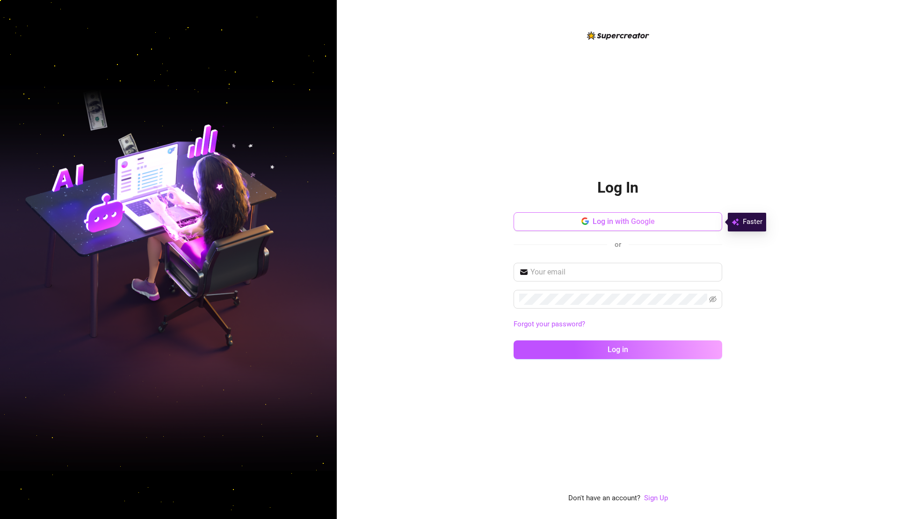
click at [613, 216] on button "Log in with Google" at bounding box center [618, 221] width 209 height 19
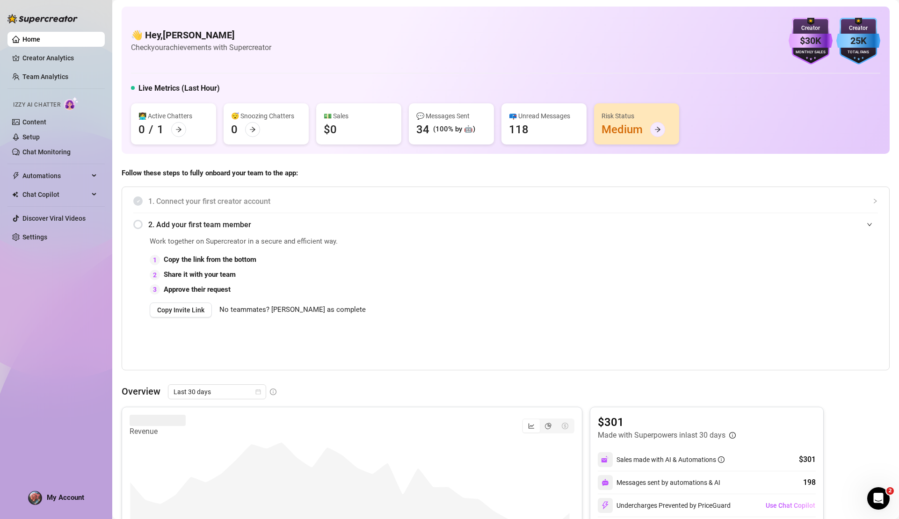
click at [659, 131] on icon "arrow-right" at bounding box center [658, 129] width 7 height 7
click at [656, 131] on icon "arrow-right" at bounding box center [658, 129] width 7 height 7
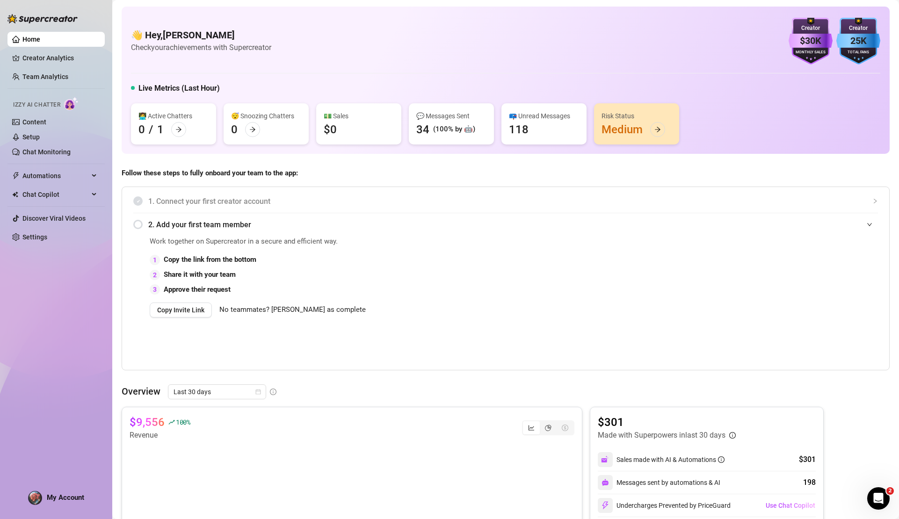
click at [449, 122] on div "💬 Messages Sent 34 (100% by 🤖)" at bounding box center [451, 123] width 85 height 41
click at [55, 153] on link "Chat Monitoring" at bounding box center [46, 151] width 48 height 7
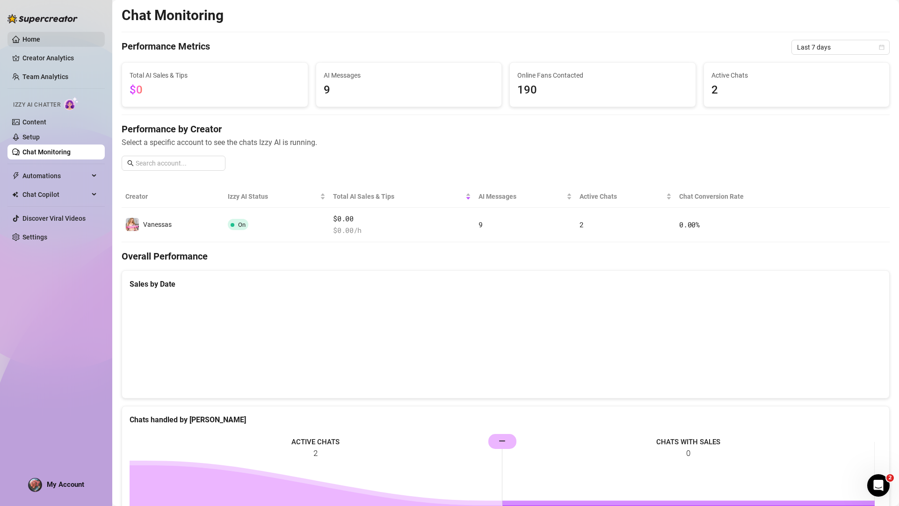
click at [40, 42] on link "Home" at bounding box center [31, 39] width 18 height 7
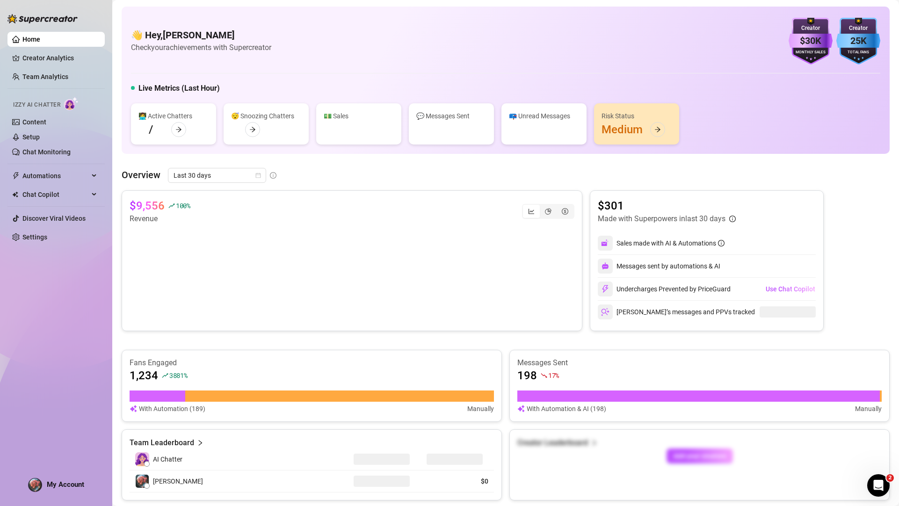
click at [37, 37] on link "Home" at bounding box center [31, 39] width 18 height 7
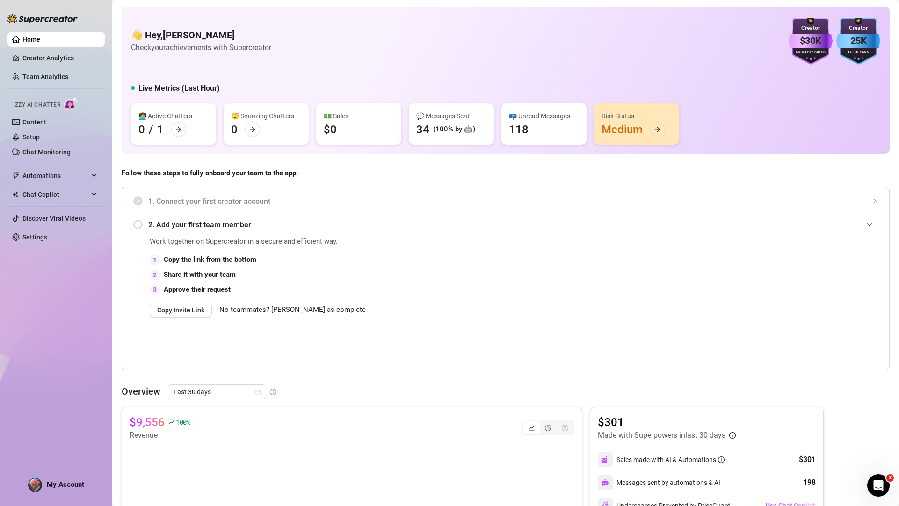
click at [37, 37] on link "Home" at bounding box center [31, 39] width 18 height 7
click at [45, 59] on link "Creator Analytics" at bounding box center [59, 58] width 75 height 15
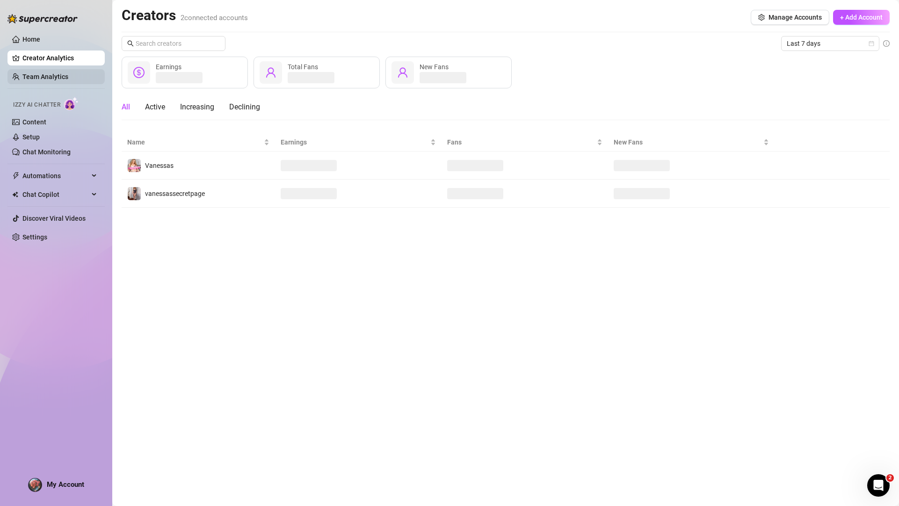
click at [46, 78] on link "Team Analytics" at bounding box center [45, 76] width 46 height 7
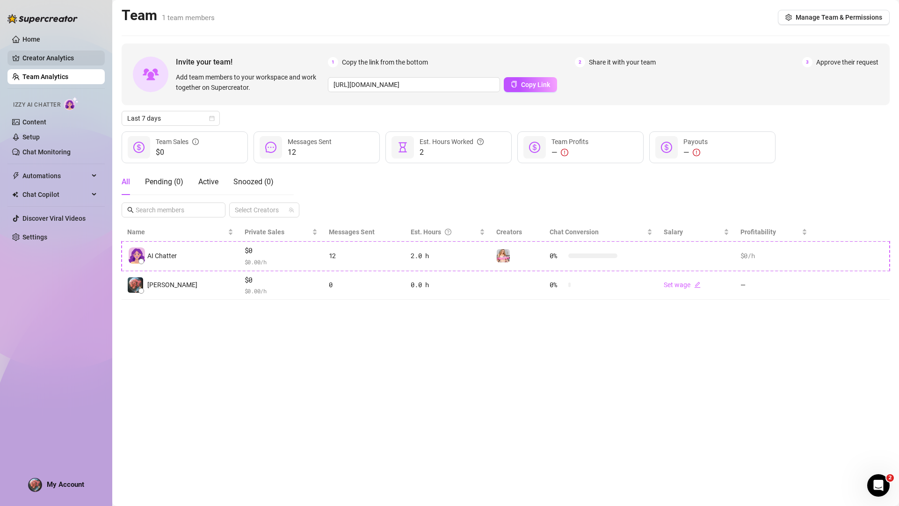
click at [45, 60] on link "Creator Analytics" at bounding box center [59, 58] width 75 height 15
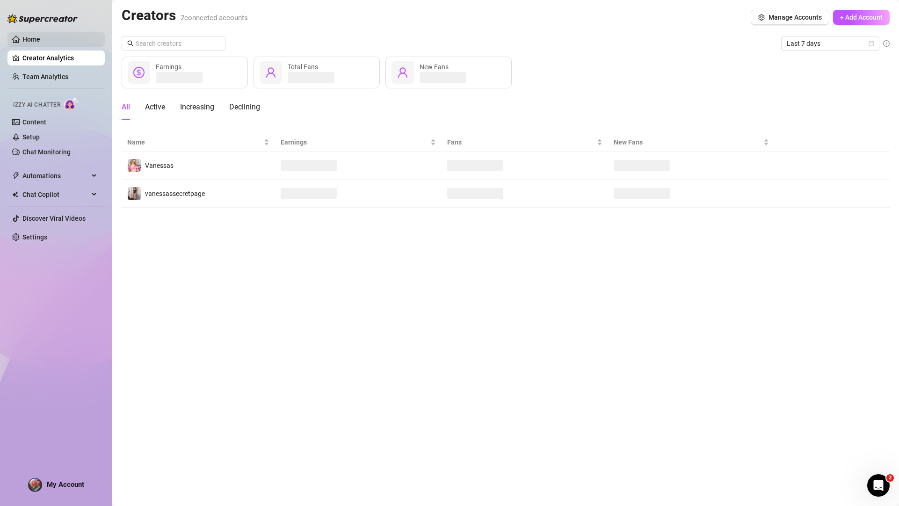
click at [40, 43] on link "Home" at bounding box center [31, 39] width 18 height 7
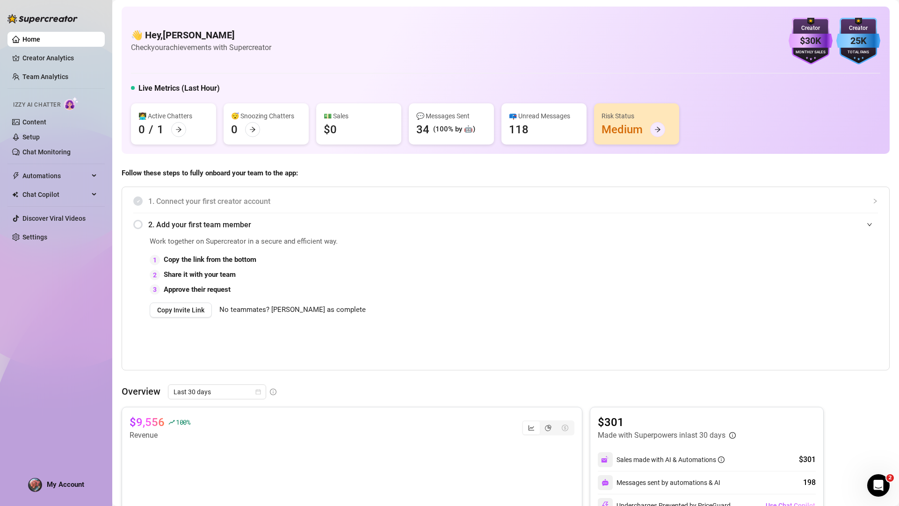
click at [655, 131] on icon "arrow-right" at bounding box center [658, 129] width 7 height 7
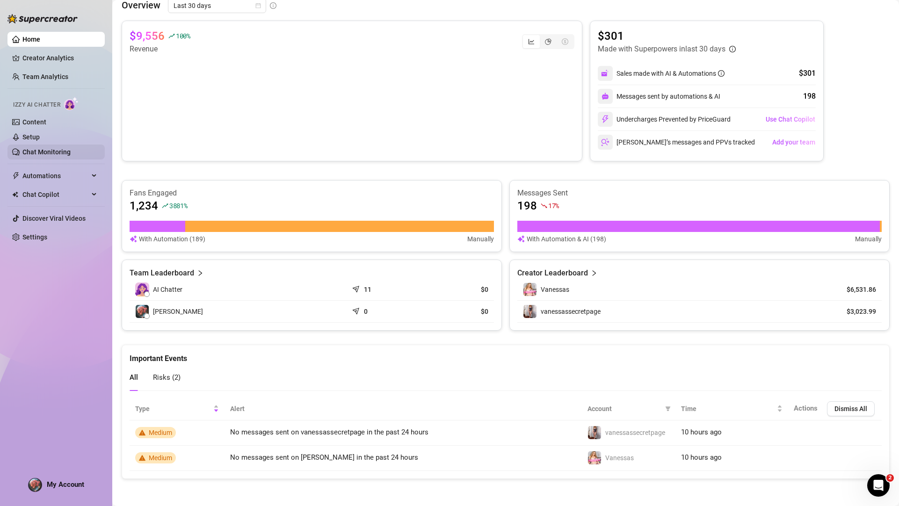
click at [58, 152] on link "Chat Monitoring" at bounding box center [46, 151] width 48 height 7
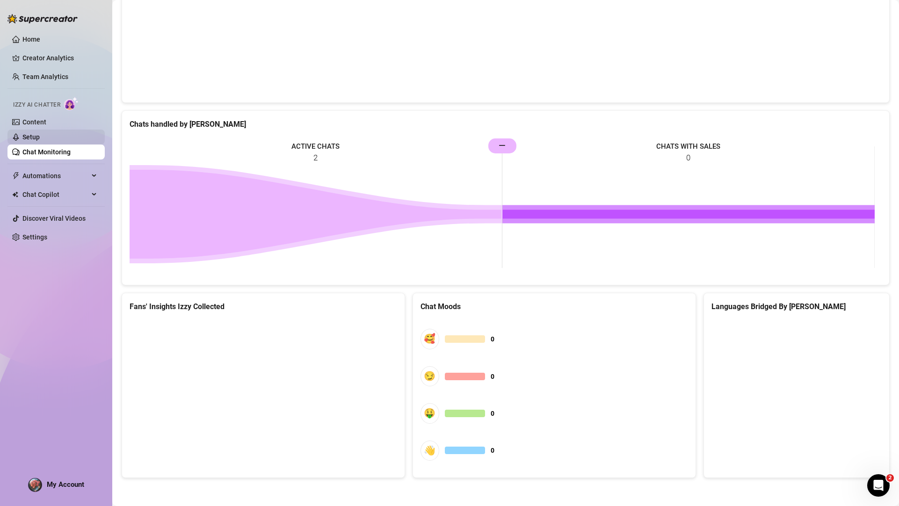
click at [34, 136] on link "Setup" at bounding box center [30, 136] width 17 height 7
